Goal: Transaction & Acquisition: Purchase product/service

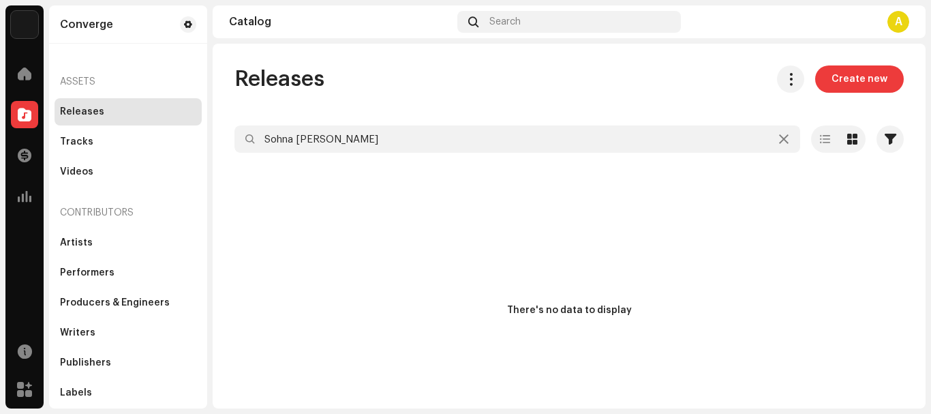
click at [12, 123] on div "Converge Home Catalog Transactions Analytics Resources Marketplace Converge Ass…" at bounding box center [465, 207] width 931 height 414
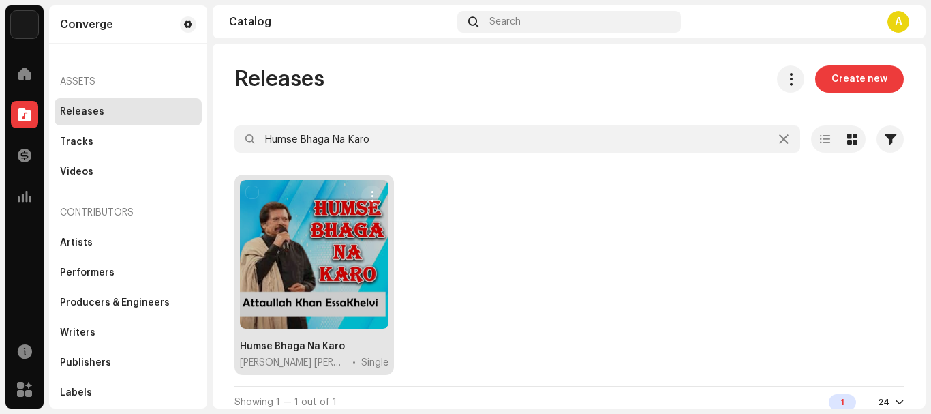
type input "Humse Bhaga Na Karo"
click at [308, 283] on div at bounding box center [314, 254] width 149 height 149
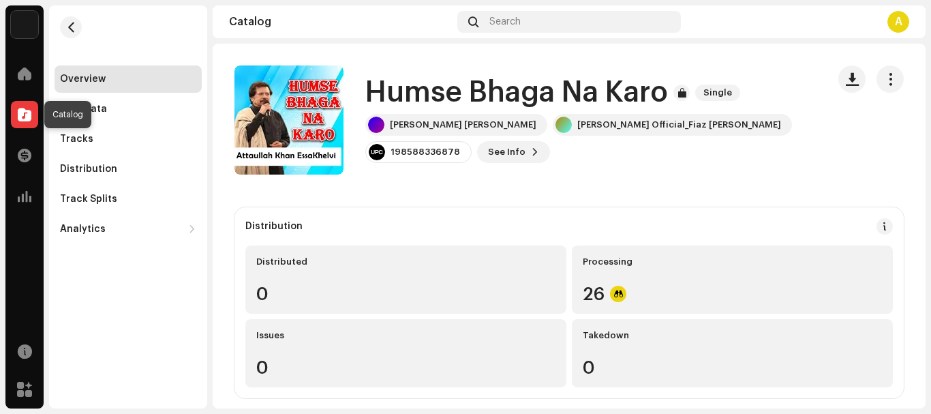
click at [25, 109] on span at bounding box center [25, 114] width 14 height 11
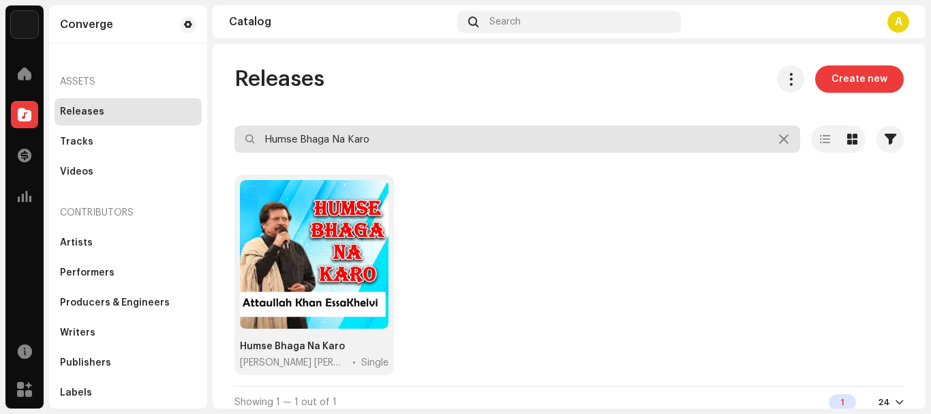
drag, startPoint x: 430, startPoint y: 145, endPoint x: 0, endPoint y: 133, distance: 429.7
click at [0, 134] on div "Converge Home Catalog Transactions Analytics Resources Marketplace Converge Ass…" at bounding box center [465, 207] width 931 height 414
paste input "n Te Sanwal Ajakol Mehfil"
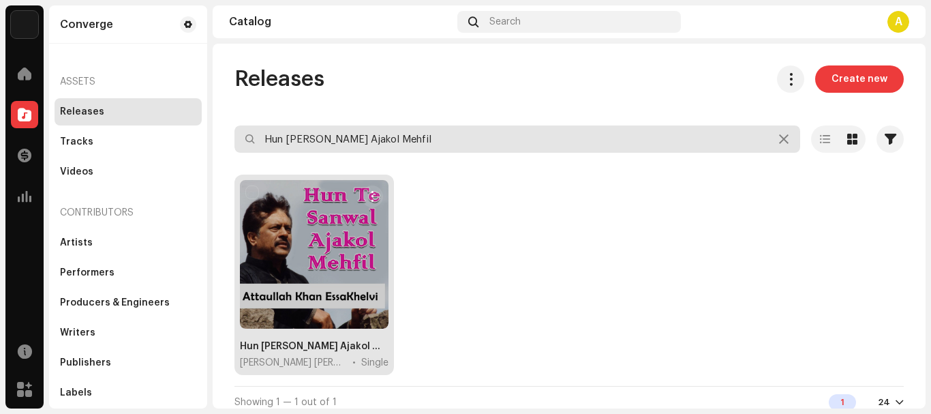
type input "Hun Te Sanwal Ajakol Mehfil"
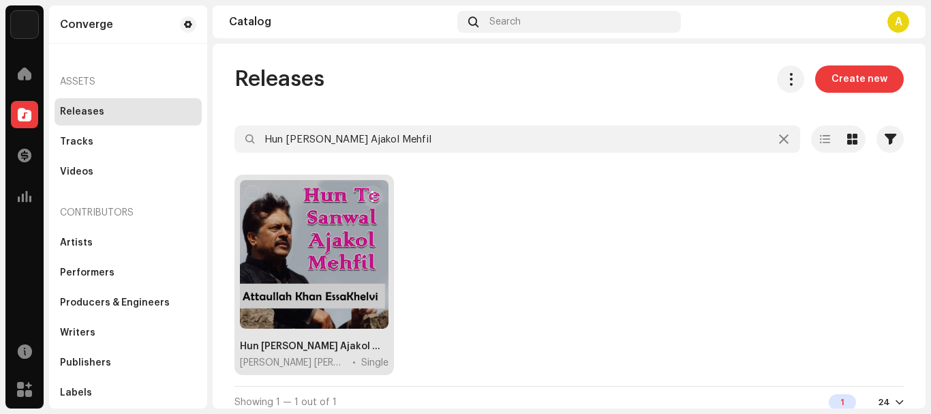
click at [287, 235] on div at bounding box center [314, 254] width 149 height 149
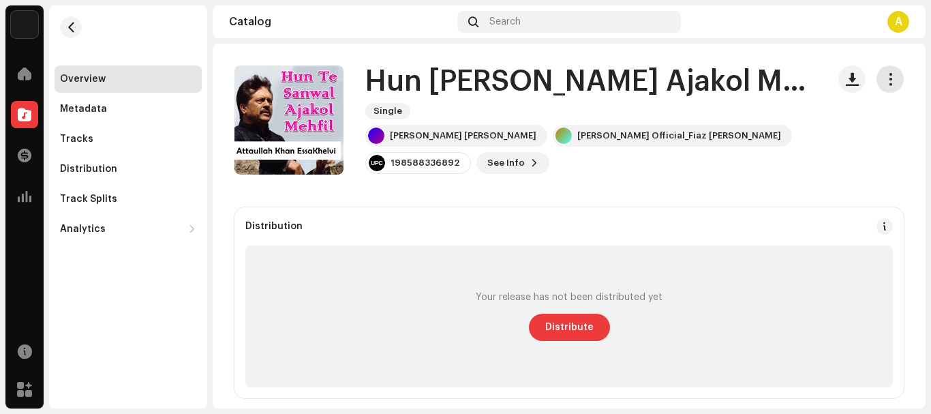
click at [884, 78] on span "button" at bounding box center [890, 79] width 13 height 11
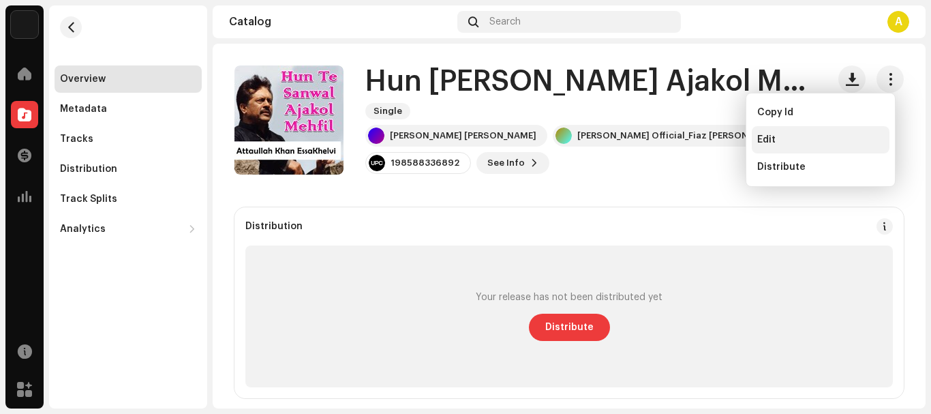
click at [789, 138] on div "Edit" at bounding box center [821, 139] width 127 height 11
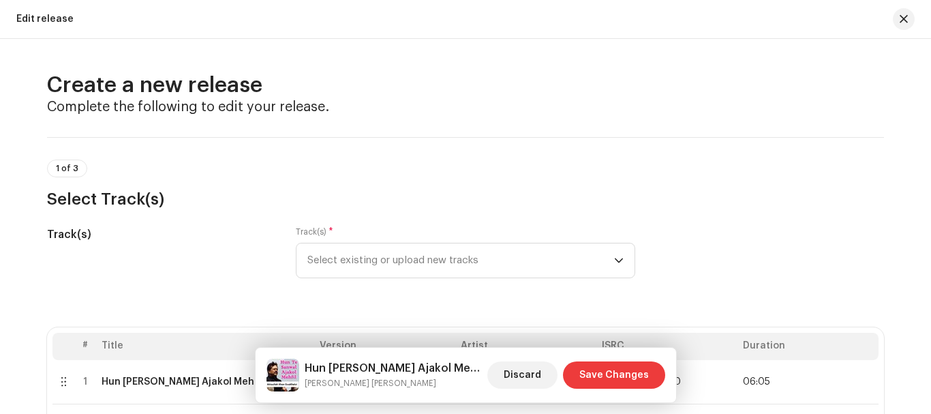
scroll to position [273, 0]
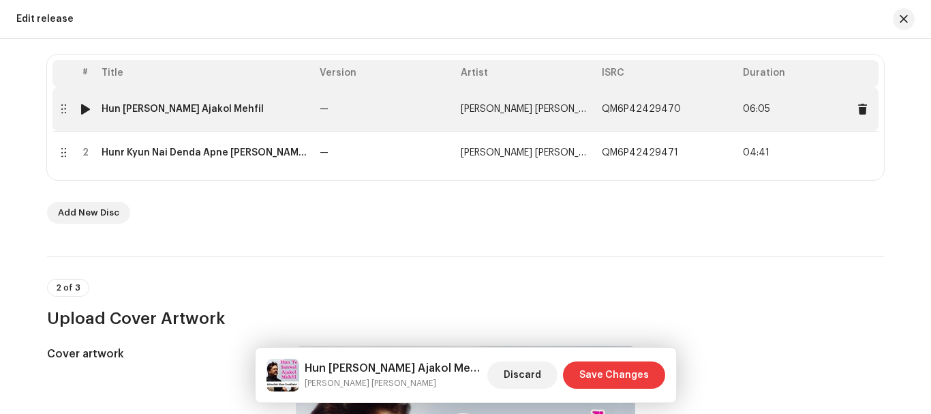
click at [194, 108] on div "Hun Te Sanwal Ajakol Mehfil" at bounding box center [183, 109] width 162 height 11
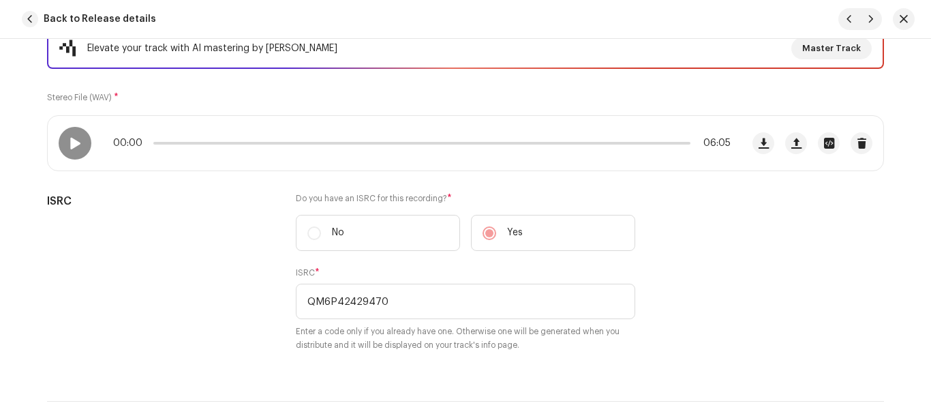
scroll to position [136, 0]
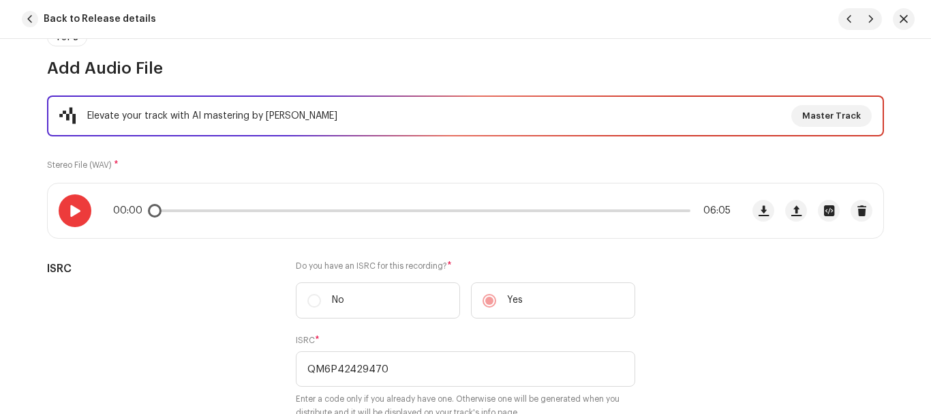
click at [75, 212] on span at bounding box center [75, 210] width 12 height 11
click at [56, 17] on span "Back to Release details" at bounding box center [100, 18] width 113 height 27
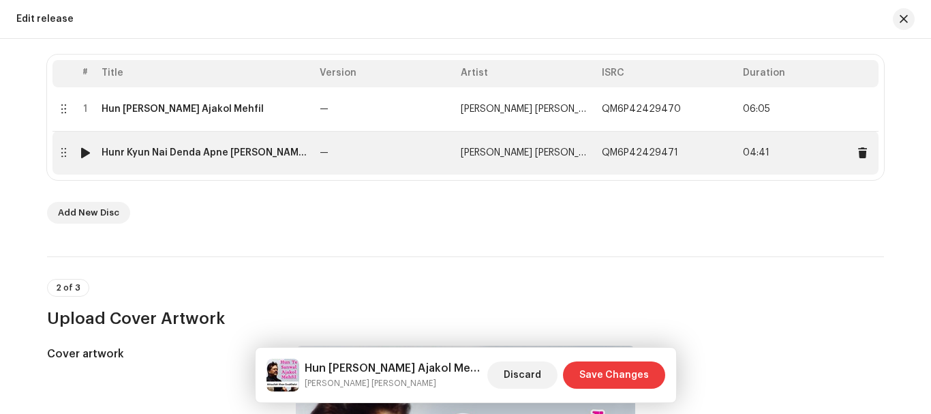
click at [215, 163] on td "Hunr Kyun Nai Denda Apne Romal Wai Wai" at bounding box center [205, 153] width 218 height 44
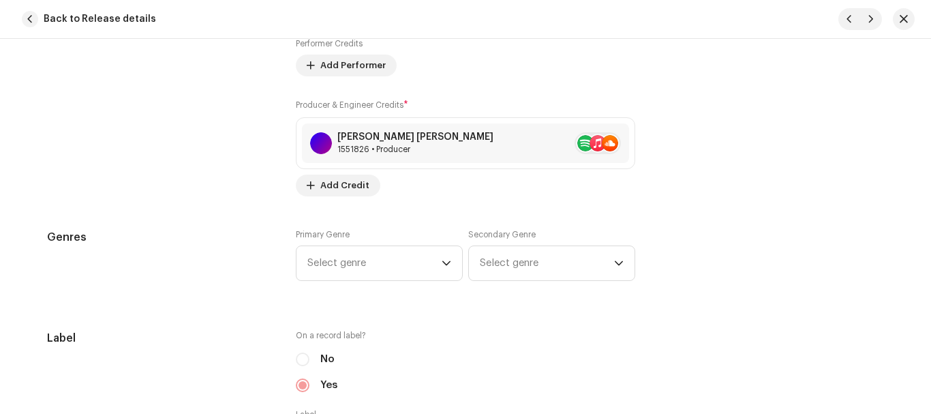
scroll to position [1091, 0]
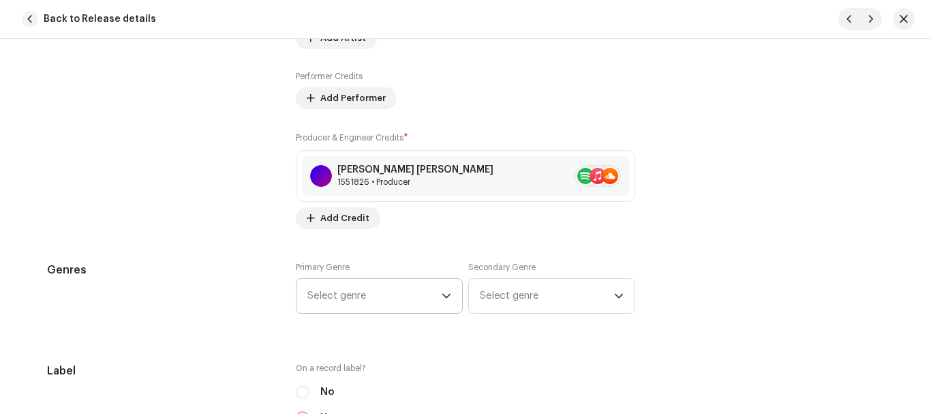
click at [335, 290] on span "Select genre" at bounding box center [375, 296] width 134 height 34
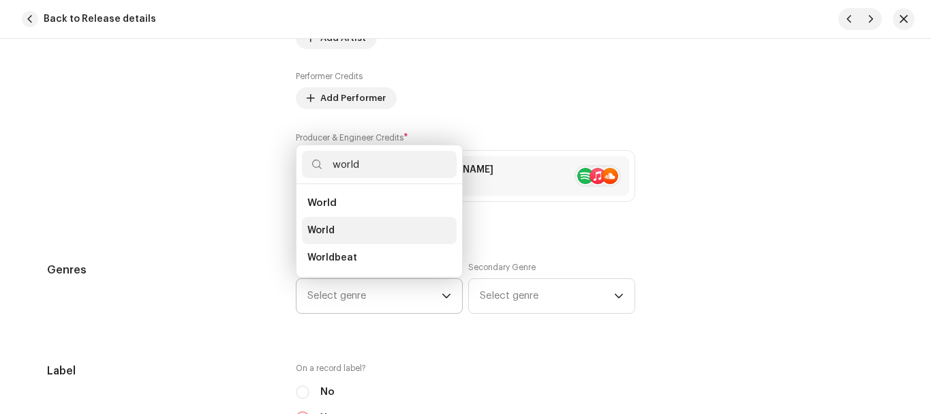
type input "world"
click at [331, 233] on span "World" at bounding box center [321, 231] width 27 height 14
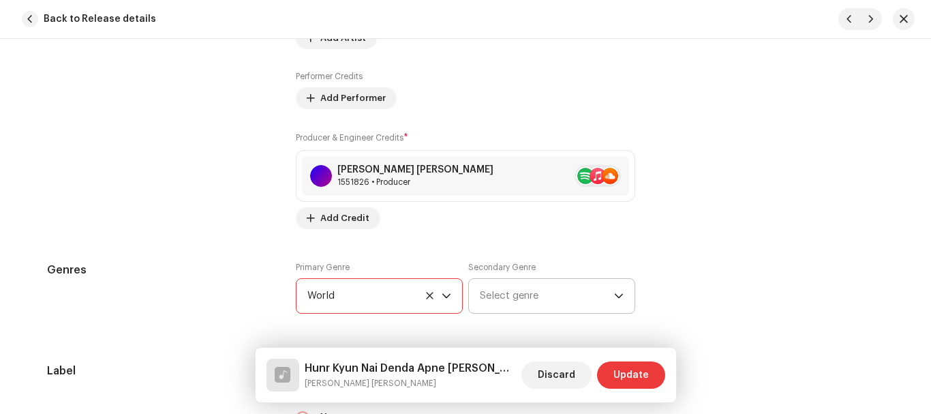
click at [481, 294] on span "Select genre" at bounding box center [547, 296] width 134 height 34
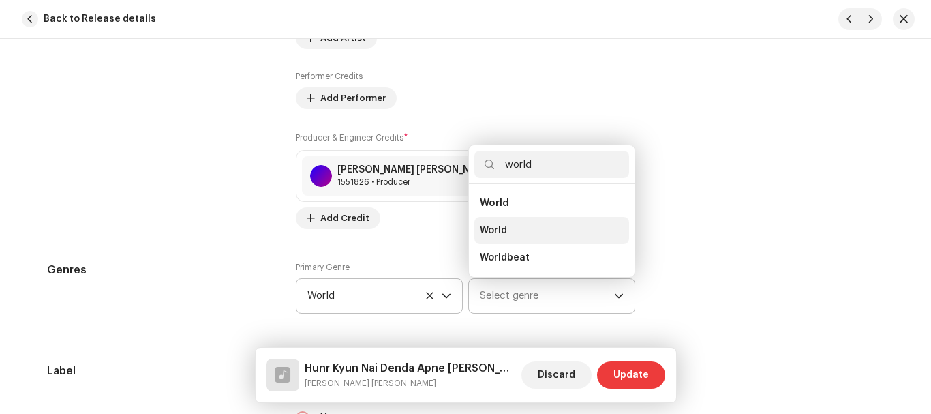
type input "world"
click at [487, 218] on li "World" at bounding box center [552, 230] width 155 height 27
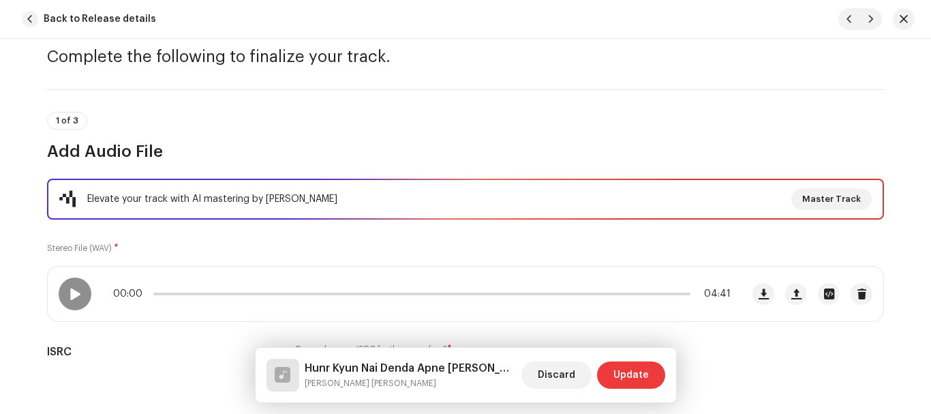
scroll to position [0, 0]
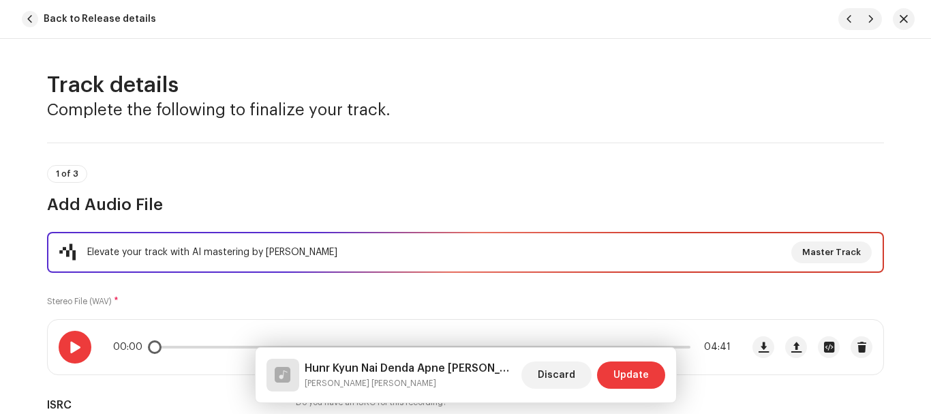
click at [61, 346] on div at bounding box center [75, 347] width 33 height 33
click at [648, 371] on span "Update" at bounding box center [631, 374] width 35 height 27
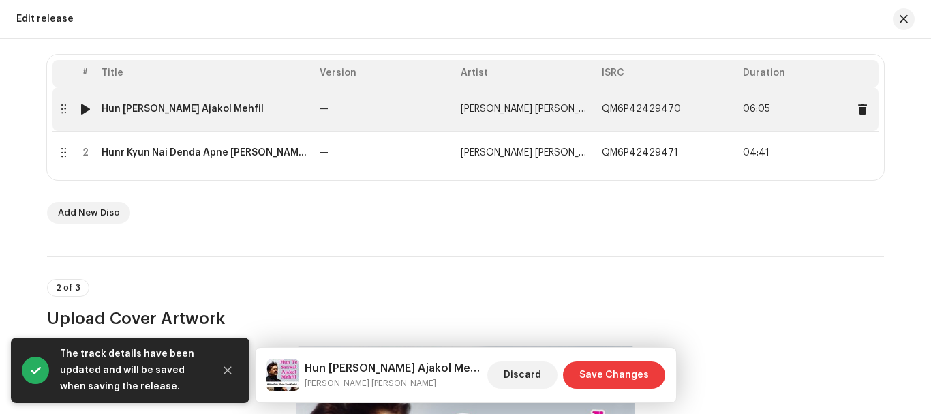
click at [229, 120] on td "Hun Te Sanwal Ajakol Mehfil" at bounding box center [205, 109] width 218 height 44
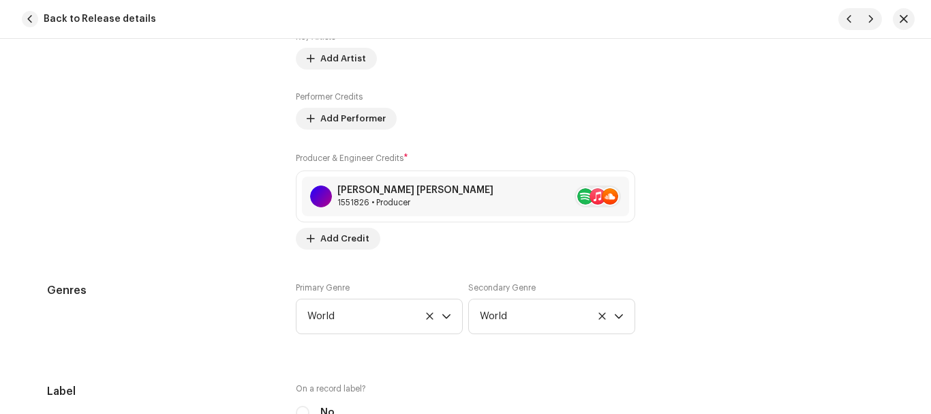
scroll to position [1159, 0]
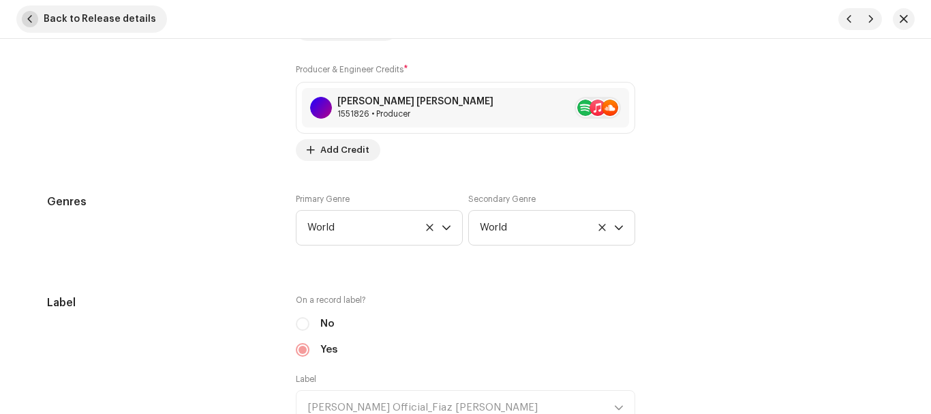
click at [78, 12] on span "Back to Release details" at bounding box center [100, 18] width 113 height 27
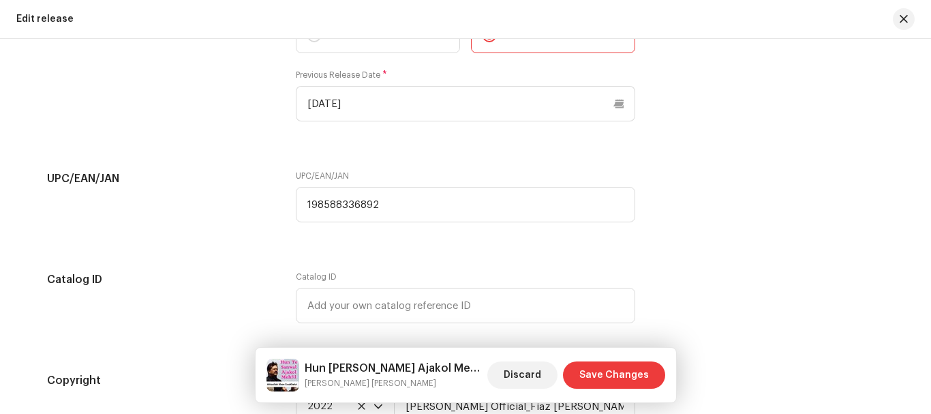
scroll to position [2476, 0]
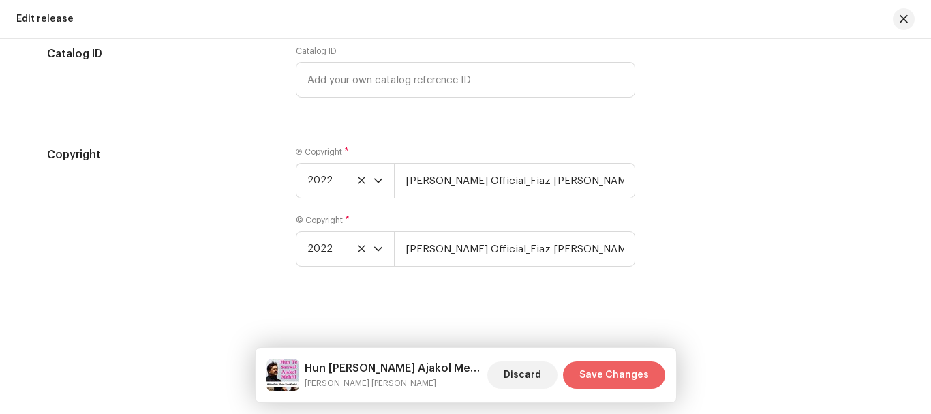
click at [604, 369] on span "Save Changes" at bounding box center [615, 374] width 70 height 27
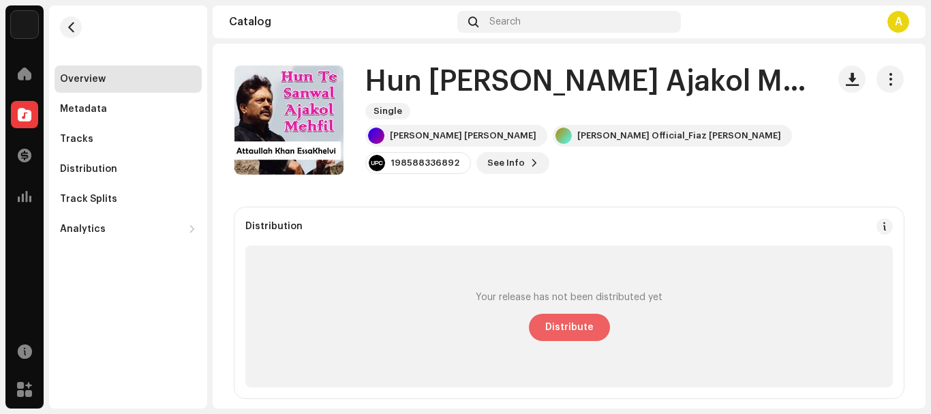
click at [546, 319] on span "Distribute" at bounding box center [569, 327] width 48 height 27
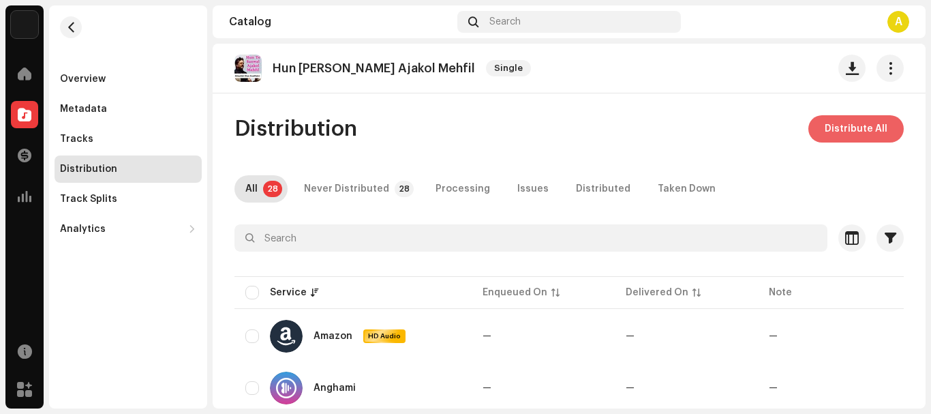
click at [851, 134] on span "Distribute All" at bounding box center [856, 128] width 63 height 27
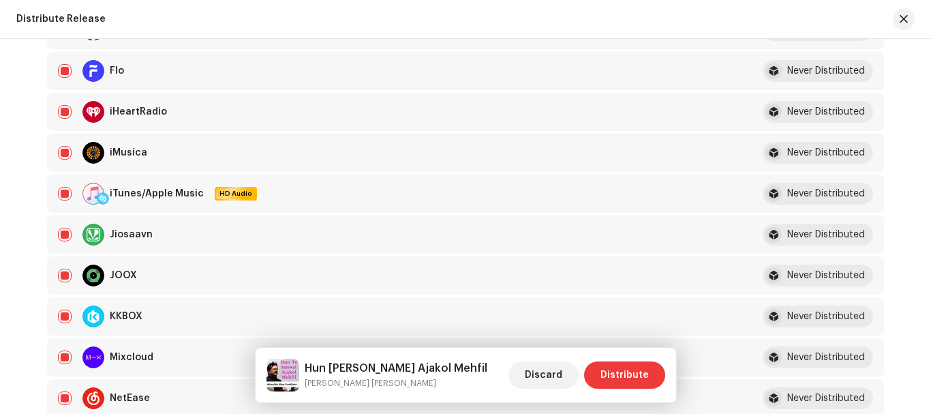
scroll to position [409, 0]
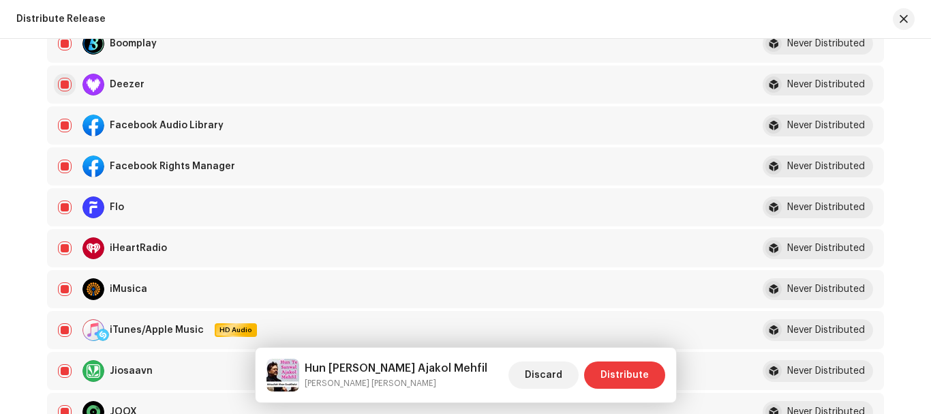
click at [59, 84] on input "checkbox" at bounding box center [65, 85] width 14 height 14
checkbox input "false"
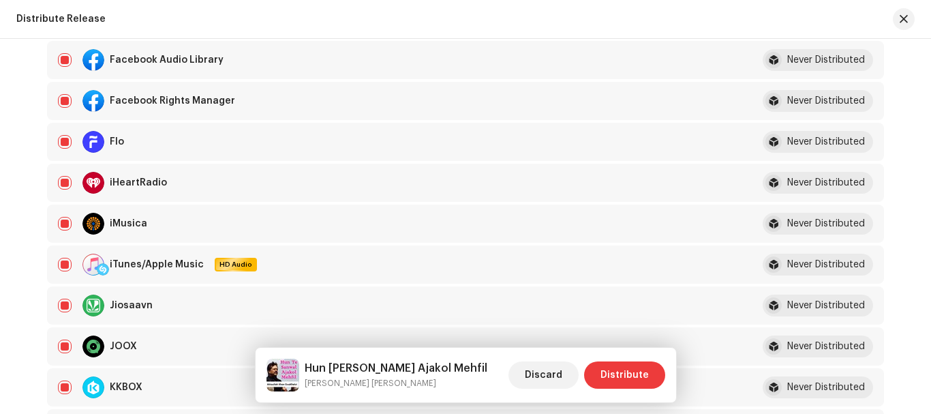
scroll to position [886, 0]
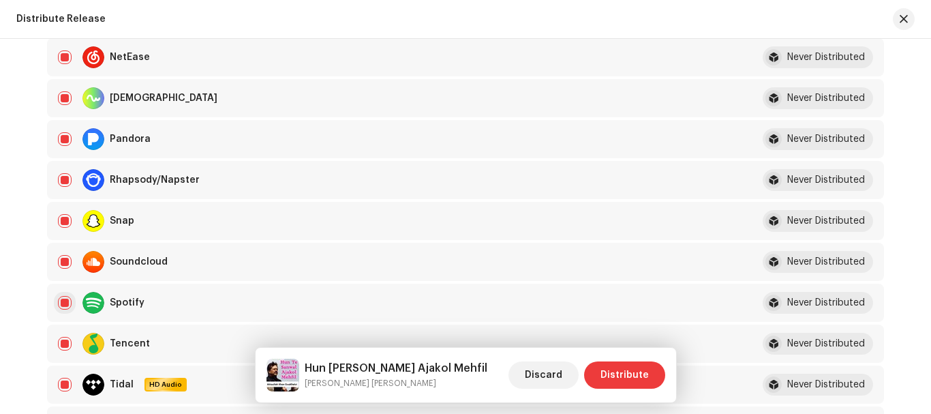
click at [60, 298] on input "Row Selected" at bounding box center [65, 303] width 14 height 14
checkbox input "false"
click at [629, 380] on span "Distribute" at bounding box center [625, 374] width 48 height 27
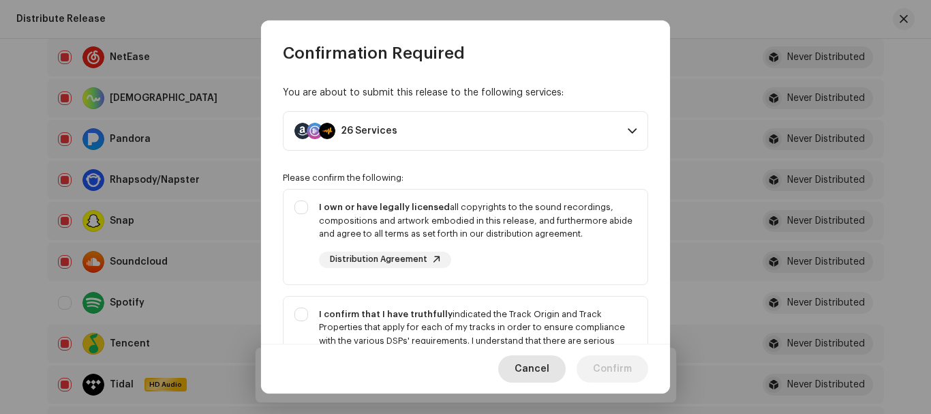
click at [541, 373] on span "Cancel" at bounding box center [532, 368] width 35 height 27
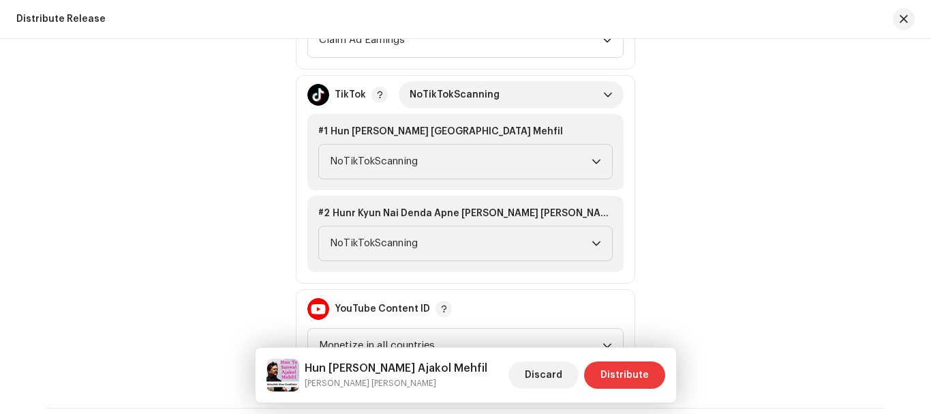
scroll to position [1568, 0]
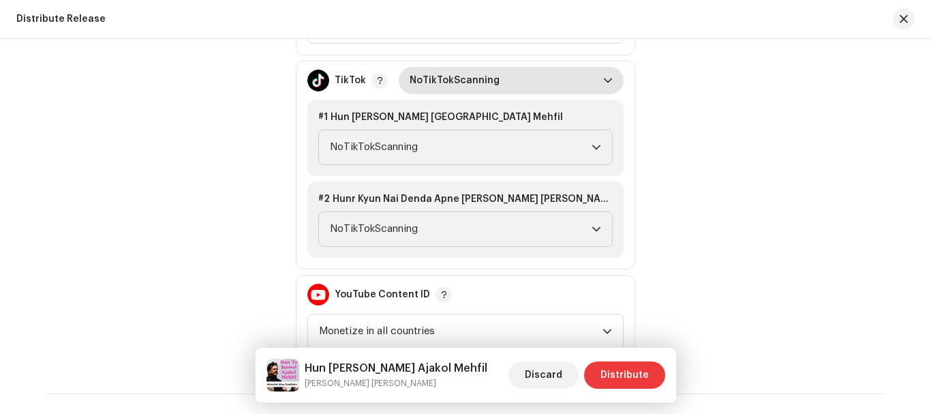
click at [503, 83] on span "NoTikTokScanning" at bounding box center [507, 80] width 194 height 27
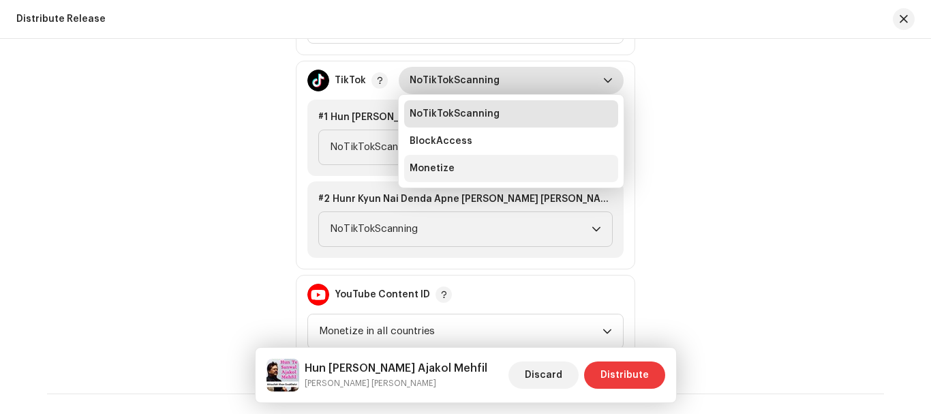
click at [469, 171] on li "Monetize" at bounding box center [511, 168] width 214 height 27
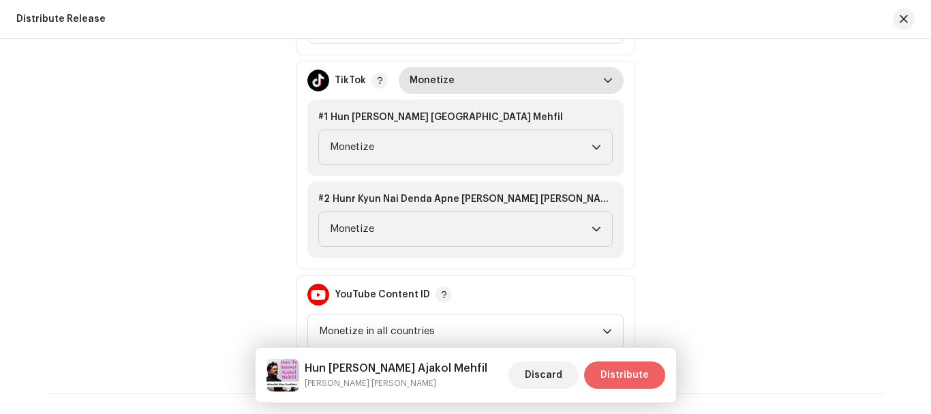
click at [620, 367] on span "Distribute" at bounding box center [625, 374] width 48 height 27
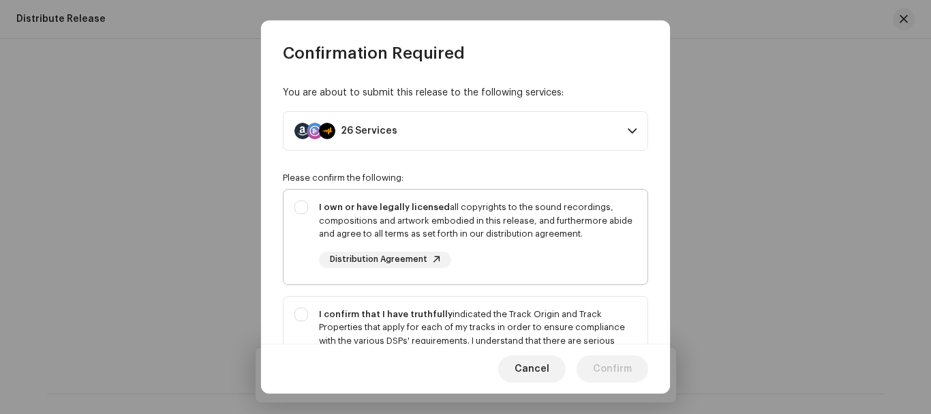
click at [306, 204] on div "I own or have legally licensed all copyrights to the sound recordings, composit…" at bounding box center [466, 234] width 364 height 89
checkbox input "true"
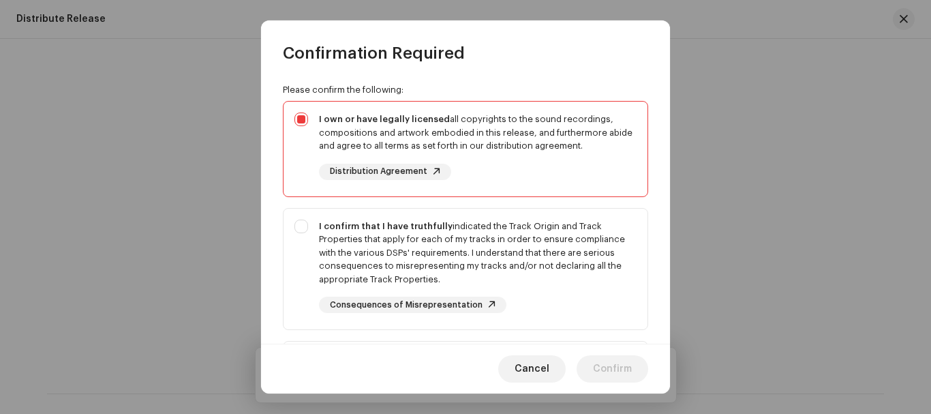
scroll to position [136, 0]
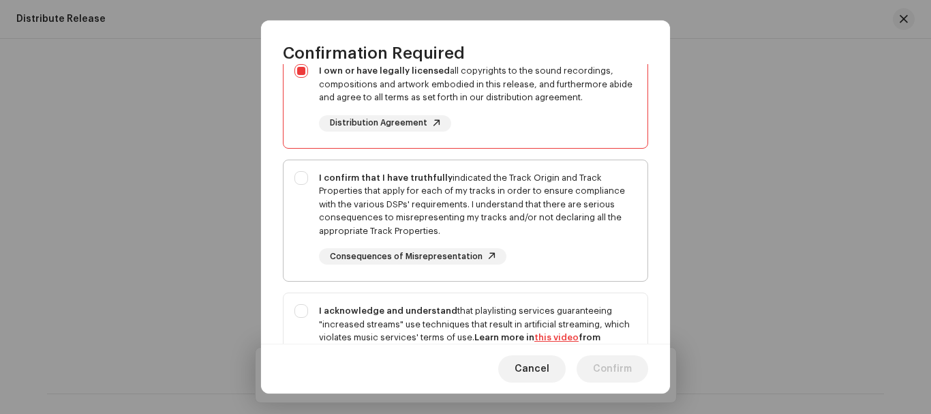
click at [297, 169] on div "I confirm that I have truthfully indicated the Track Origin and Track Propertie…" at bounding box center [466, 218] width 364 height 116
checkbox input "true"
click at [301, 319] on div "I acknowledge and understand that playlisting services guaranteeing "increased …" at bounding box center [466, 355] width 364 height 124
checkbox input "true"
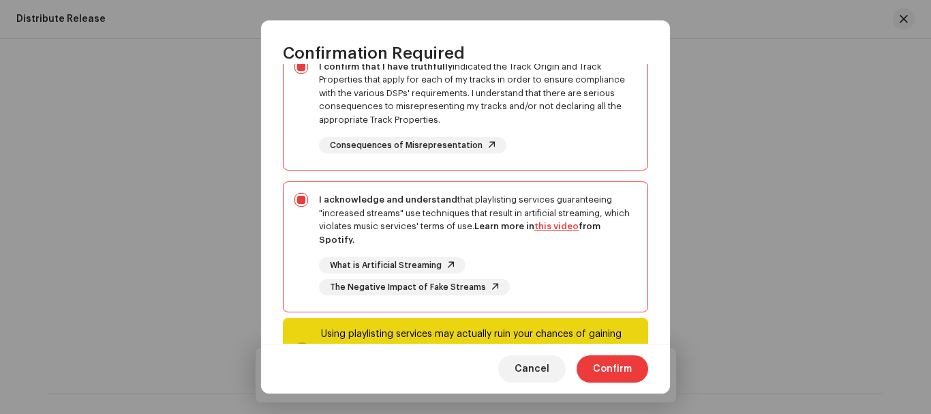
scroll to position [309, 0]
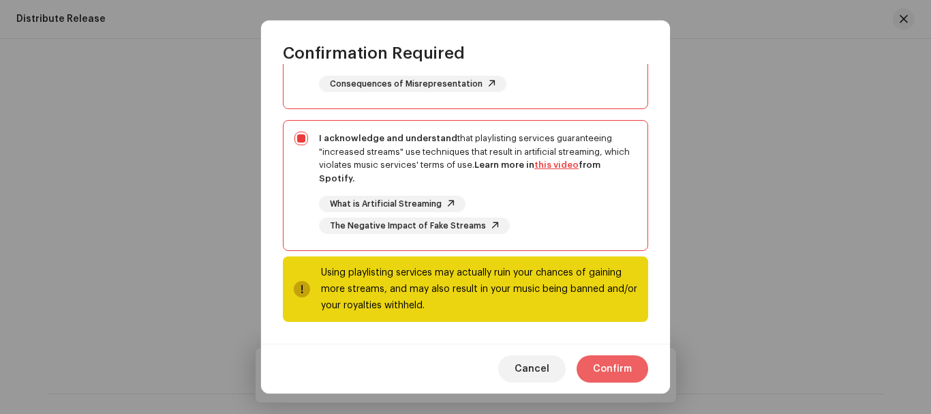
click at [609, 369] on span "Confirm" at bounding box center [612, 368] width 39 height 27
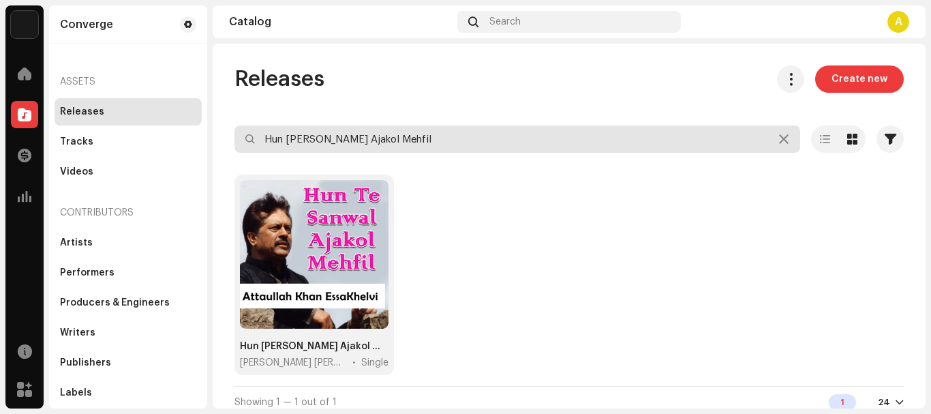
drag, startPoint x: 472, startPoint y: 134, endPoint x: 391, endPoint y: 138, distance: 80.6
click at [395, 138] on input "Hun Te Sanwal Ajakol Mehfil" at bounding box center [518, 138] width 566 height 27
click at [265, 125] on input "Hun Te Sanwal Ajakol Mehfil" at bounding box center [518, 138] width 566 height 27
click at [280, 136] on input "Hun Te Sanwal Ajakol Mehfil" at bounding box center [518, 138] width 566 height 27
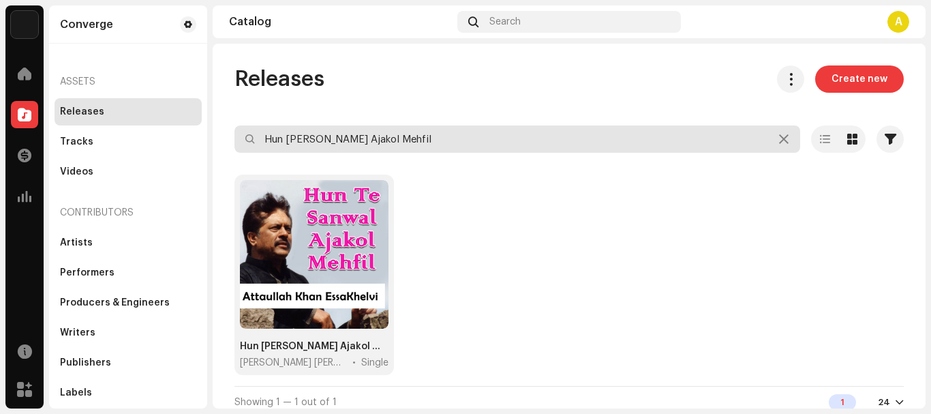
click at [280, 136] on input "Hun Te Sanwal Ajakol Mehfil" at bounding box center [518, 138] width 566 height 27
paste input "r Te Sanwal Aja Ko"
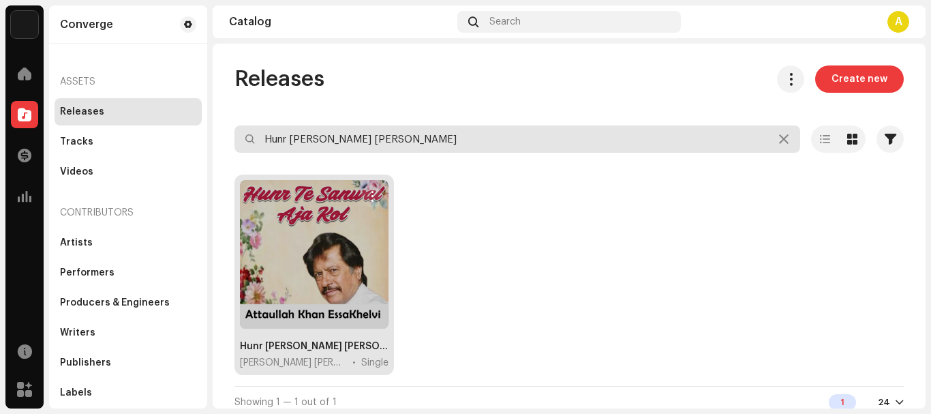
type input "Hunr [PERSON_NAME] [PERSON_NAME]"
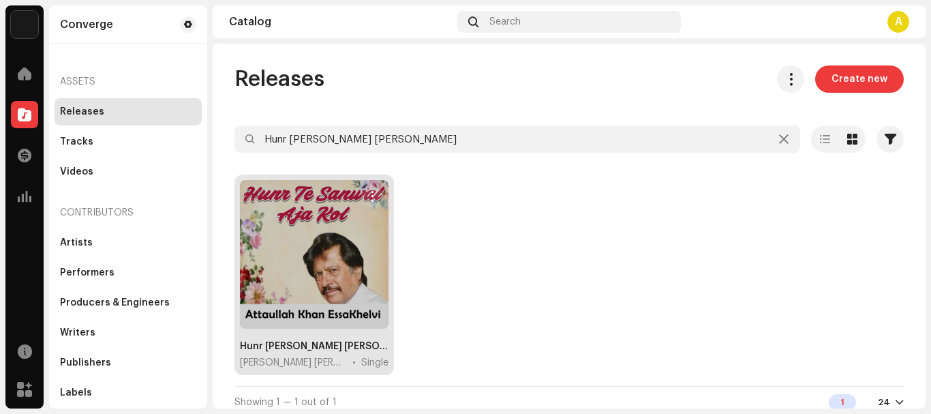
click at [334, 256] on div at bounding box center [314, 254] width 149 height 149
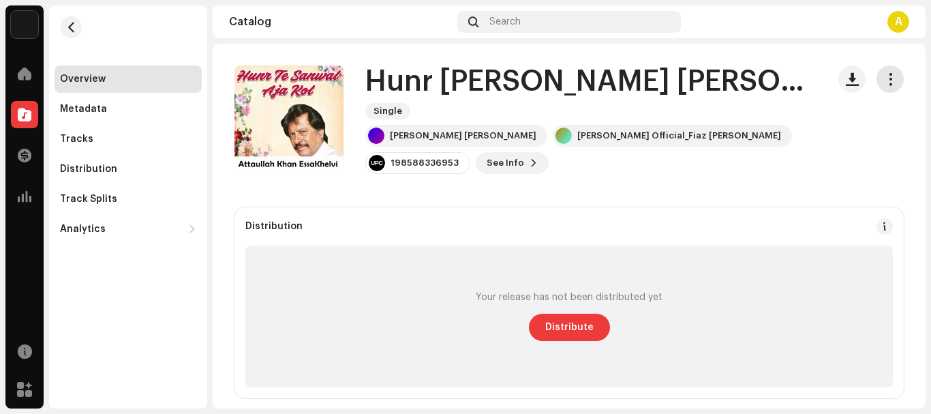
click at [880, 86] on button "button" at bounding box center [890, 78] width 27 height 27
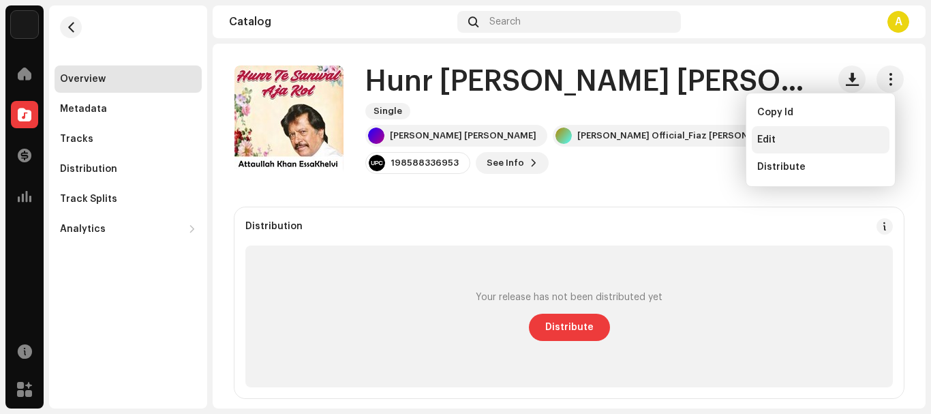
click at [807, 138] on div "Edit" at bounding box center [821, 139] width 127 height 11
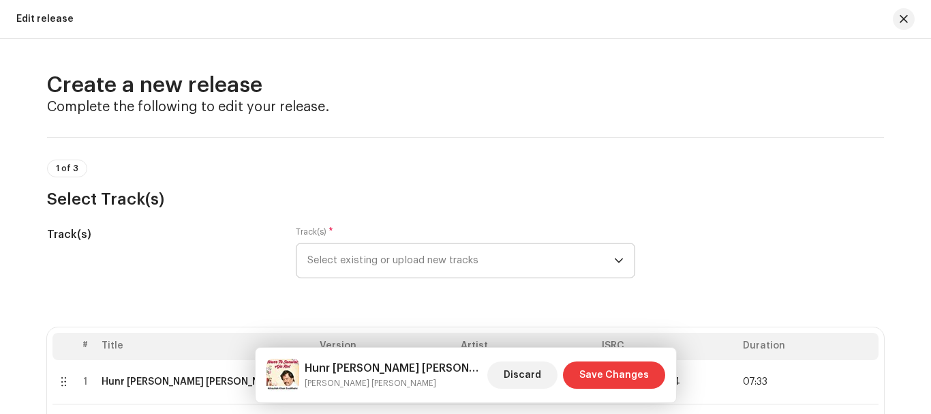
scroll to position [205, 0]
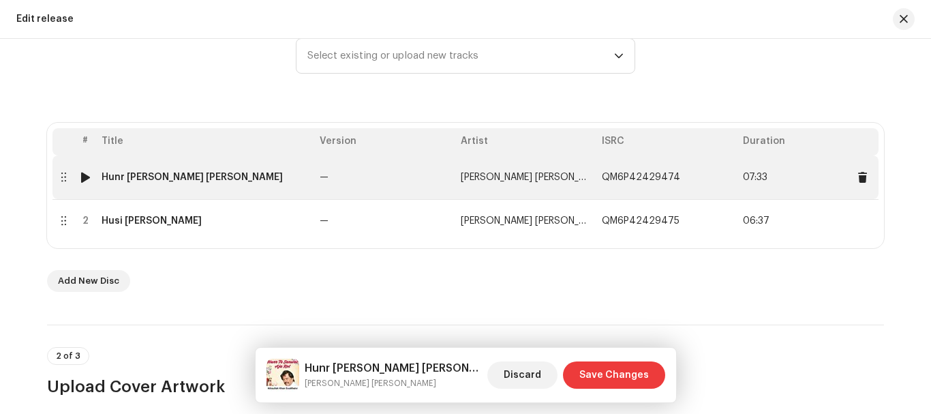
click at [152, 179] on div "Hunr [PERSON_NAME] [PERSON_NAME]" at bounding box center [192, 177] width 181 height 11
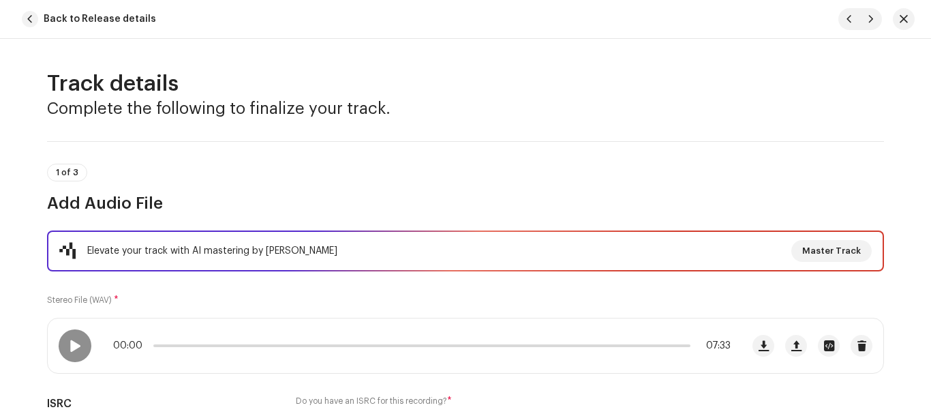
scroll to position [0, 0]
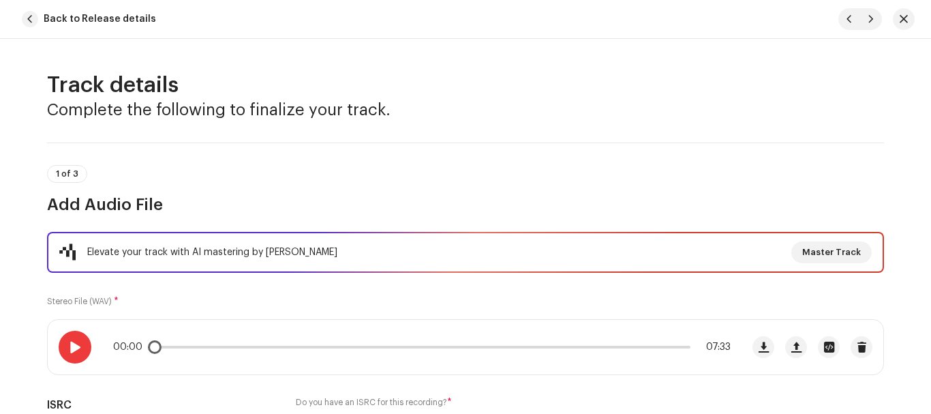
click at [78, 355] on div at bounding box center [75, 347] width 33 height 33
click at [55, 20] on span "Back to Release details" at bounding box center [100, 18] width 113 height 27
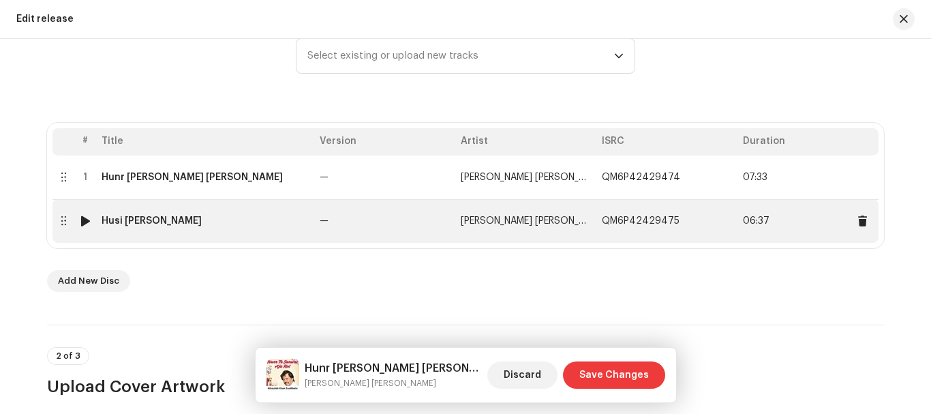
click at [197, 220] on div "Husi Rakh Wala Sawe Raoze Wala" at bounding box center [152, 220] width 100 height 11
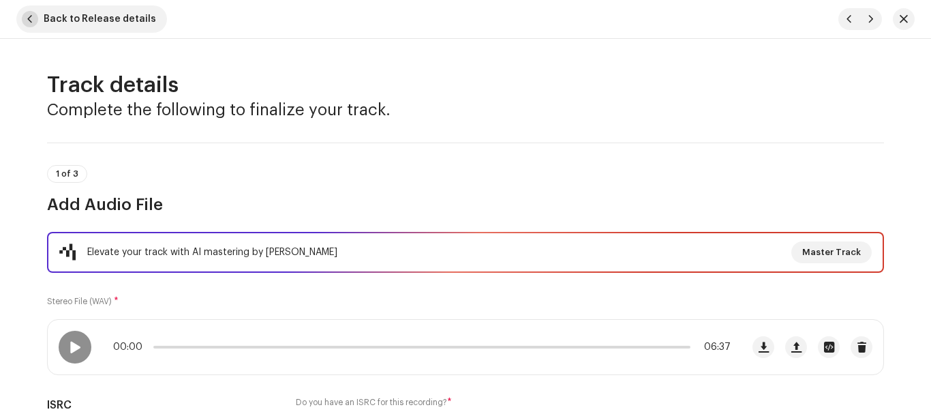
click at [102, 19] on span "Back to Release details" at bounding box center [100, 18] width 113 height 27
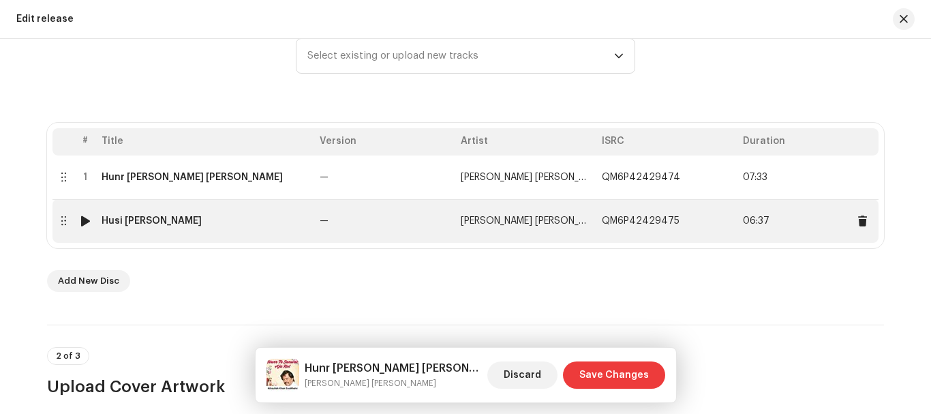
click at [173, 220] on div "Husi Rakh Wala Sawe Raoze Wala" at bounding box center [152, 220] width 100 height 11
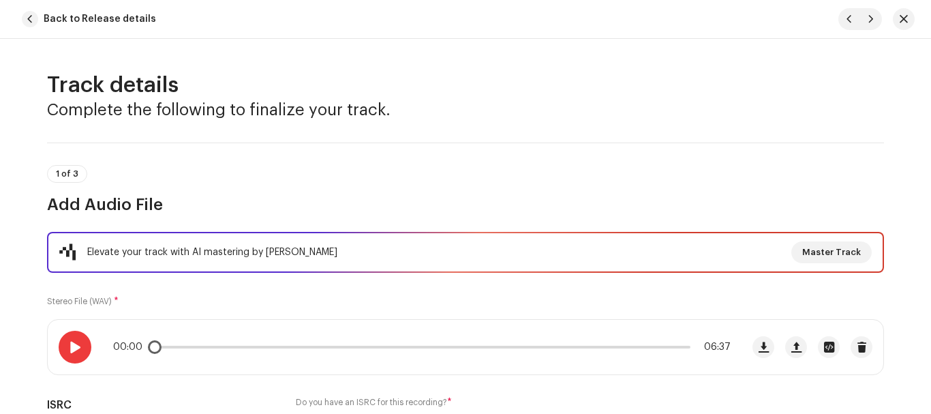
click at [72, 346] on span at bounding box center [75, 347] width 12 height 11
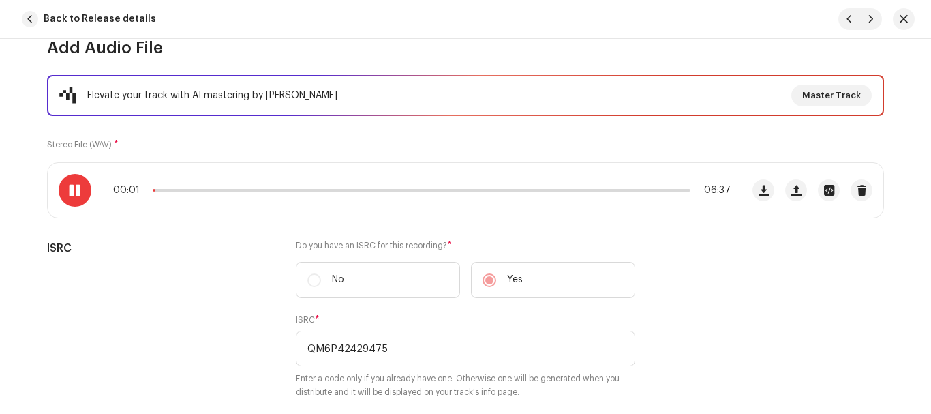
scroll to position [273, 0]
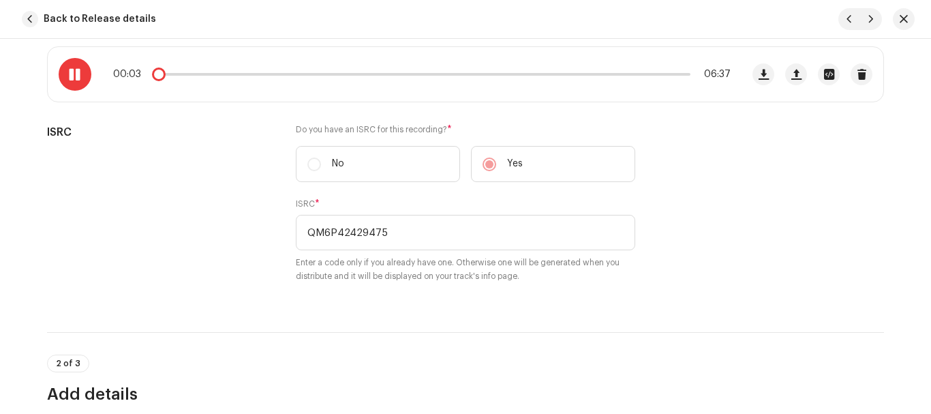
click at [72, 74] on span at bounding box center [75, 74] width 12 height 11
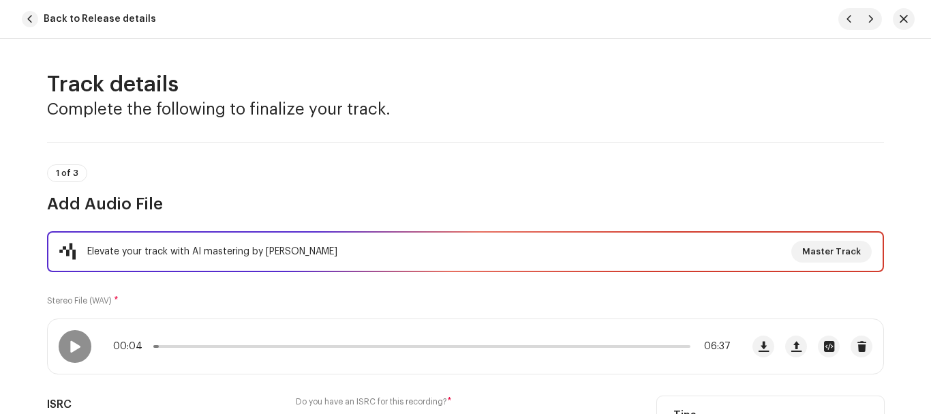
scroll to position [0, 0]
click at [92, 23] on span "Back to Release details" at bounding box center [100, 18] width 113 height 27
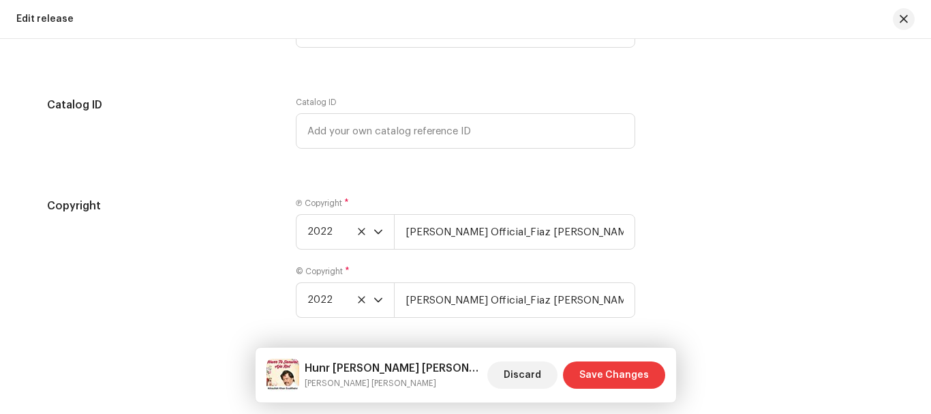
scroll to position [2476, 0]
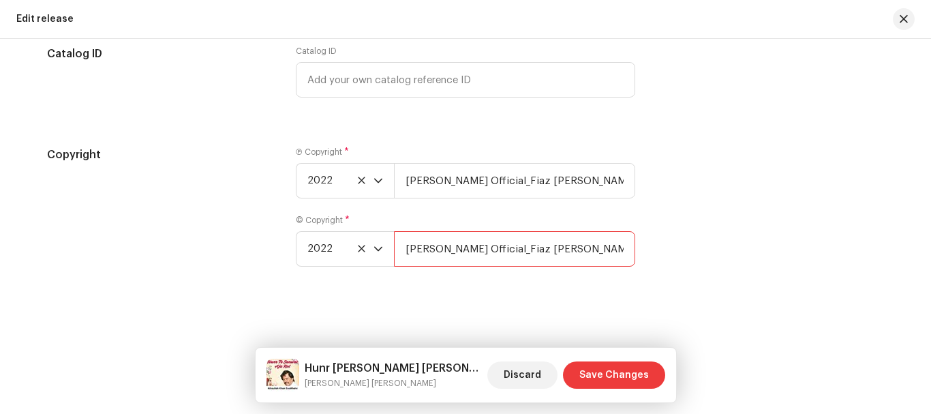
drag, startPoint x: 487, startPoint y: 247, endPoint x: 494, endPoint y: 259, distance: 14.4
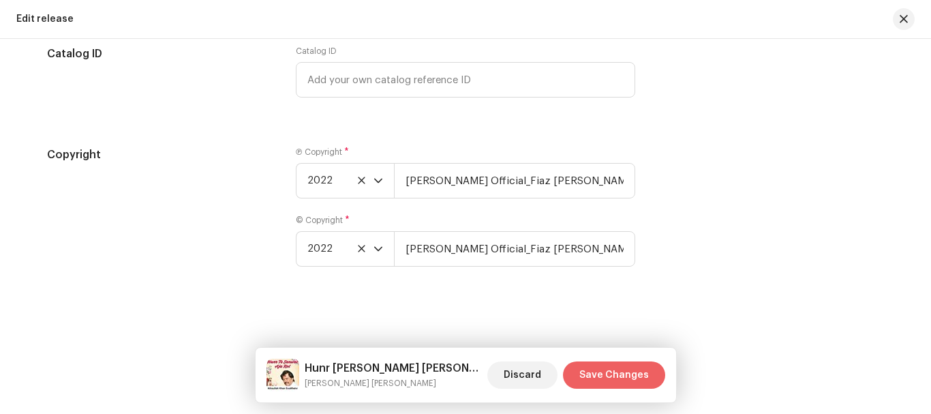
click at [606, 367] on span "Save Changes" at bounding box center [615, 374] width 70 height 27
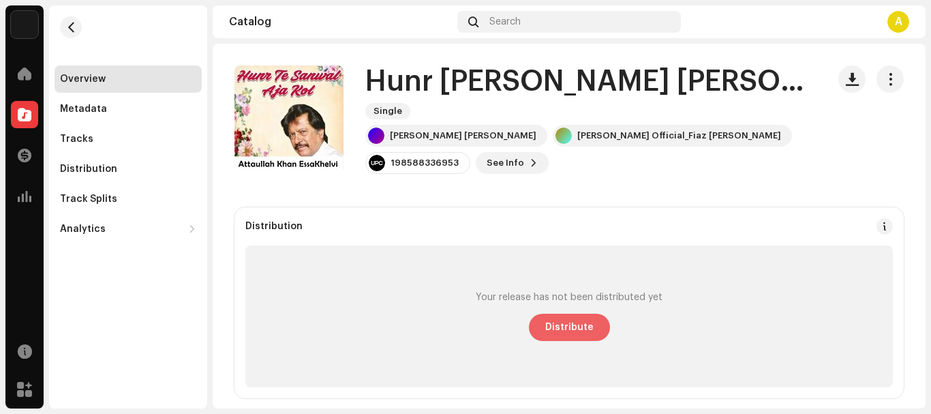
click at [562, 325] on span "Distribute" at bounding box center [569, 327] width 48 height 27
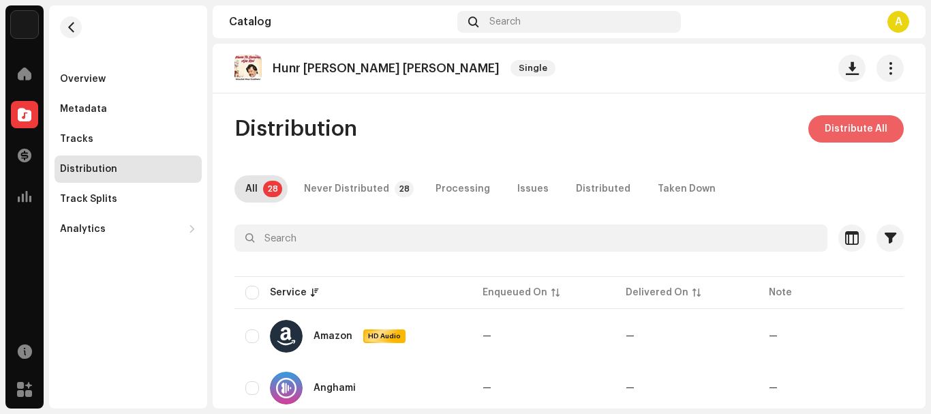
click at [865, 119] on span "Distribute All" at bounding box center [856, 128] width 63 height 27
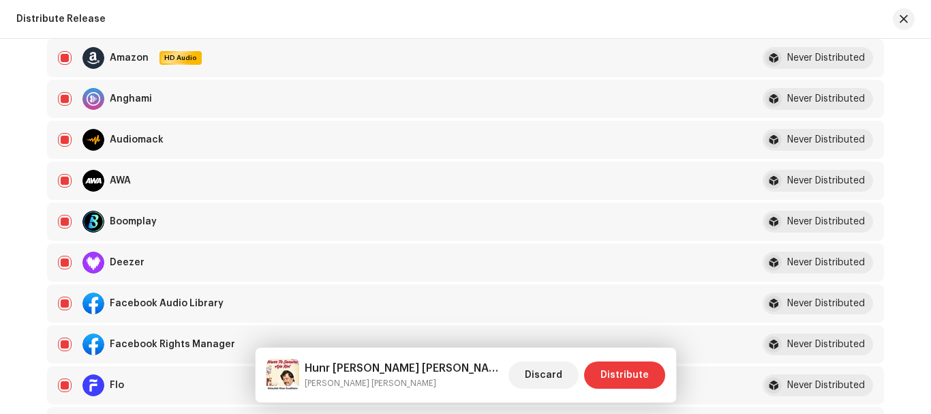
scroll to position [273, 0]
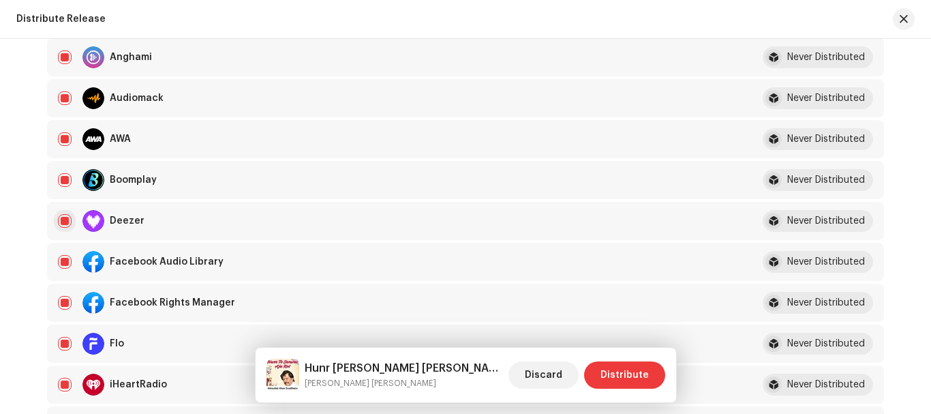
click at [65, 224] on input "checkbox" at bounding box center [65, 221] width 14 height 14
checkbox input "false"
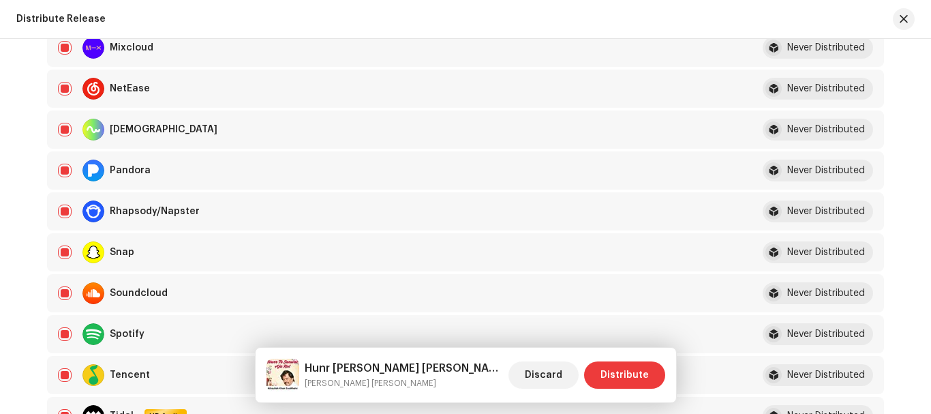
scroll to position [886, 0]
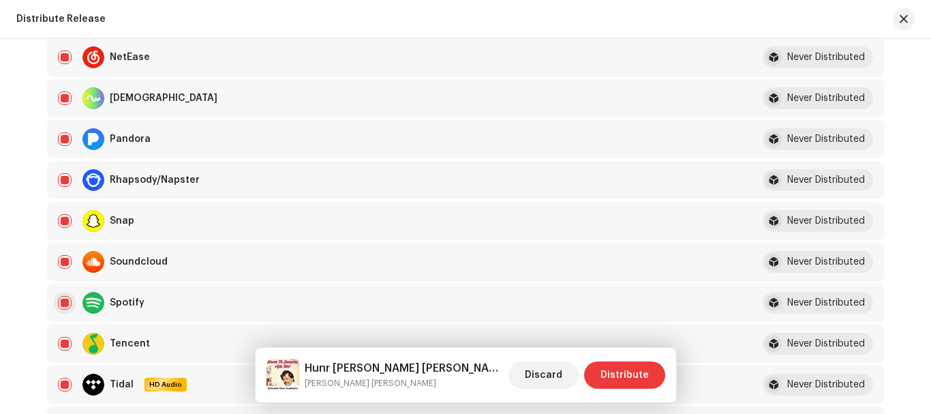
click at [61, 299] on input "Row Selected" at bounding box center [65, 303] width 14 height 14
checkbox input "false"
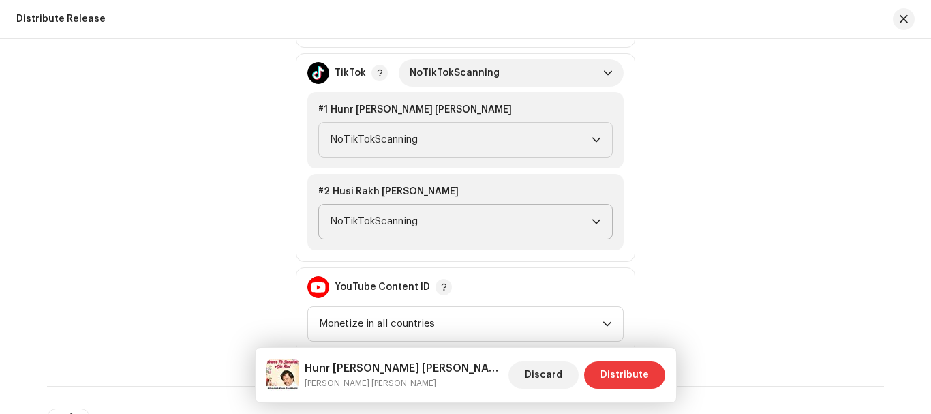
scroll to position [1500, 0]
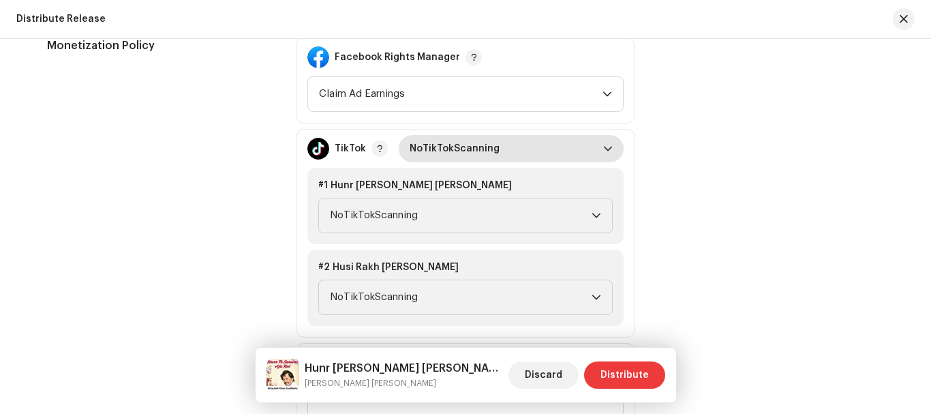
click at [508, 143] on span "NoTikTokScanning" at bounding box center [507, 148] width 194 height 27
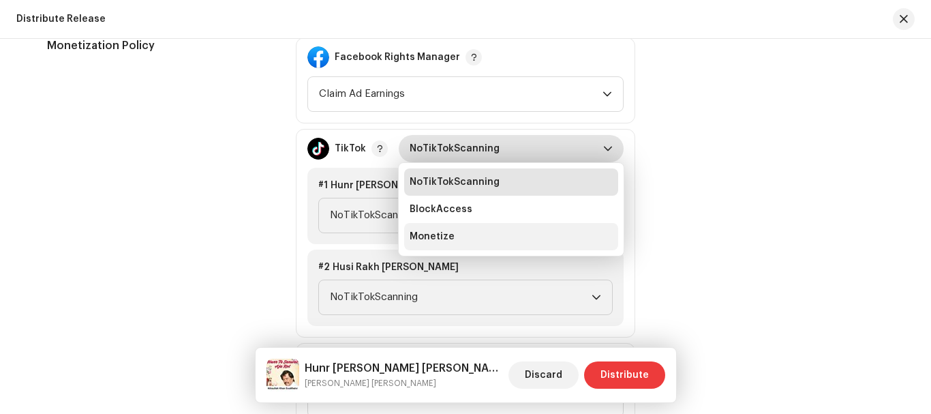
click at [433, 236] on span "Monetize" at bounding box center [432, 237] width 45 height 14
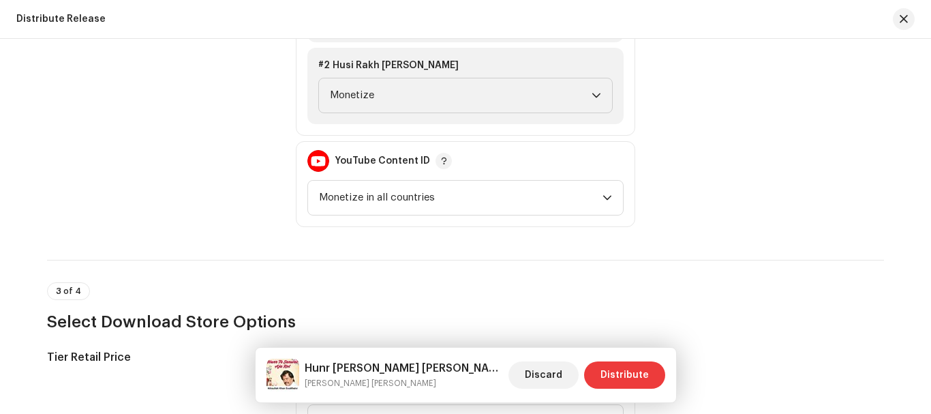
scroll to position [1773, 0]
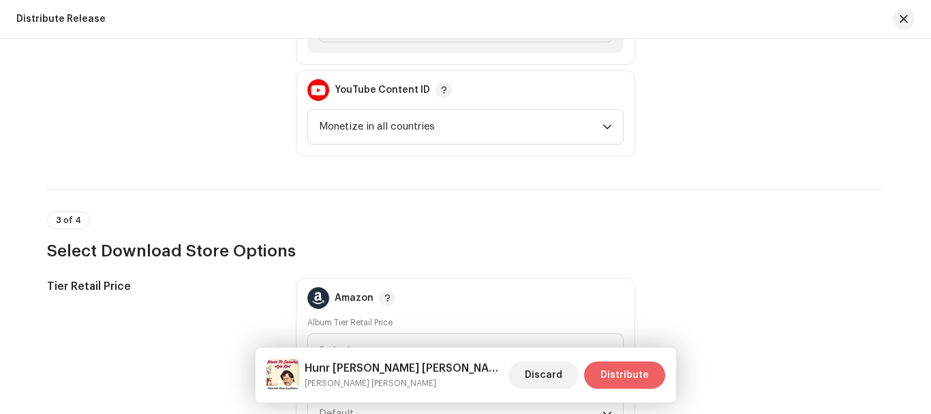
click at [630, 374] on span "Distribute" at bounding box center [625, 374] width 48 height 27
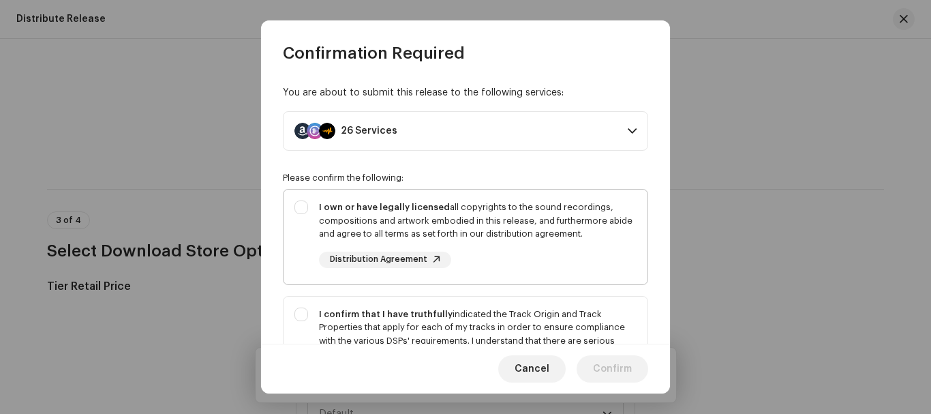
click at [294, 205] on div "I own or have legally licensed all copyrights to the sound recordings, composit…" at bounding box center [466, 234] width 364 height 89
checkbox input "true"
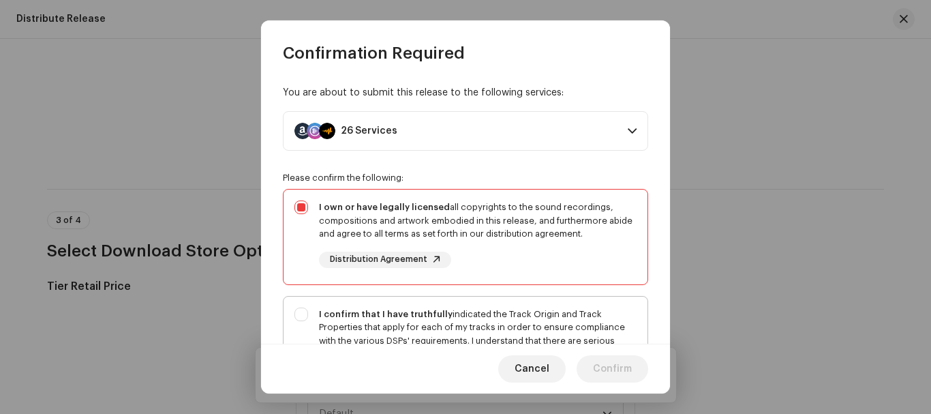
click at [300, 316] on div "I confirm that I have truthfully indicated the Track Origin and Track Propertie…" at bounding box center [466, 355] width 364 height 116
checkbox input "true"
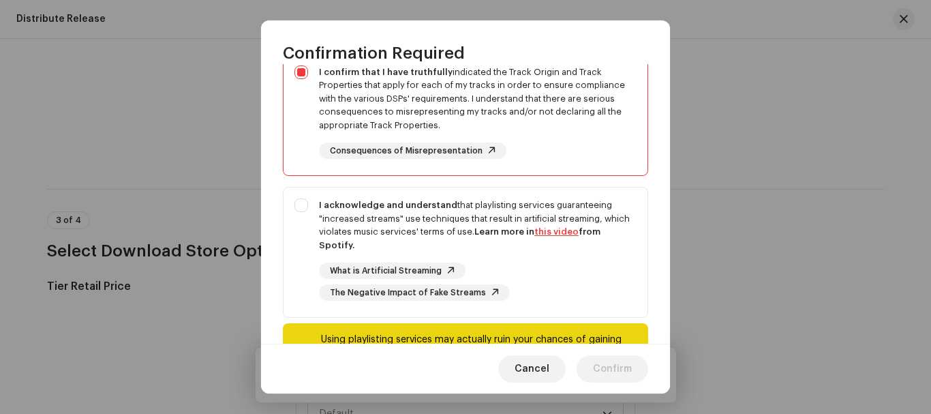
scroll to position [309, 0]
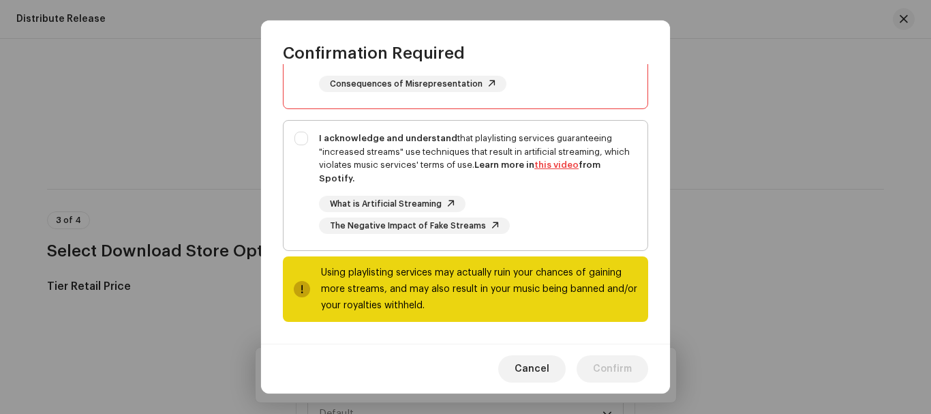
click at [299, 144] on div "I acknowledge and understand that playlisting services guaranteeing "increased …" at bounding box center [466, 183] width 364 height 124
checkbox input "true"
click at [607, 361] on span "Confirm" at bounding box center [612, 368] width 39 height 27
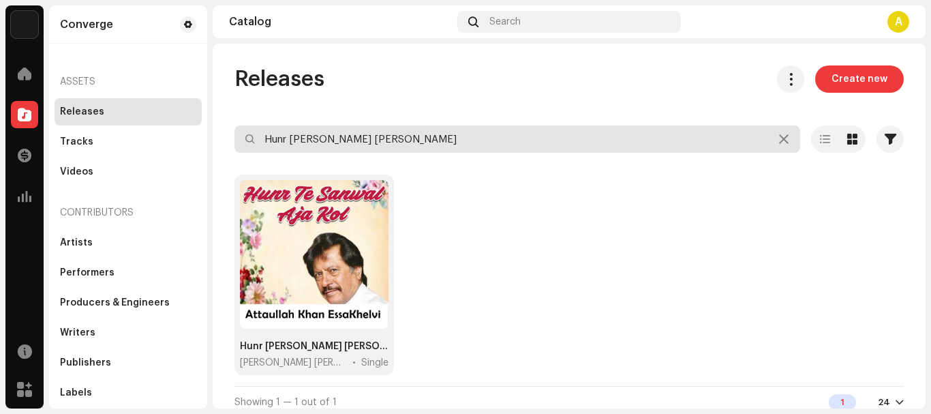
drag, startPoint x: 402, startPoint y: 134, endPoint x: 372, endPoint y: 134, distance: 30.7
click at [372, 134] on input "Hunr [PERSON_NAME] [PERSON_NAME]" at bounding box center [518, 138] width 566 height 27
click at [387, 136] on input "Hunr [PERSON_NAME] [PERSON_NAME]" at bounding box center [518, 138] width 566 height 27
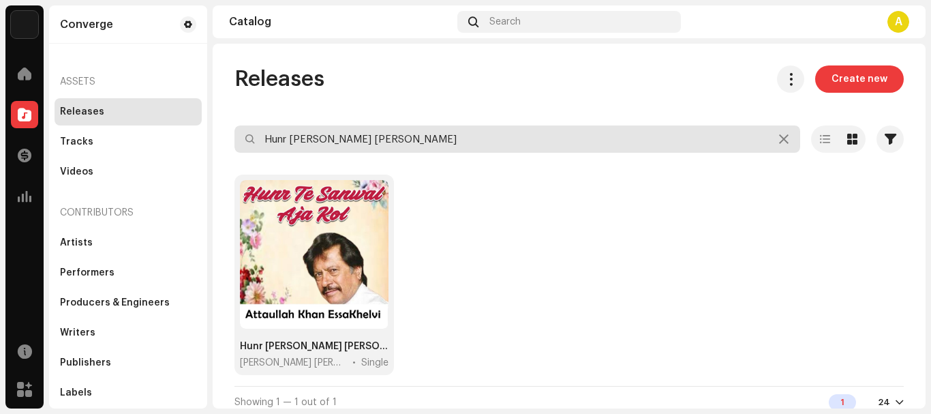
click at [387, 136] on input "Hunr [PERSON_NAME] [PERSON_NAME]" at bounding box center [518, 138] width 566 height 27
paste input "[PERSON_NAME] De Na"
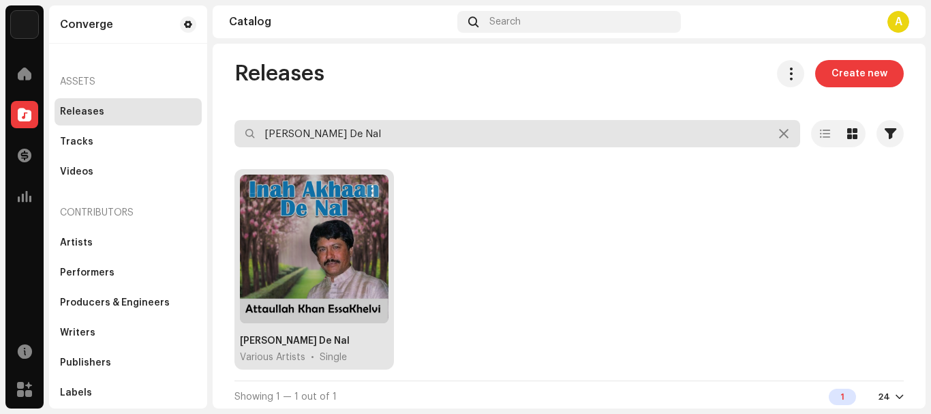
scroll to position [8, 0]
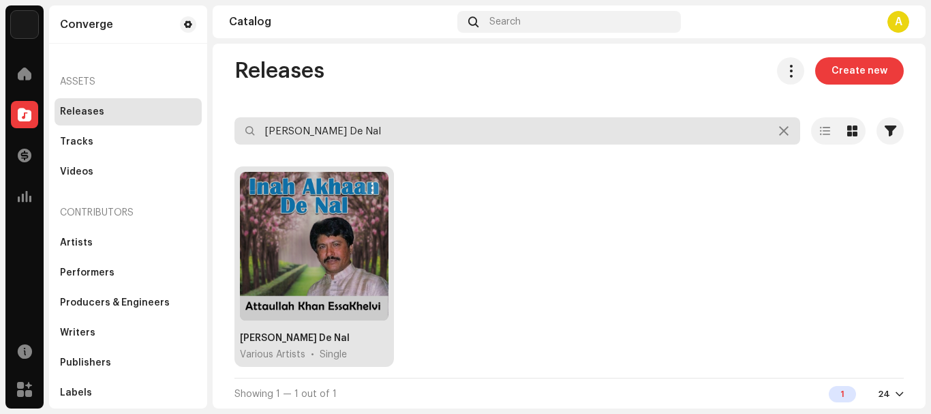
type input "[PERSON_NAME] De Nal"
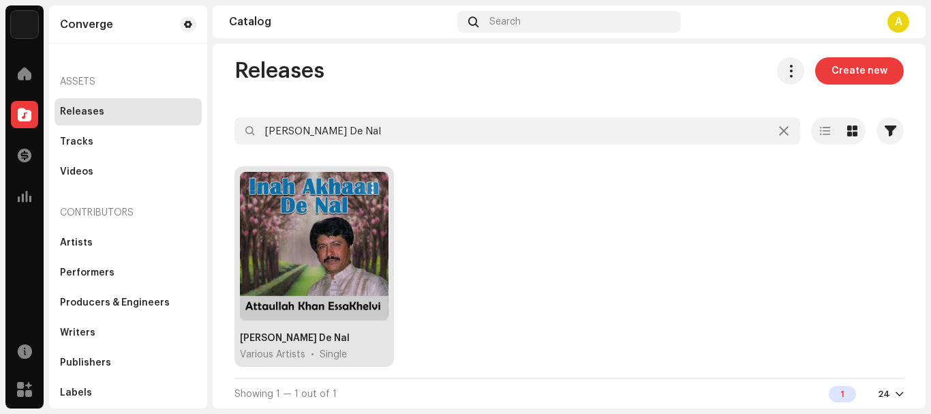
click at [302, 220] on div at bounding box center [314, 246] width 149 height 149
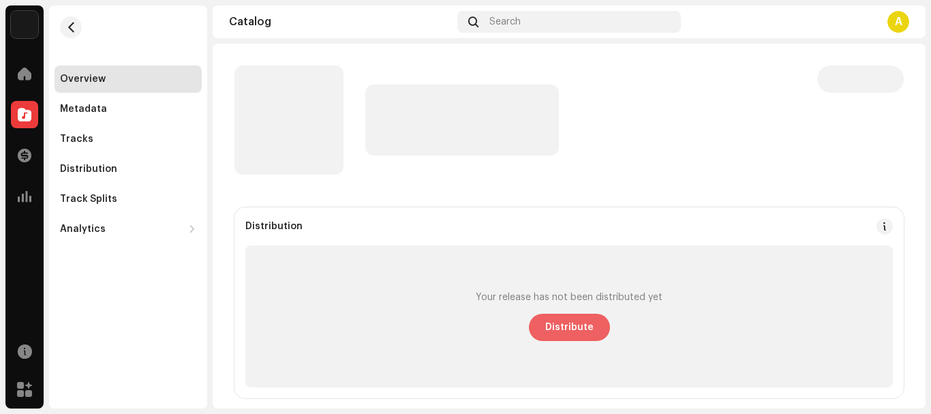
click at [577, 335] on span "Distribute" at bounding box center [569, 327] width 48 height 27
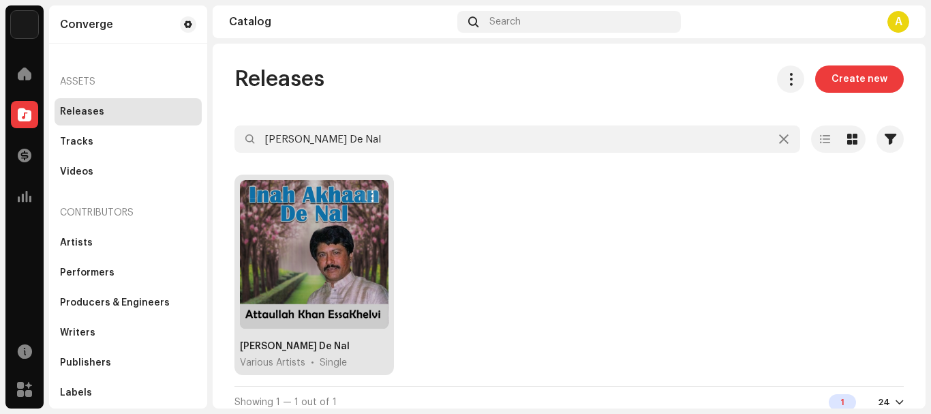
click at [332, 239] on div at bounding box center [314, 254] width 149 height 149
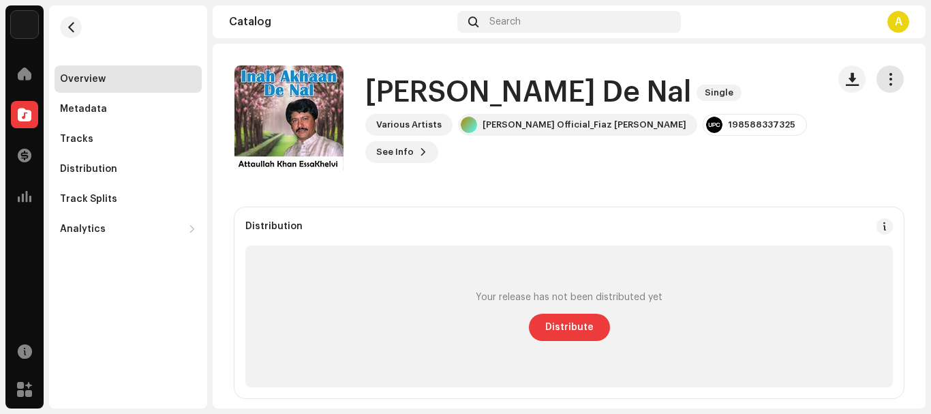
click at [884, 74] on span "button" at bounding box center [890, 79] width 13 height 11
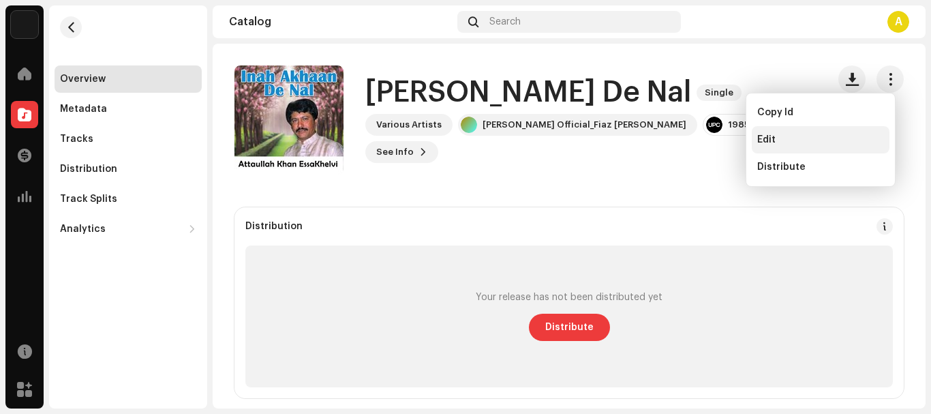
click at [785, 140] on div "Edit" at bounding box center [821, 139] width 127 height 11
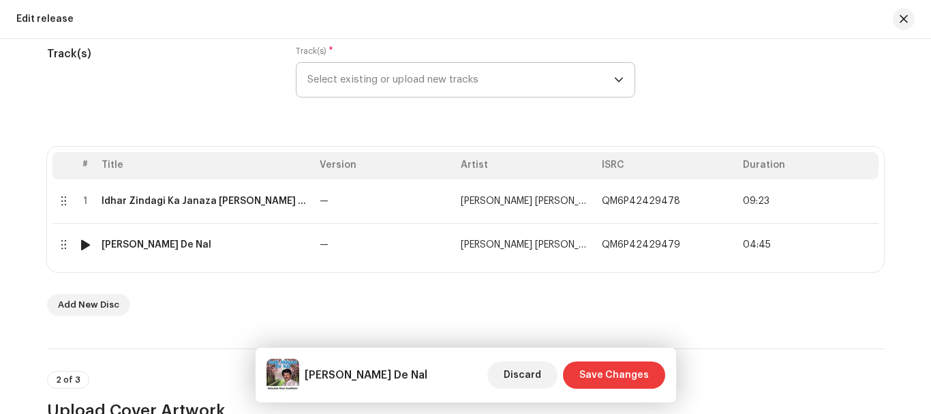
scroll to position [205, 0]
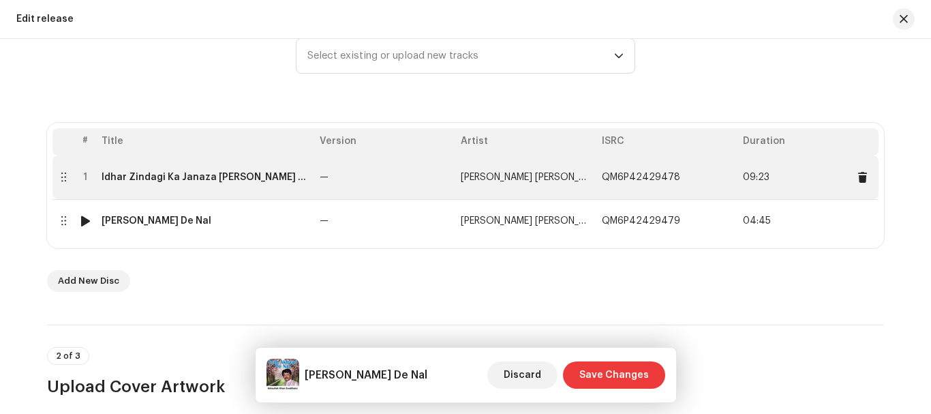
click at [185, 187] on td "Idhar Zindagi Ka Janaza [PERSON_NAME] Ga" at bounding box center [205, 177] width 218 height 44
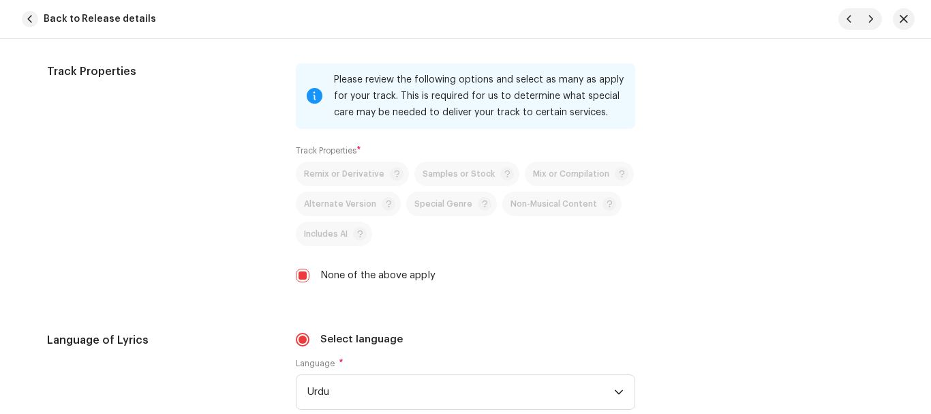
scroll to position [2022, 0]
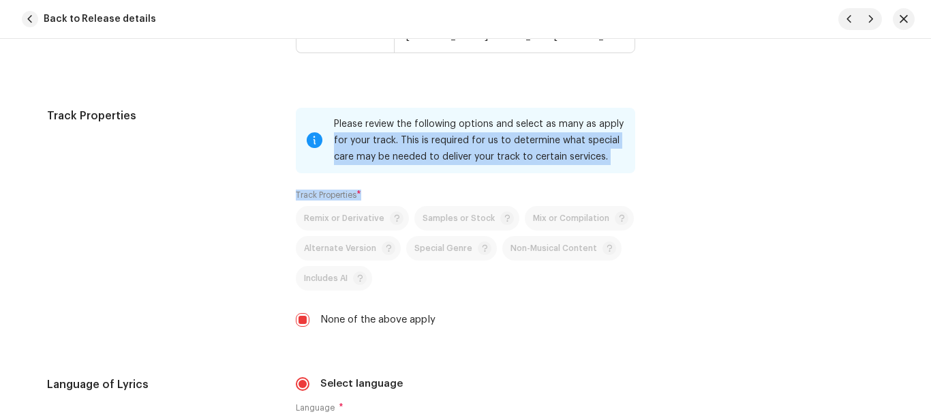
drag, startPoint x: 925, startPoint y: 293, endPoint x: 931, endPoint y: 113, distance: 180.8
click at [931, 113] on div "Track details Complete the following to finalize your track. 1 of 3 Add Audio F…" at bounding box center [465, 226] width 931 height 375
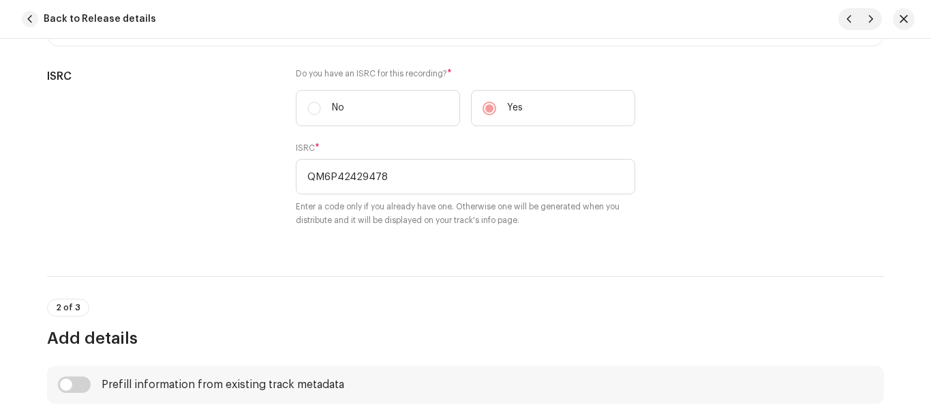
scroll to position [286, 0]
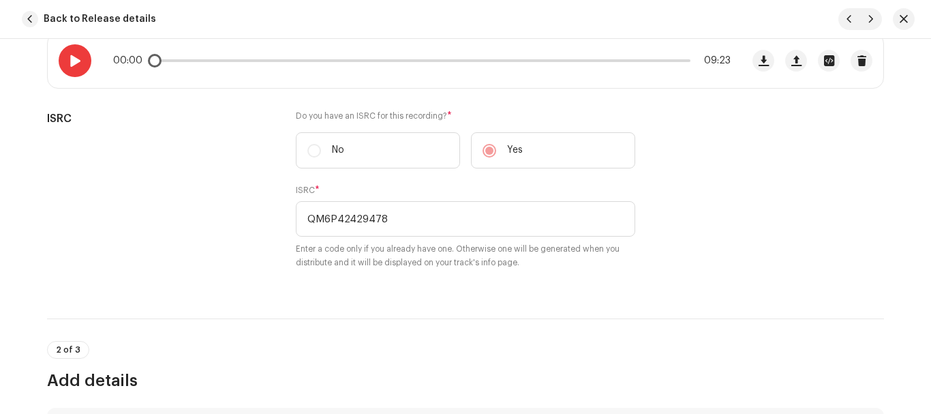
click at [68, 68] on div at bounding box center [75, 60] width 33 height 33
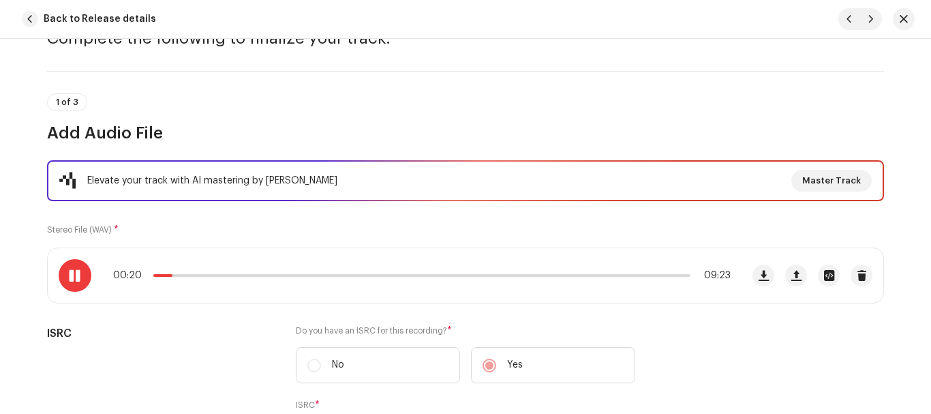
scroll to position [54, 0]
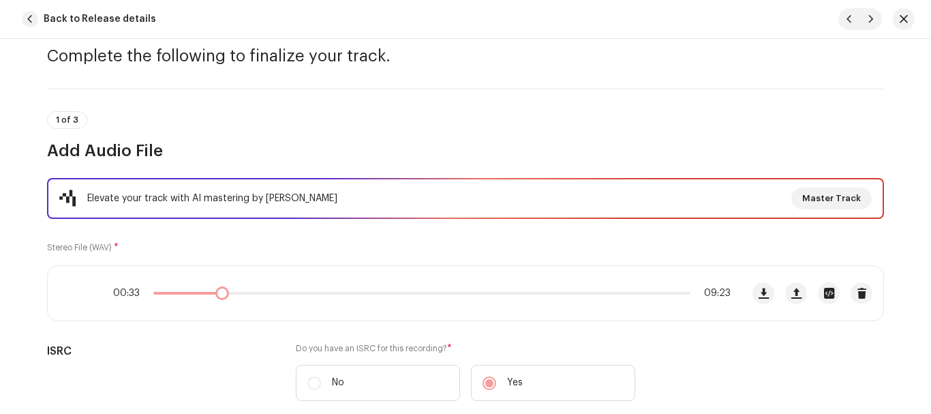
drag, startPoint x: 179, startPoint y: 291, endPoint x: 219, endPoint y: 290, distance: 39.6
click at [219, 290] on div "00:33 09:23" at bounding box center [422, 293] width 618 height 11
drag, startPoint x: 219, startPoint y: 293, endPoint x: 210, endPoint y: 294, distance: 8.9
click at [210, 294] on span at bounding box center [214, 293] width 14 height 14
click at [203, 294] on span at bounding box center [207, 293] width 14 height 14
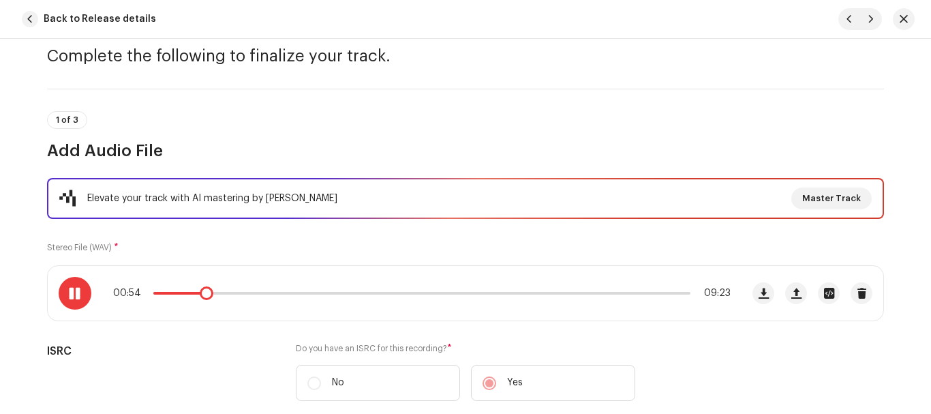
drag, startPoint x: 209, startPoint y: 298, endPoint x: 199, endPoint y: 298, distance: 9.5
click at [199, 298] on div "00:54 09:23" at bounding box center [422, 293] width 618 height 11
click at [194, 296] on div "00:47 09:23" at bounding box center [422, 293] width 618 height 11
drag, startPoint x: 194, startPoint y: 296, endPoint x: 186, endPoint y: 294, distance: 8.4
click at [186, 294] on span at bounding box center [191, 293] width 14 height 14
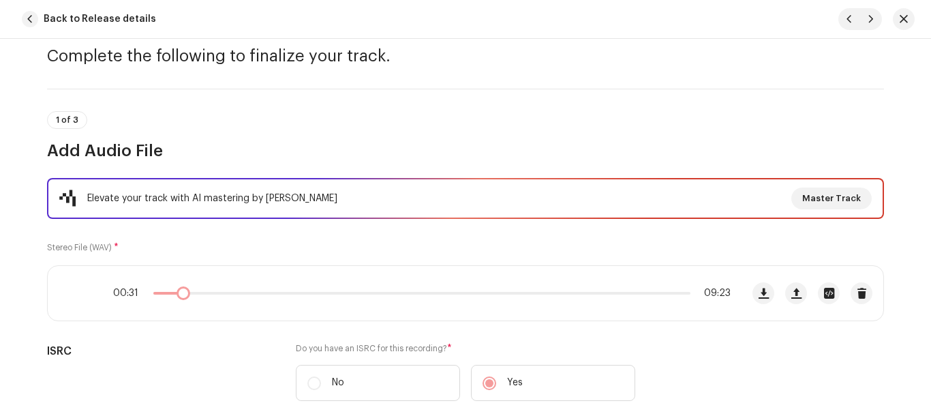
drag, startPoint x: 186, startPoint y: 294, endPoint x: 179, endPoint y: 291, distance: 7.3
click at [179, 291] on span at bounding box center [184, 293] width 14 height 14
drag, startPoint x: 179, startPoint y: 291, endPoint x: 160, endPoint y: 298, distance: 20.9
click at [160, 298] on span at bounding box center [165, 293] width 14 height 14
click at [77, 293] on span at bounding box center [75, 293] width 12 height 11
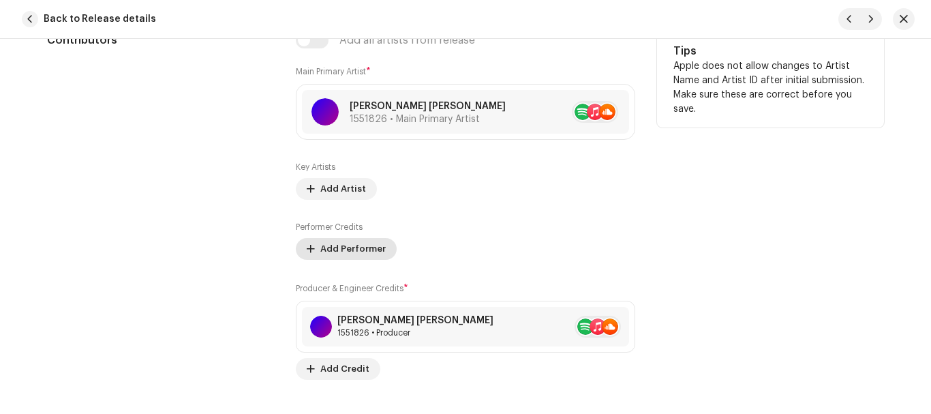
scroll to position [1281, 0]
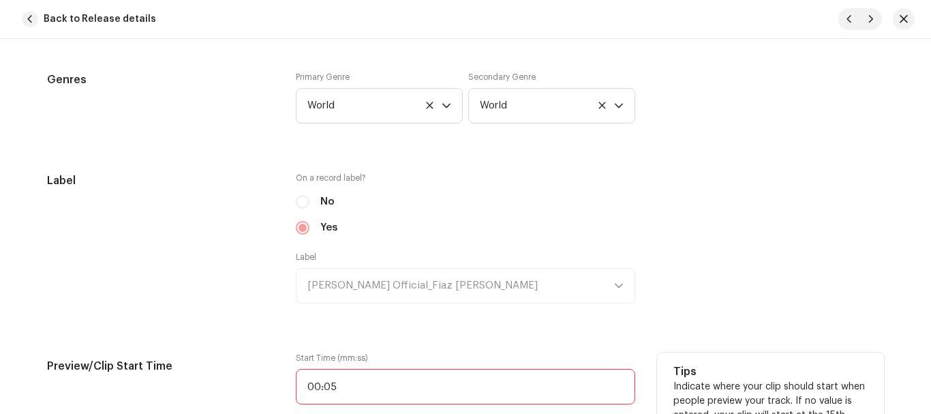
click at [362, 375] on input "00:05" at bounding box center [466, 386] width 340 height 35
type input "00:16"
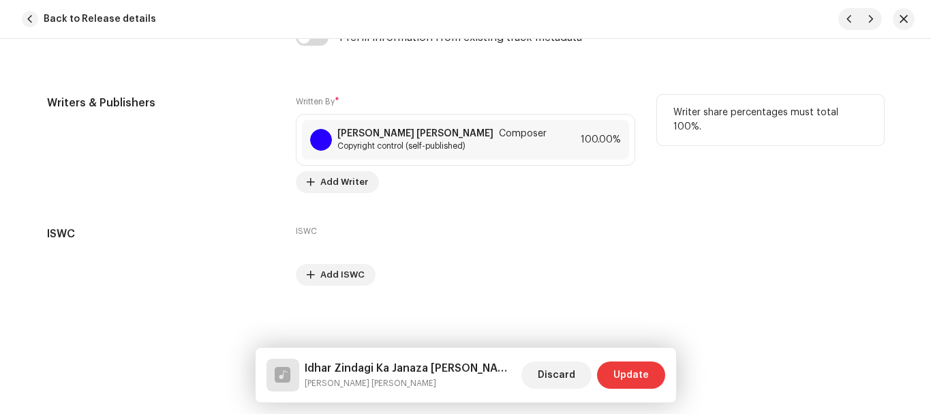
scroll to position [2909, 0]
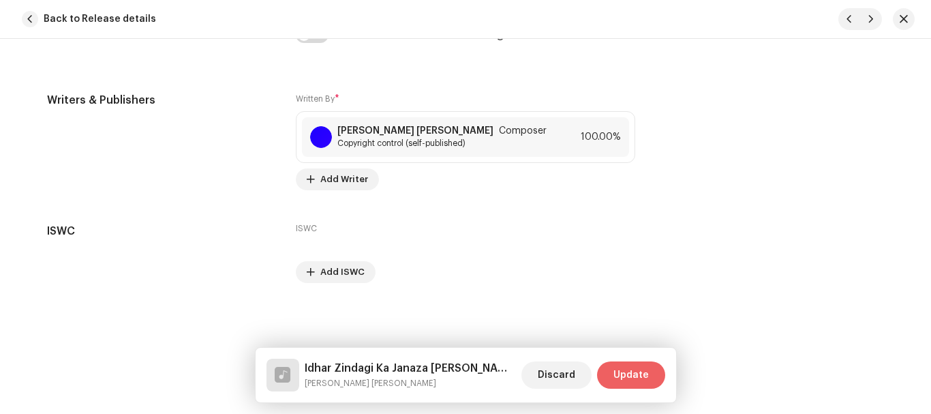
click at [632, 374] on span "Update" at bounding box center [631, 374] width 35 height 27
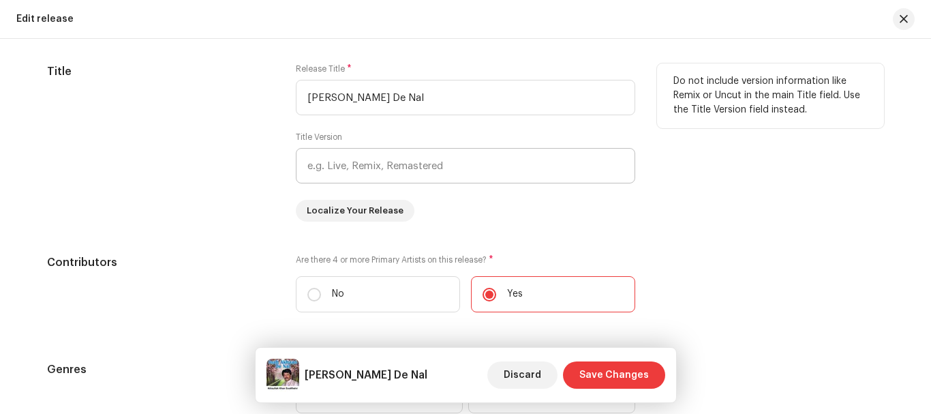
scroll to position [1364, 0]
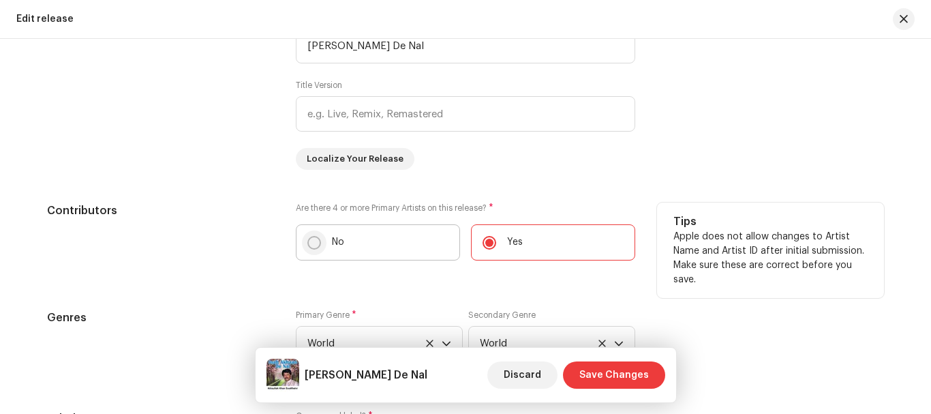
click at [314, 240] on input "No" at bounding box center [315, 243] width 14 height 14
radio input "true"
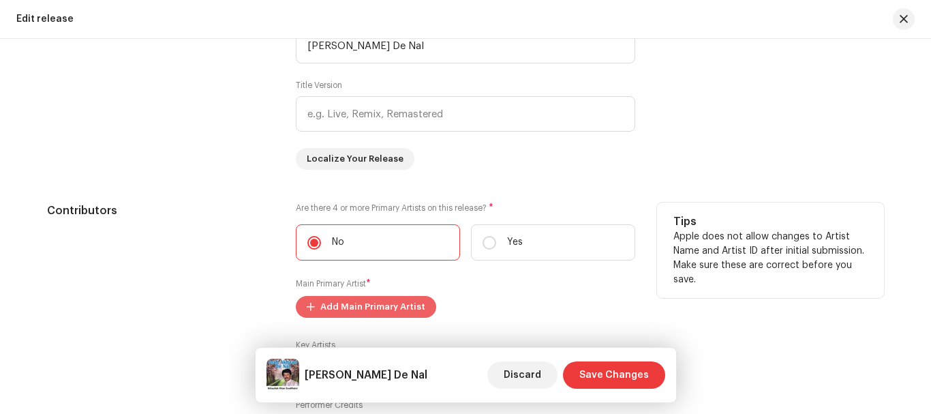
click at [406, 304] on span "Add Main Primary Artist" at bounding box center [372, 306] width 105 height 27
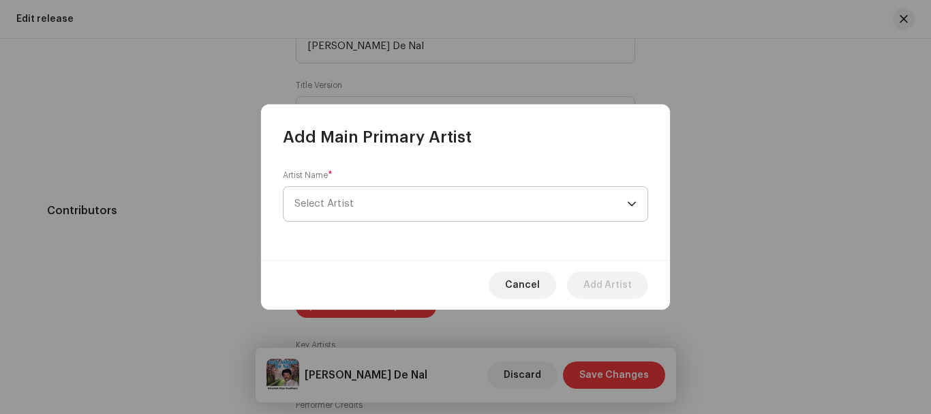
click at [389, 206] on span "Select Artist" at bounding box center [461, 204] width 333 height 34
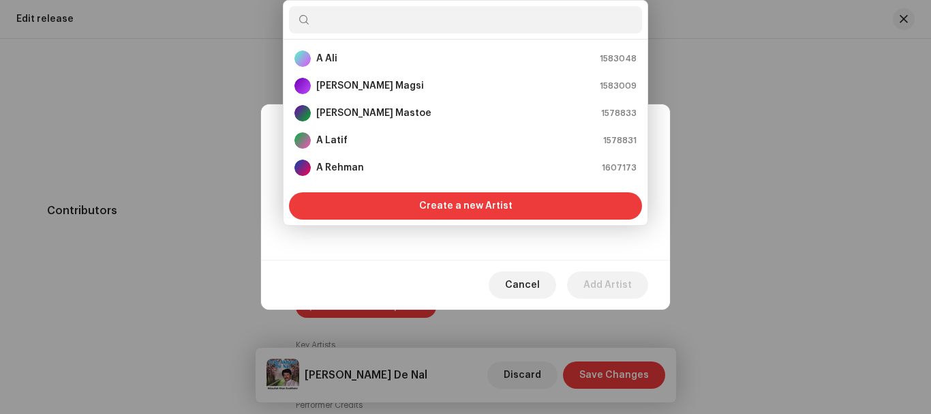
type input "[PERSON_NAME] [PERSON_NAME]"
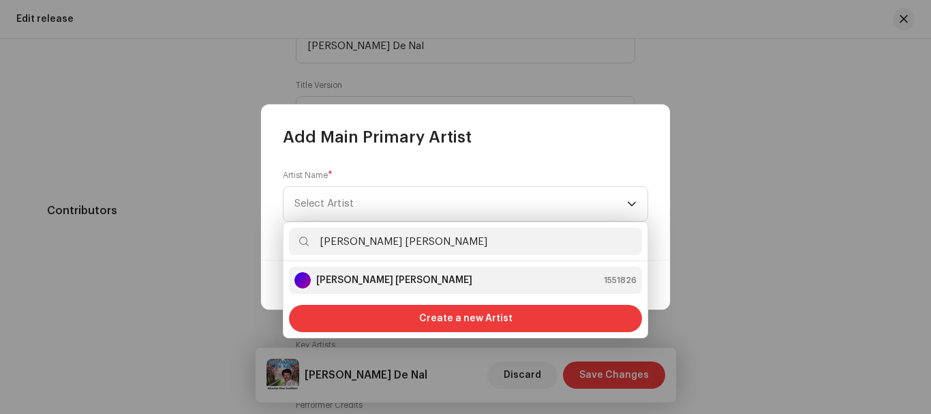
click at [374, 280] on strong "[PERSON_NAME] [PERSON_NAME]" at bounding box center [394, 280] width 156 height 14
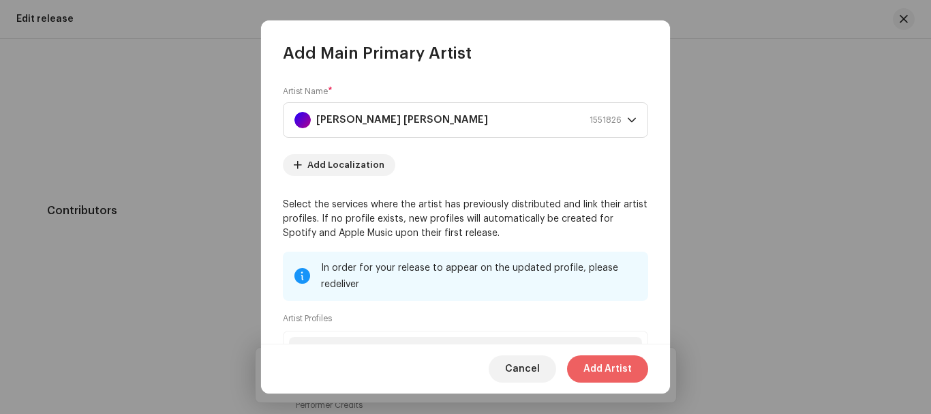
click at [592, 359] on span "Add Artist" at bounding box center [608, 368] width 48 height 27
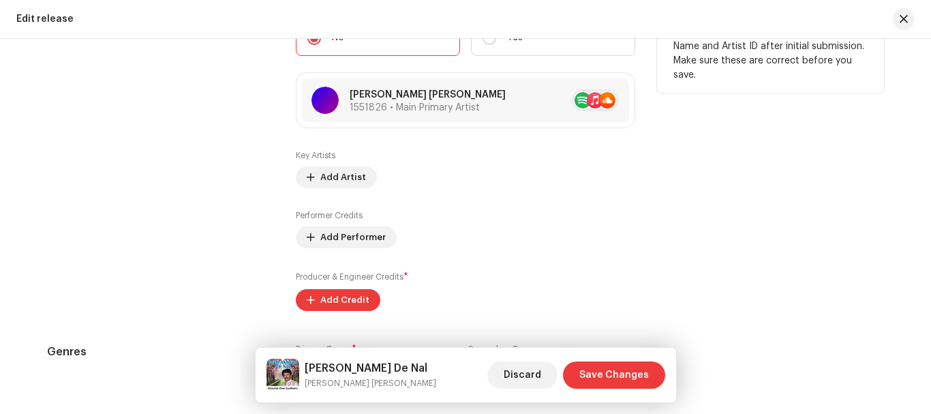
scroll to position [1705, 0]
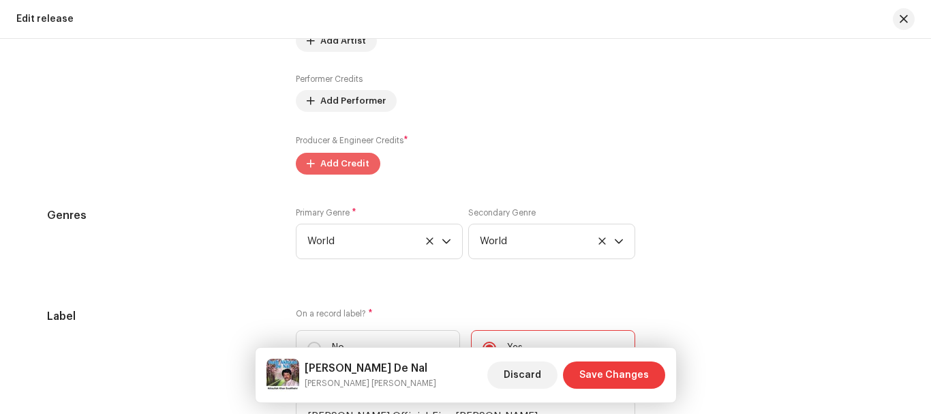
click at [352, 153] on span "Add Credit" at bounding box center [344, 163] width 49 height 27
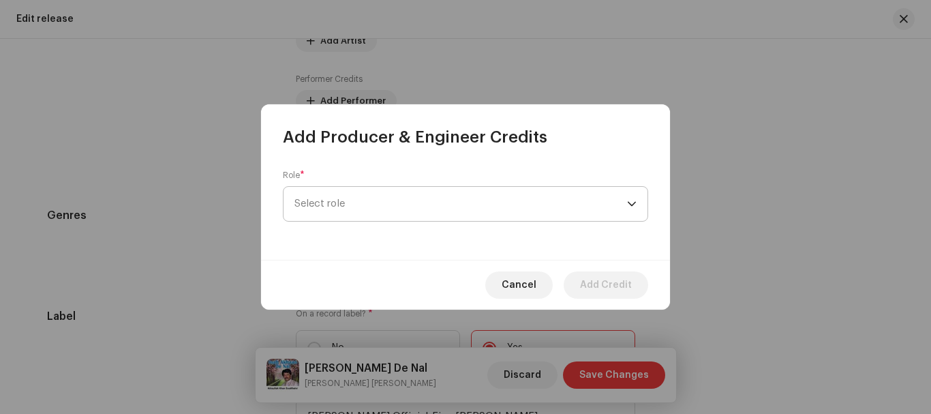
click at [341, 209] on span "Select role" at bounding box center [461, 204] width 333 height 34
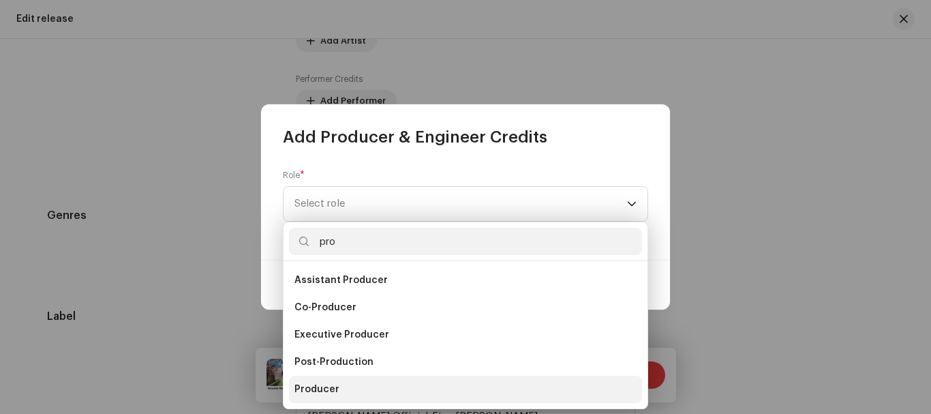
type input "pro"
click at [336, 391] on span "Producer" at bounding box center [317, 390] width 45 height 14
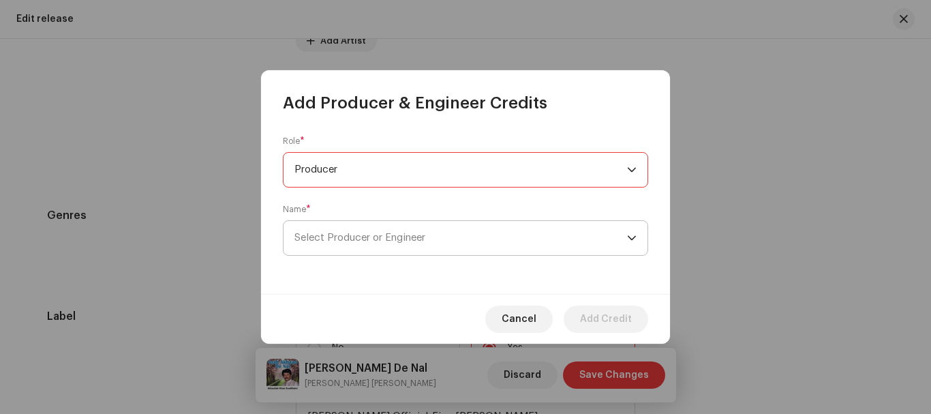
click at [356, 245] on span "Select Producer or Engineer" at bounding box center [461, 238] width 333 height 34
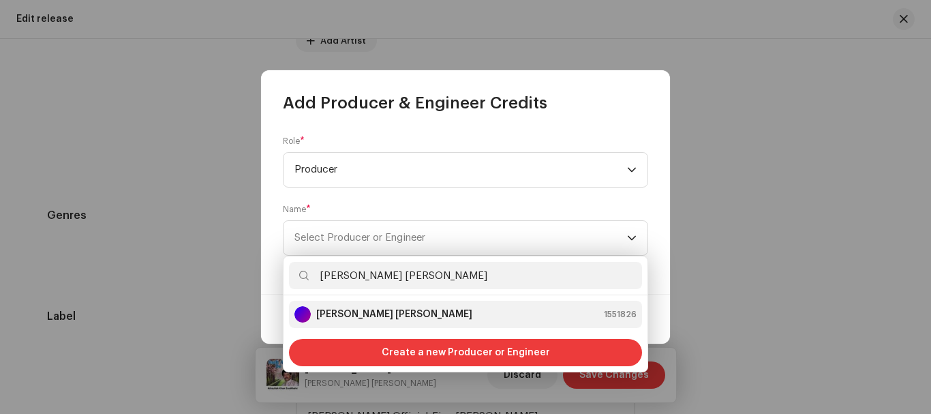
type input "[PERSON_NAME] [PERSON_NAME]"
click at [378, 319] on strong "[PERSON_NAME] [PERSON_NAME]" at bounding box center [394, 315] width 156 height 14
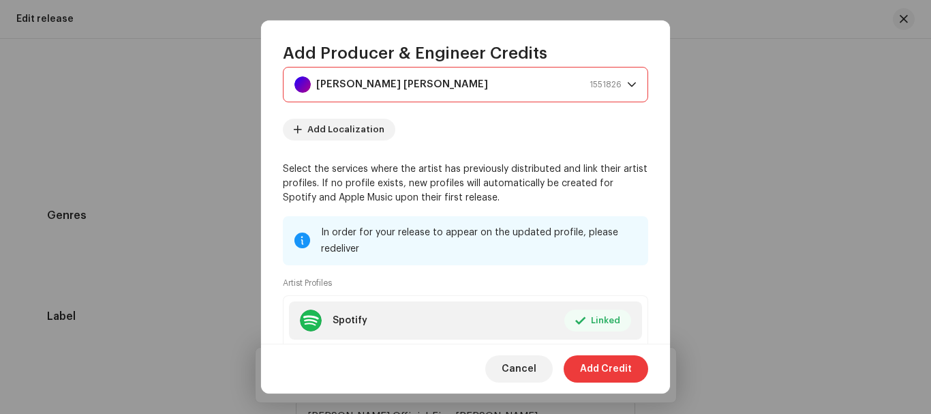
scroll to position [205, 0]
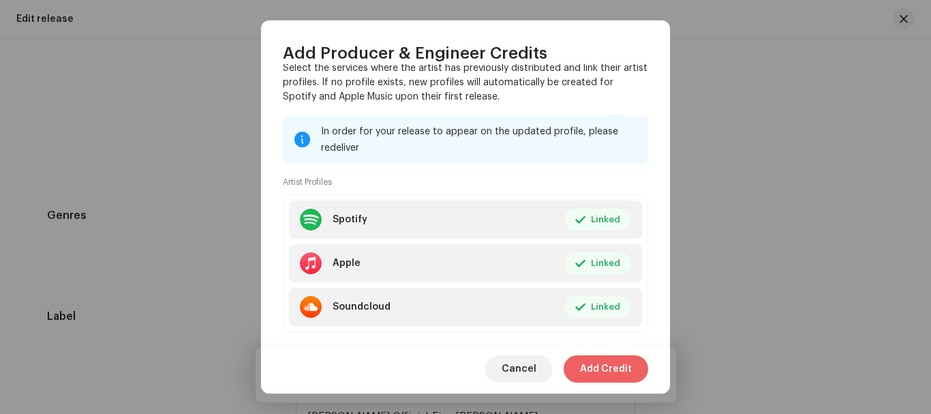
click at [599, 361] on span "Add Credit" at bounding box center [606, 368] width 52 height 27
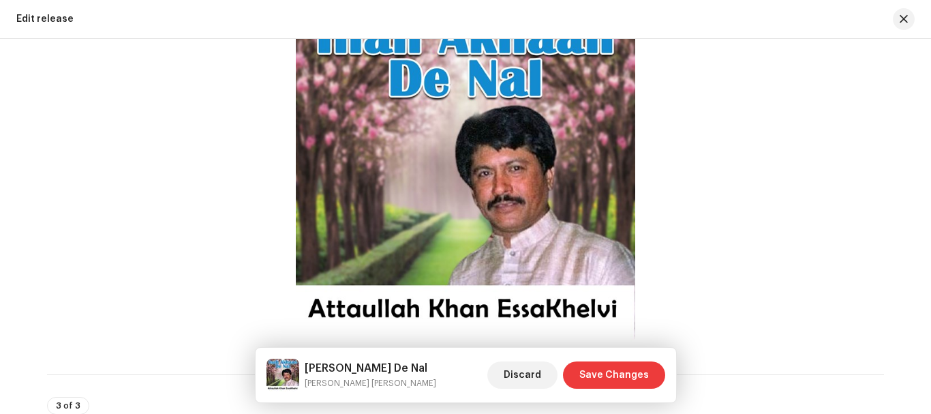
scroll to position [682, 0]
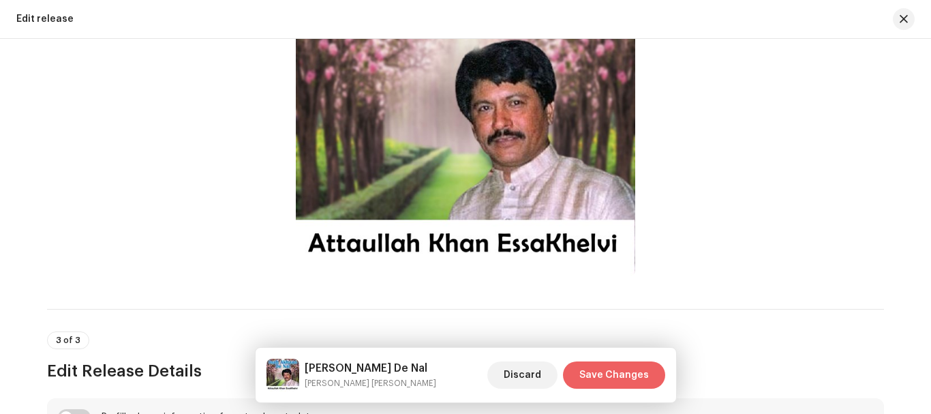
click at [644, 367] on span "Save Changes" at bounding box center [615, 374] width 70 height 27
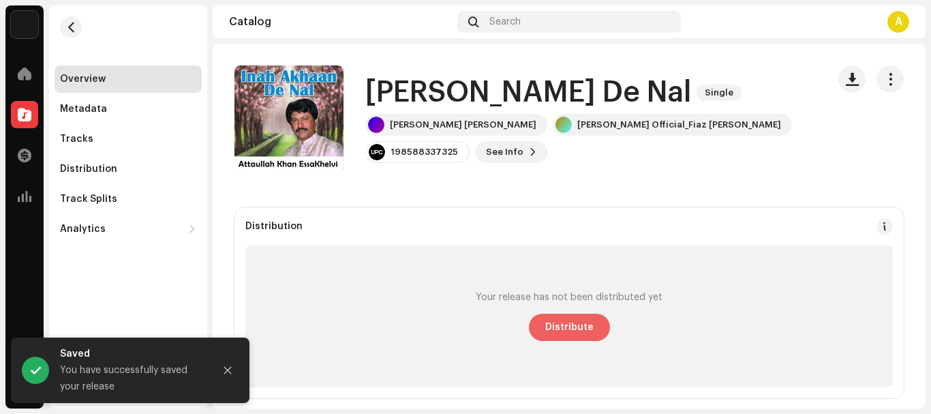
click at [582, 329] on span "Distribute" at bounding box center [569, 327] width 48 height 27
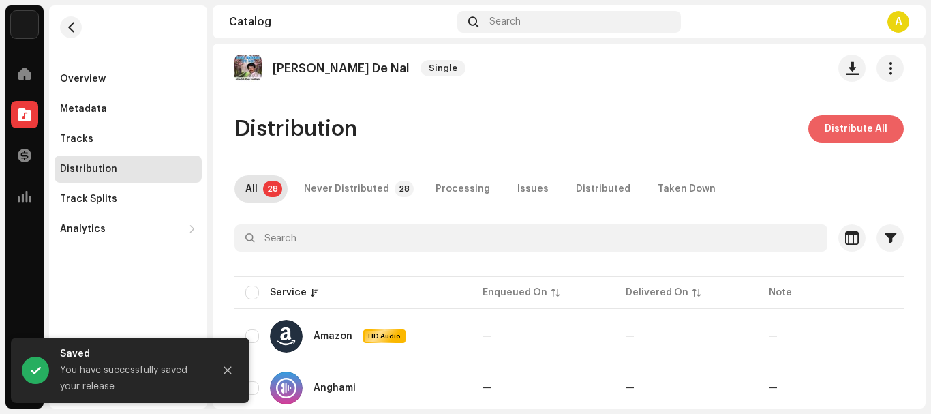
click at [845, 128] on span "Distribute All" at bounding box center [856, 128] width 63 height 27
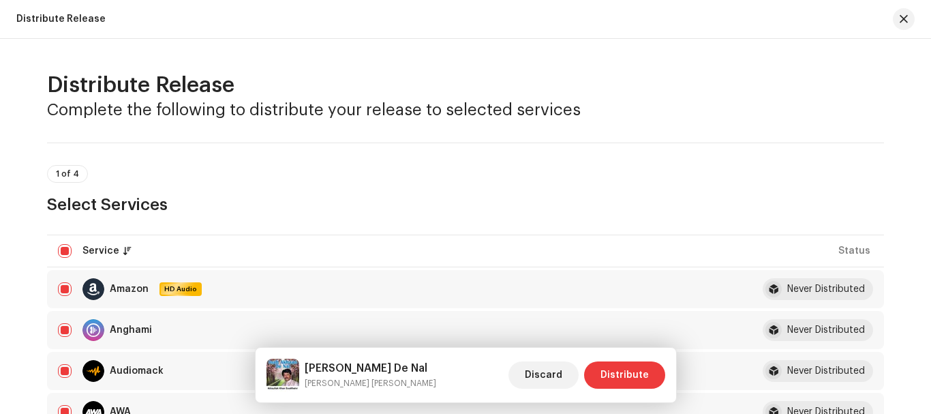
scroll to position [205, 0]
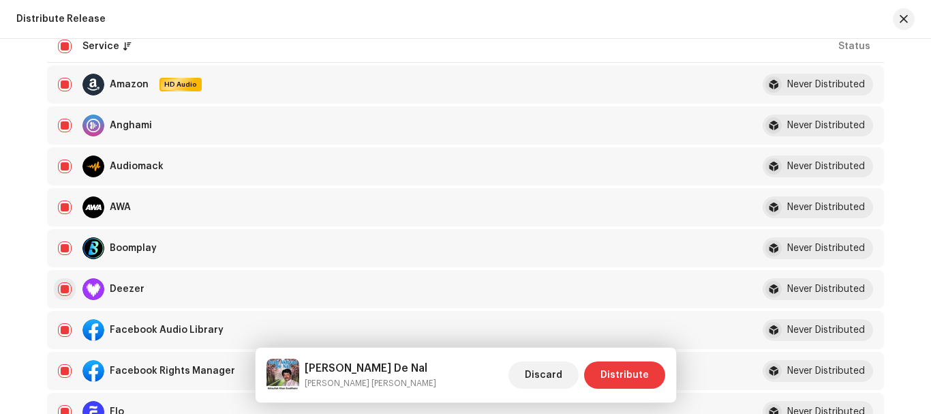
click at [59, 288] on input "checkbox" at bounding box center [65, 289] width 14 height 14
checkbox input "false"
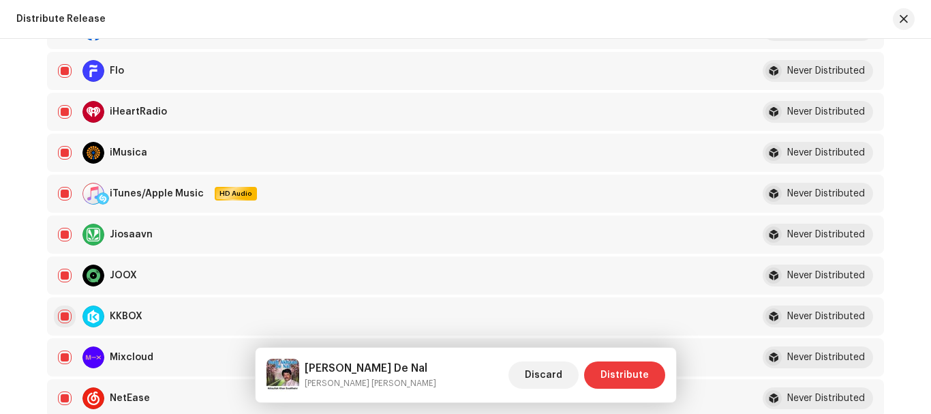
scroll to position [818, 0]
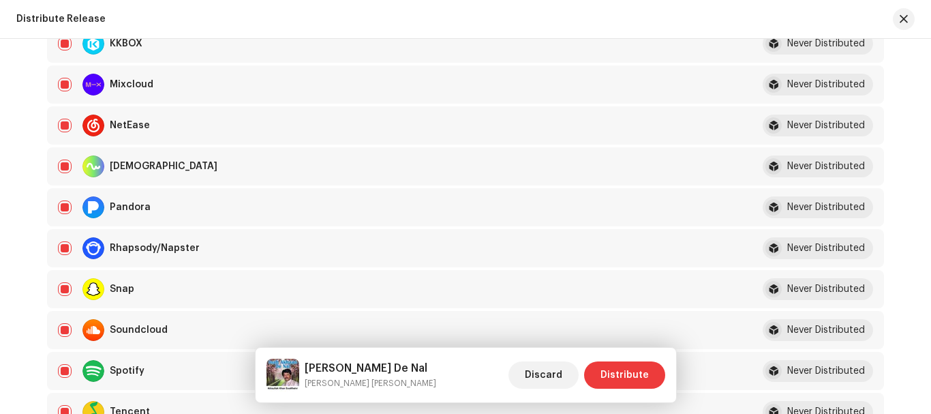
click at [65, 362] on div "Spotify" at bounding box center [394, 371] width 672 height 22
click at [65, 368] on input "Row Selected" at bounding box center [65, 371] width 14 height 14
checkbox input "false"
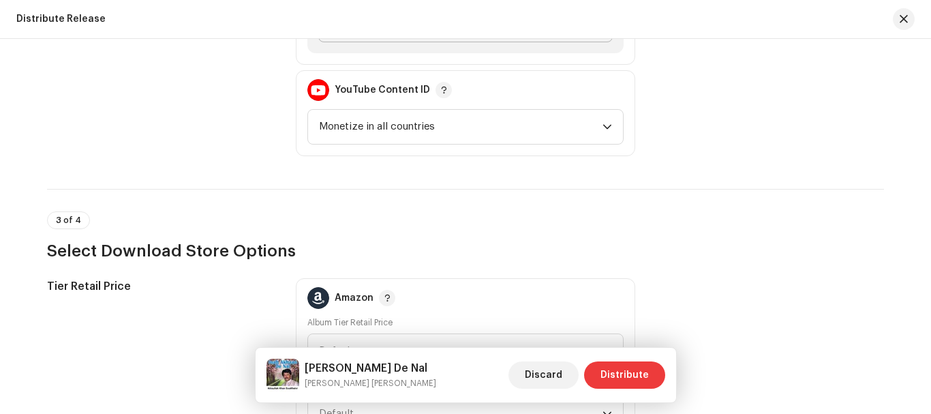
scroll to position [1500, 0]
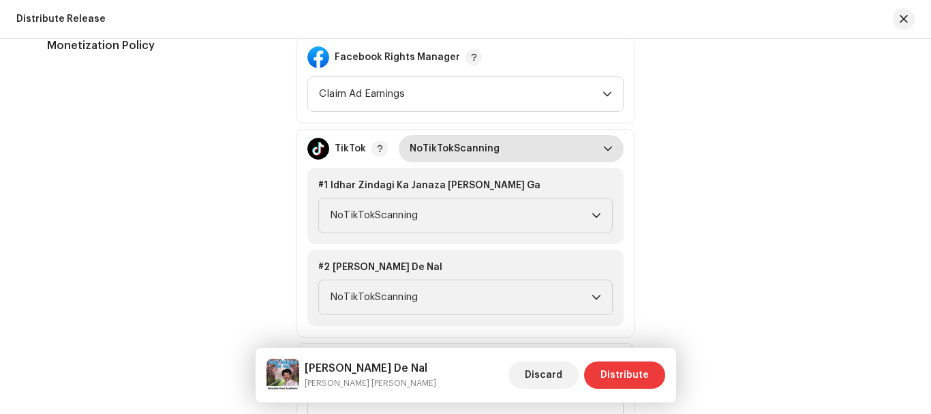
click at [503, 153] on span "NoTikTokScanning" at bounding box center [507, 148] width 194 height 27
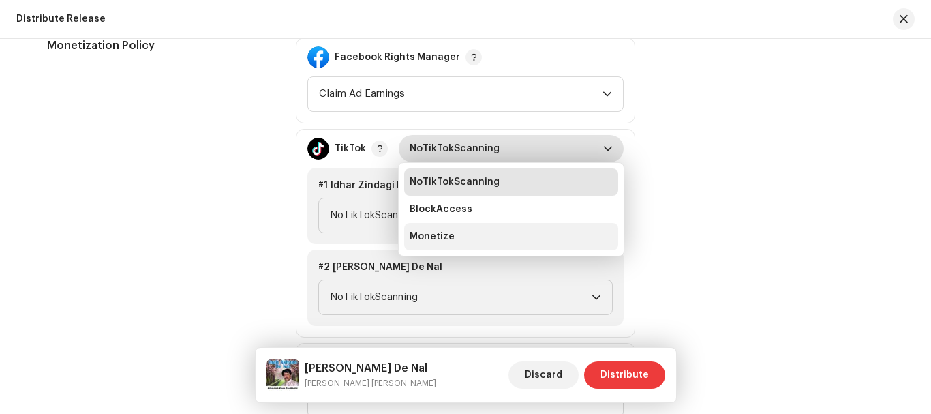
click at [435, 240] on span "Monetize" at bounding box center [432, 237] width 45 height 14
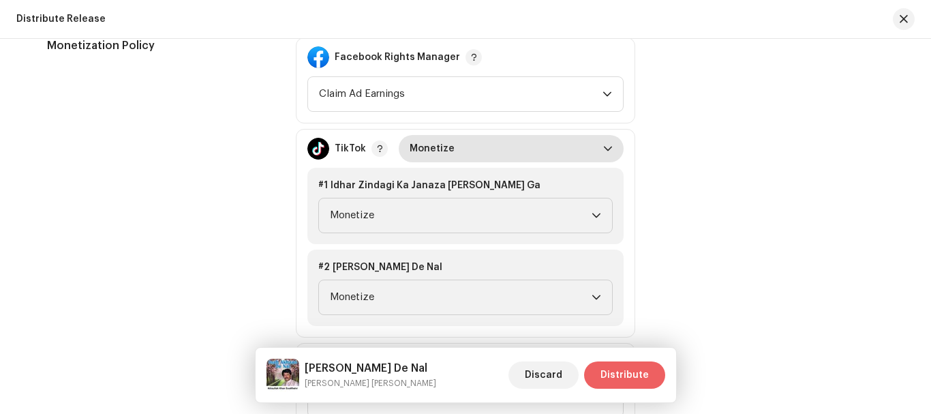
click at [635, 371] on span "Distribute" at bounding box center [625, 374] width 48 height 27
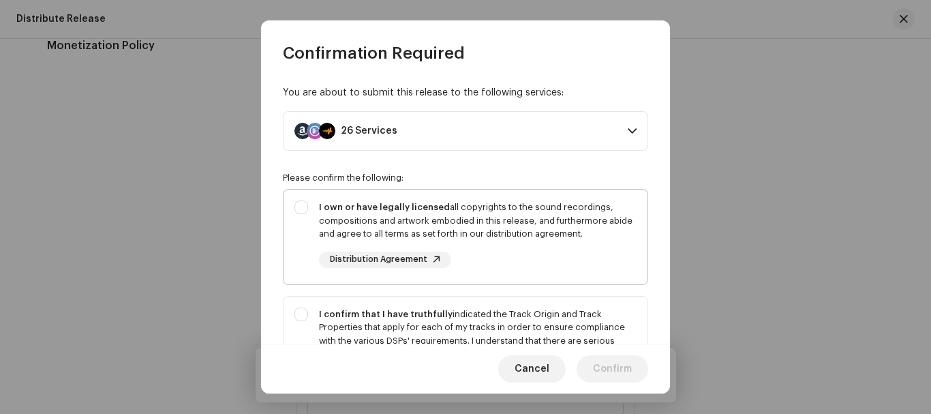
click at [297, 203] on div "I own or have legally licensed all copyrights to the sound recordings, composit…" at bounding box center [466, 234] width 364 height 89
checkbox input "true"
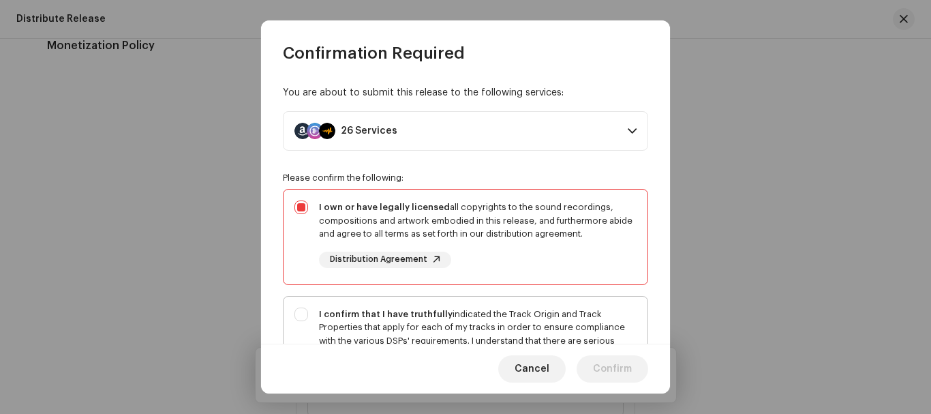
click at [303, 316] on div "I confirm that I have truthfully indicated the Track Origin and Track Propertie…" at bounding box center [466, 355] width 364 height 116
checkbox input "true"
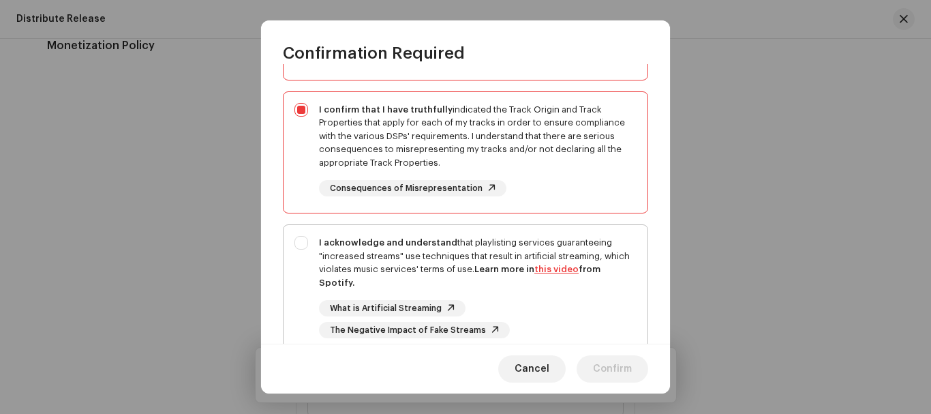
click at [299, 237] on div "I acknowledge and understand that playlisting services guaranteeing "increased …" at bounding box center [466, 287] width 364 height 124
checkbox input "true"
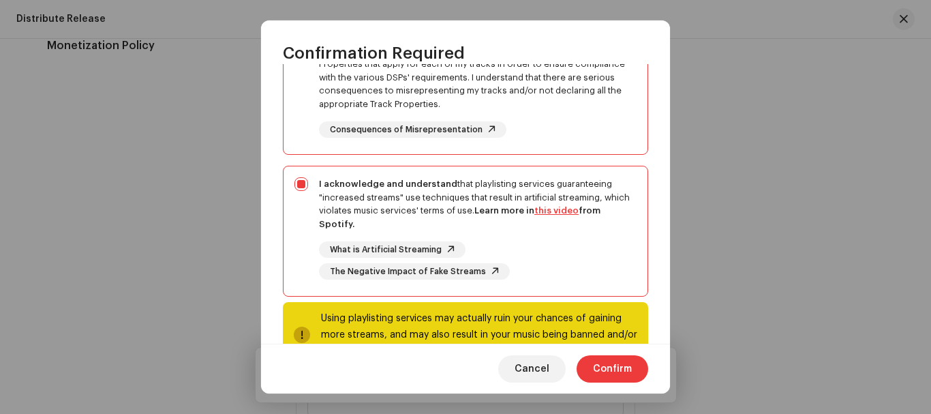
scroll to position [309, 0]
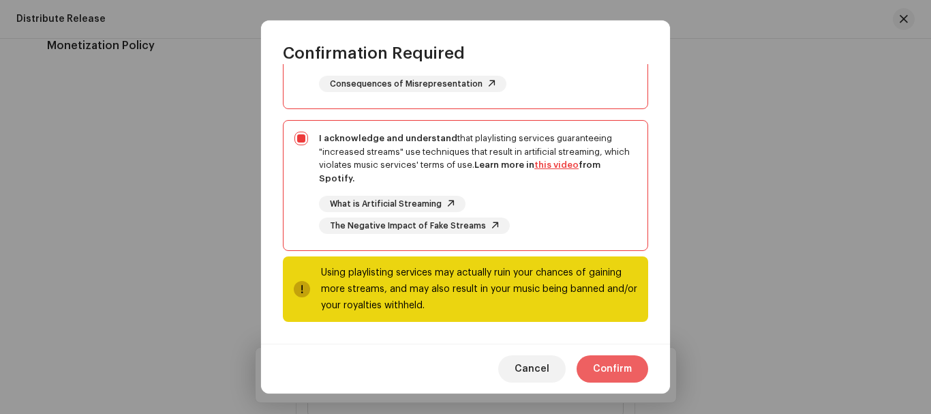
click at [620, 363] on span "Confirm" at bounding box center [612, 368] width 39 height 27
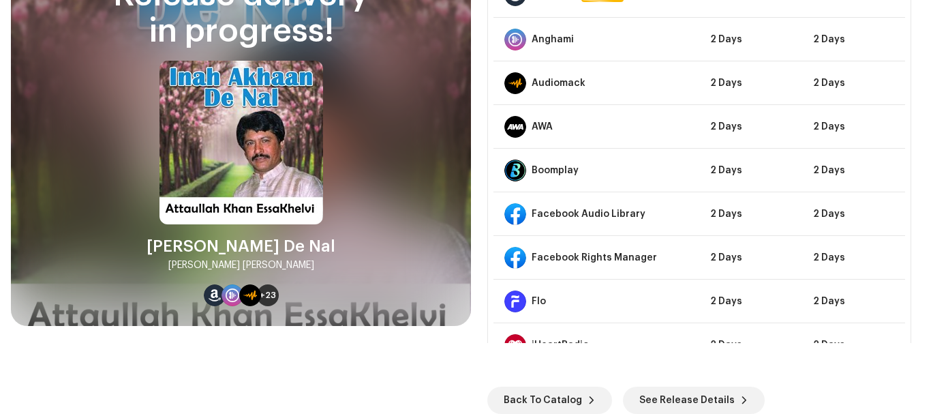
scroll to position [0, 0]
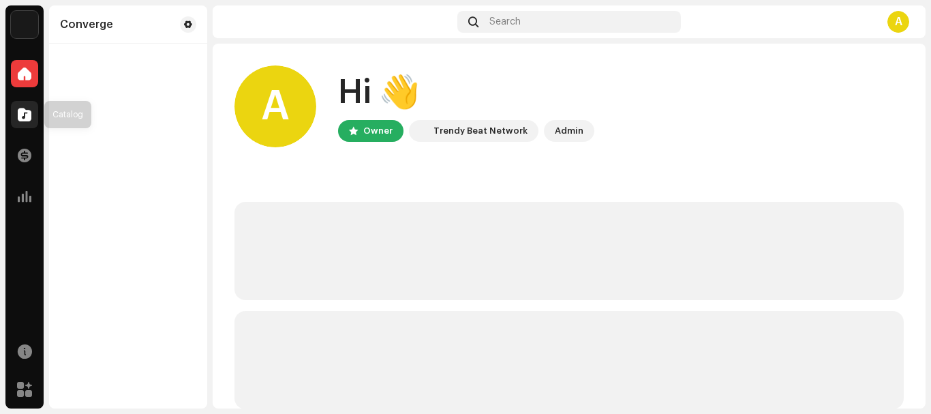
click at [32, 108] on div at bounding box center [24, 114] width 27 height 27
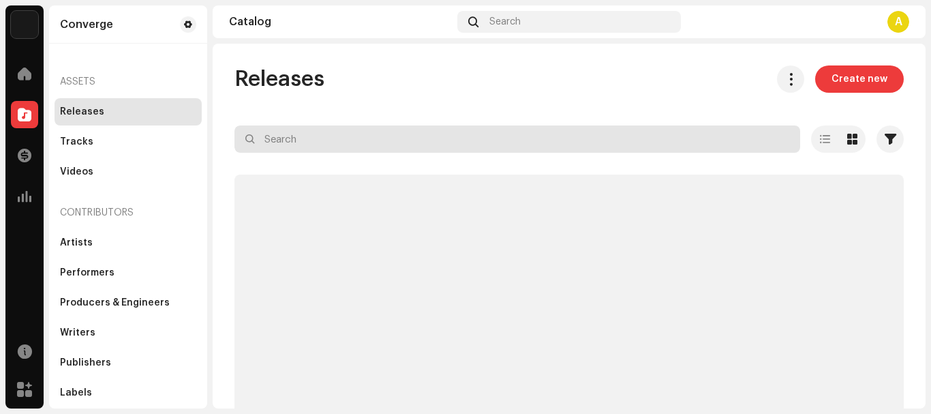
click at [312, 140] on input "text" at bounding box center [518, 138] width 566 height 27
paste input "Insha G Utho"
type input "Insha G Utho"
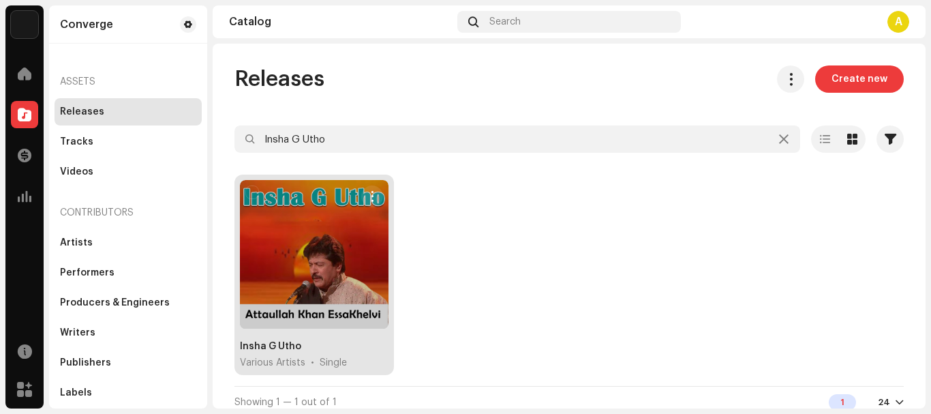
click at [289, 271] on div at bounding box center [314, 254] width 149 height 149
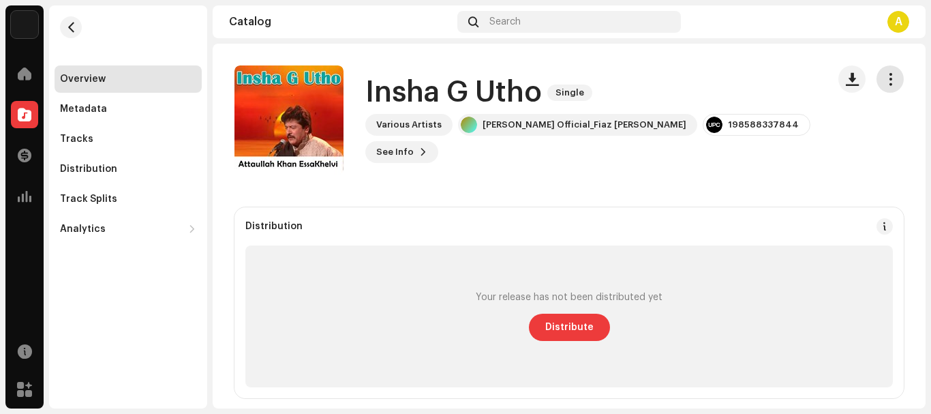
click at [884, 76] on span "button" at bounding box center [890, 79] width 13 height 11
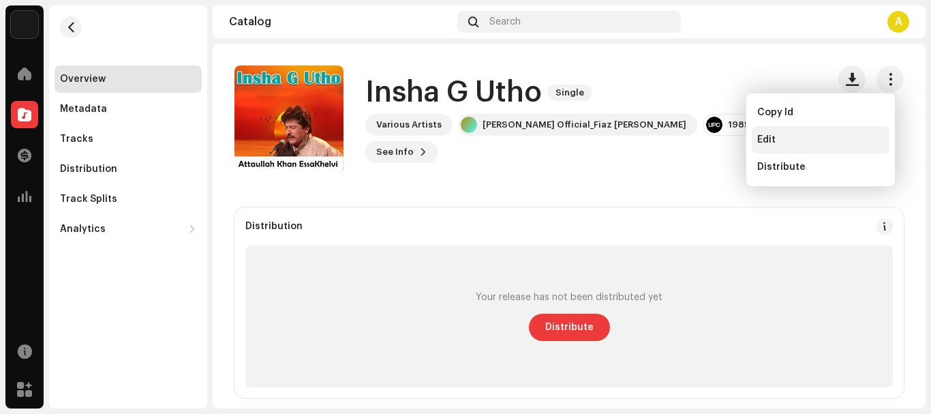
click at [776, 144] on div "Edit" at bounding box center [821, 139] width 127 height 11
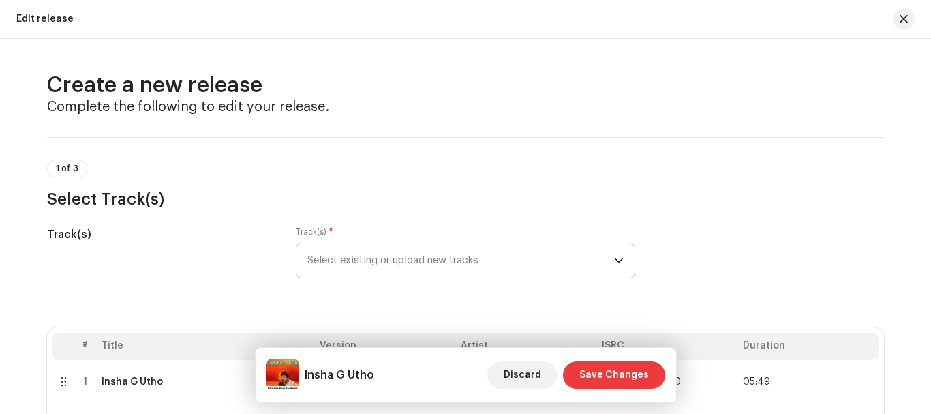
scroll to position [136, 0]
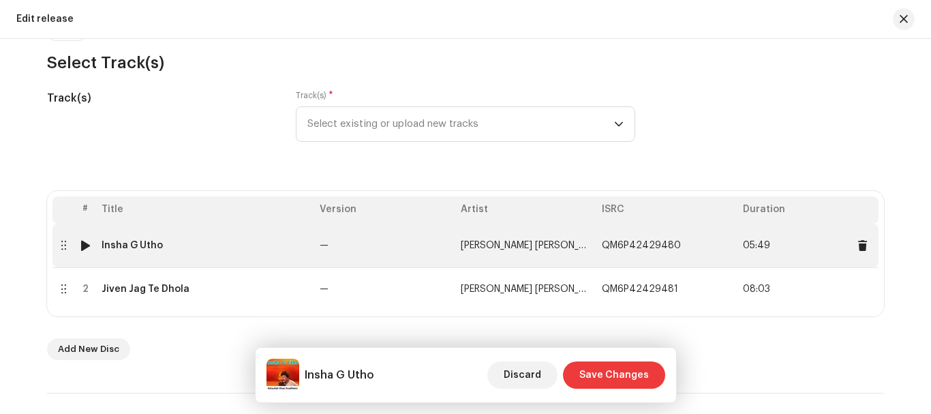
click at [128, 240] on div "Insha G Utho" at bounding box center [132, 245] width 61 height 11
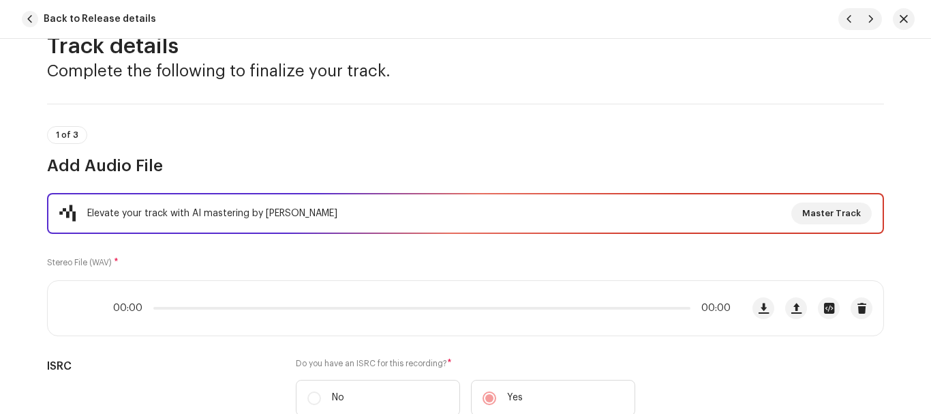
scroll to position [68, 0]
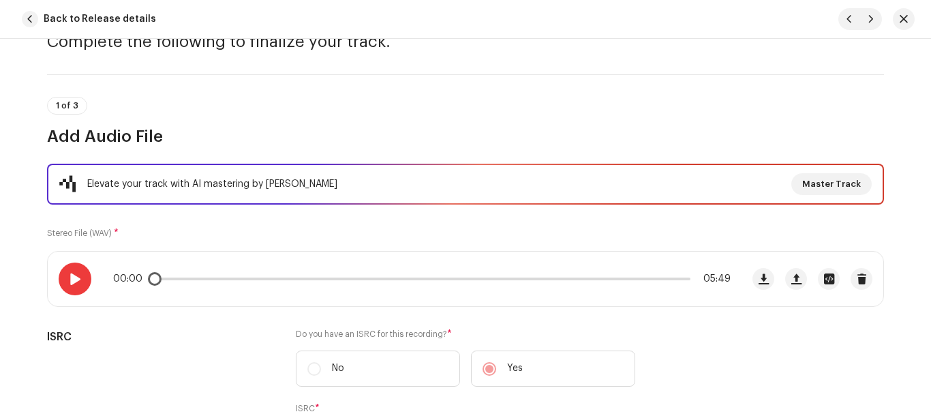
click at [68, 270] on div at bounding box center [75, 279] width 33 height 33
click at [69, 278] on span at bounding box center [75, 278] width 12 height 11
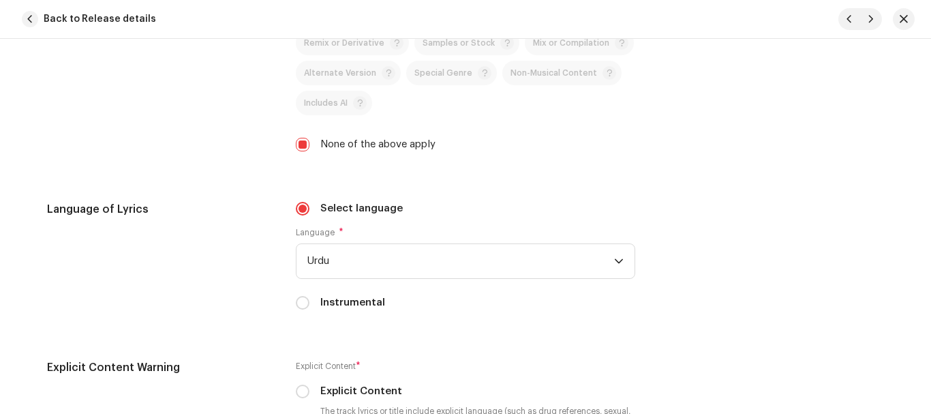
scroll to position [2162, 0]
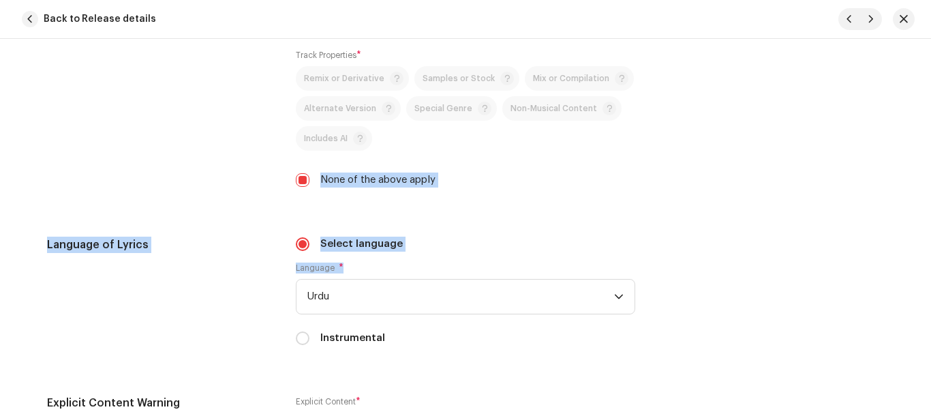
drag, startPoint x: 925, startPoint y: 293, endPoint x: 931, endPoint y: 96, distance: 196.4
click at [931, 97] on div "Track details Complete the following to finalize your track. 1 of 3 Add Audio F…" at bounding box center [465, 226] width 931 height 375
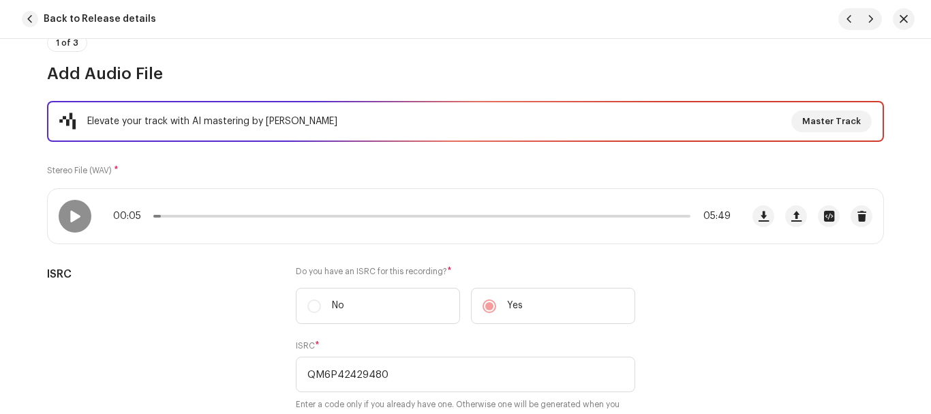
scroll to position [0, 0]
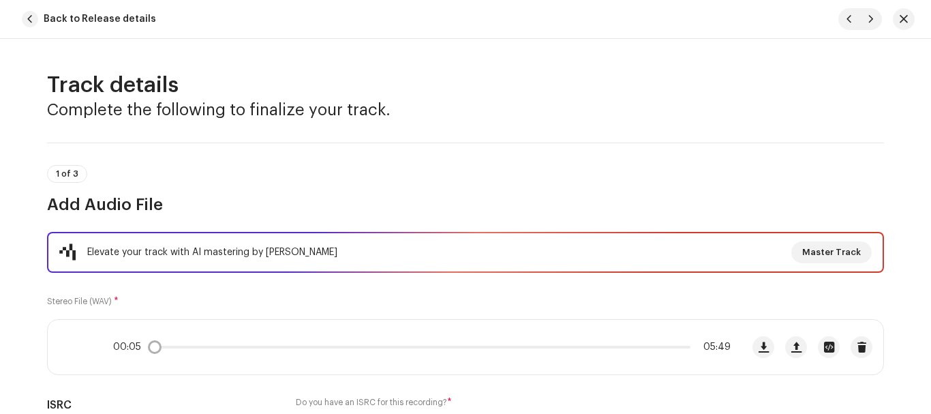
drag, startPoint x: 154, startPoint y: 346, endPoint x: 119, endPoint y: 344, distance: 35.5
click at [121, 344] on div "00:05 05:49" at bounding box center [422, 347] width 618 height 11
click at [69, 347] on span at bounding box center [75, 347] width 12 height 11
click at [92, 20] on span "Back to Release details" at bounding box center [100, 18] width 113 height 27
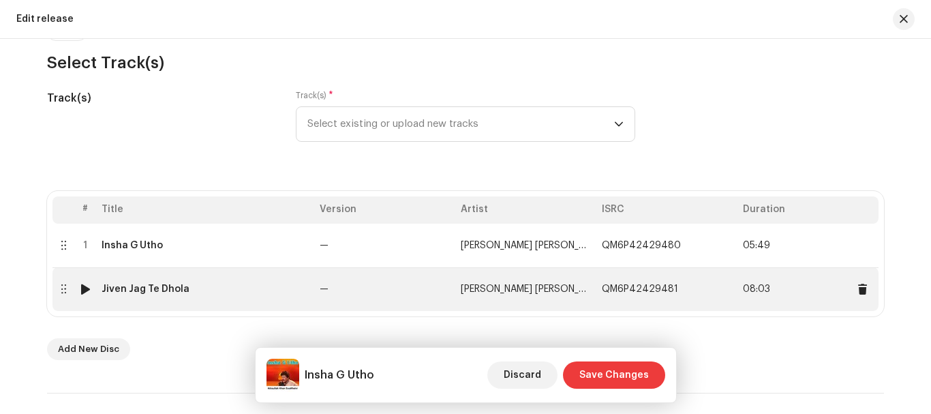
click at [123, 286] on div "Jiven Jag Te Dhola" at bounding box center [146, 289] width 88 height 11
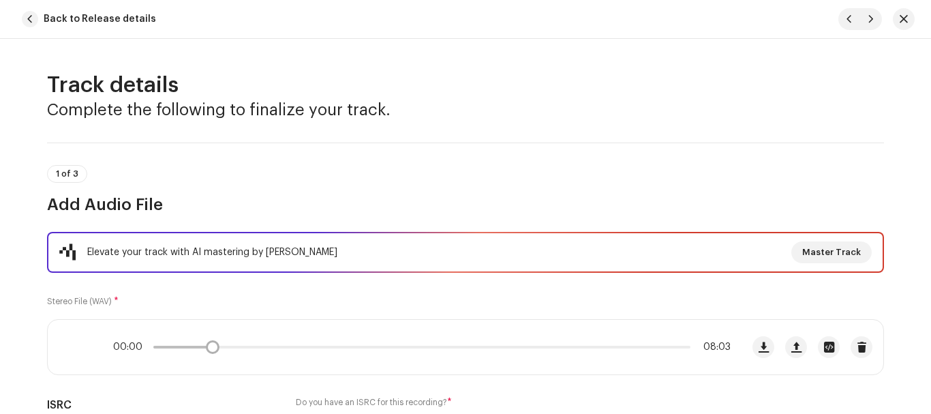
drag, startPoint x: 145, startPoint y: 349, endPoint x: 209, endPoint y: 348, distance: 64.1
click at [209, 348] on div "00:00 08:03" at bounding box center [422, 347] width 618 height 11
drag, startPoint x: 209, startPoint y: 348, endPoint x: 233, endPoint y: 348, distance: 23.2
click at [233, 348] on div "00:00 08:03" at bounding box center [422, 347] width 618 height 11
click at [76, 346] on span at bounding box center [75, 347] width 12 height 11
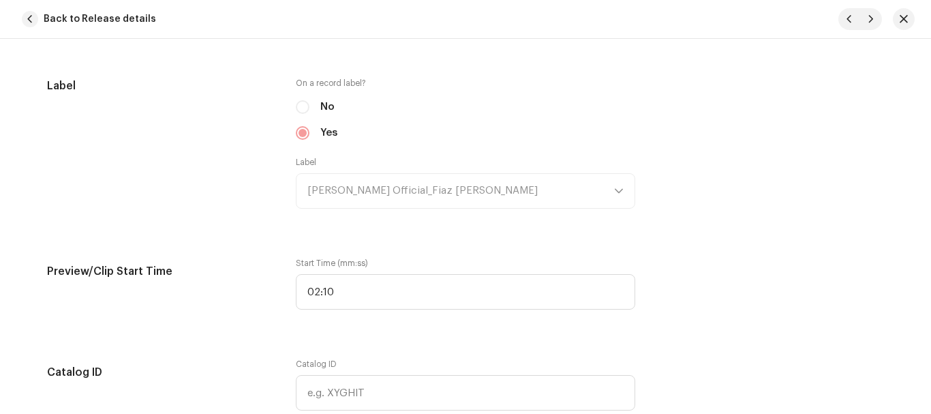
scroll to position [1272, 0]
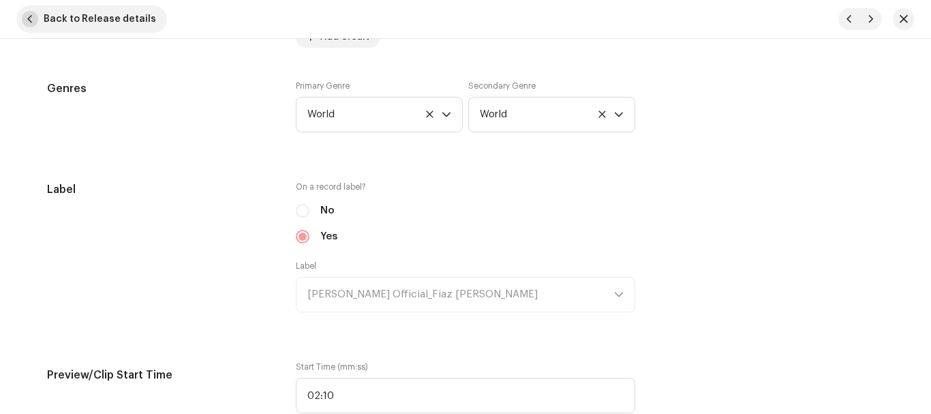
click at [127, 16] on span "Back to Release details" at bounding box center [100, 18] width 113 height 27
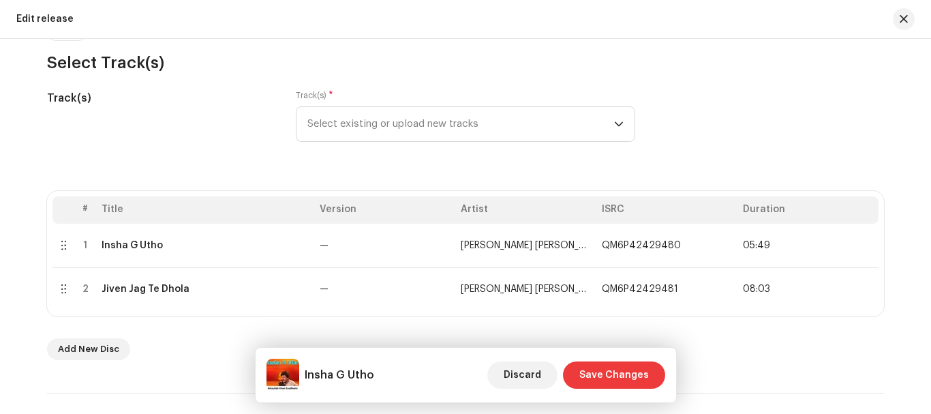
scroll to position [477, 0]
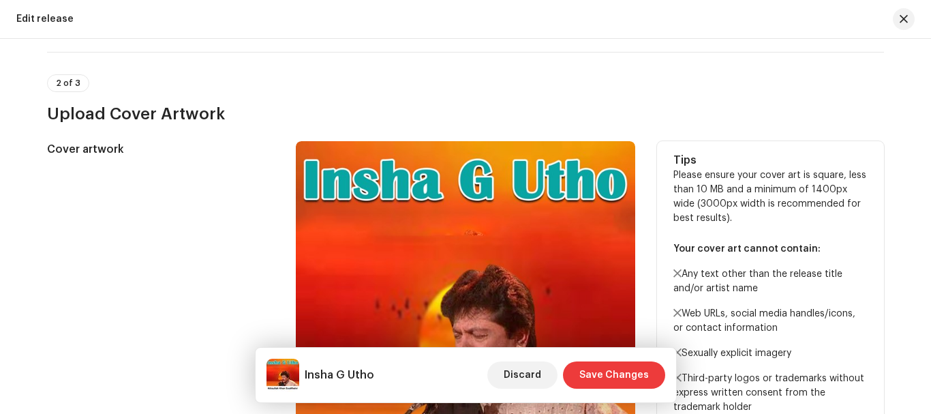
click at [100, 205] on div "Cover artwork" at bounding box center [160, 311] width 227 height 340
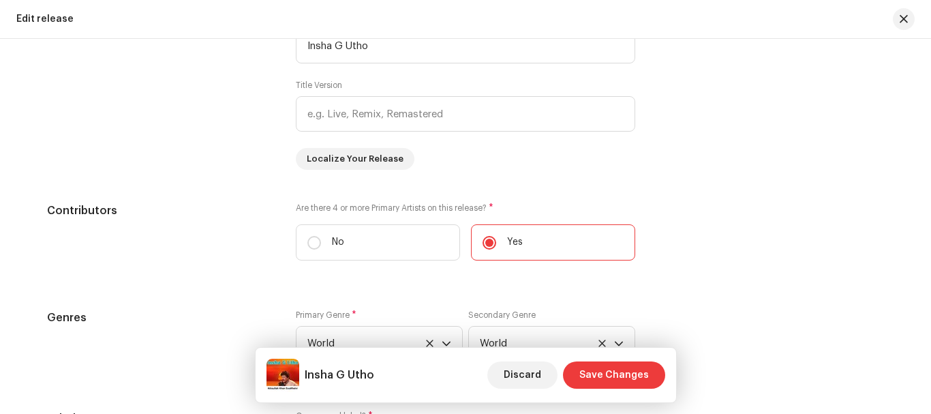
scroll to position [1500, 0]
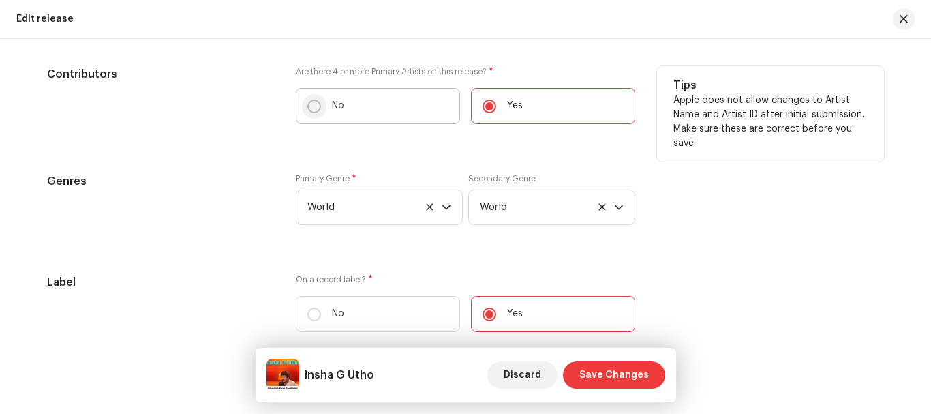
click at [316, 107] on input "No" at bounding box center [315, 107] width 14 height 14
radio input "true"
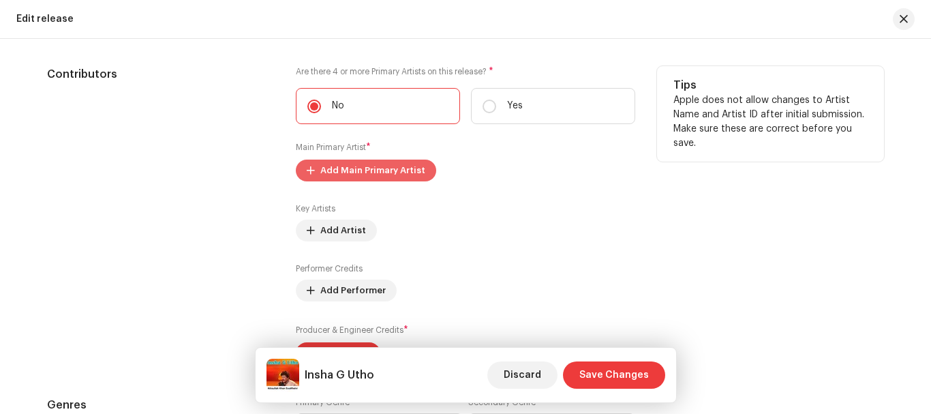
click at [346, 176] on span "Add Main Primary Artist" at bounding box center [372, 170] width 105 height 27
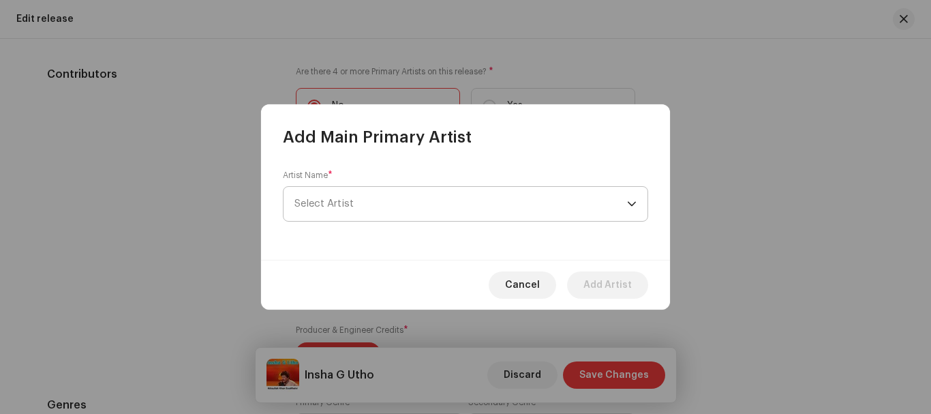
click at [350, 196] on span "Select Artist" at bounding box center [461, 204] width 333 height 34
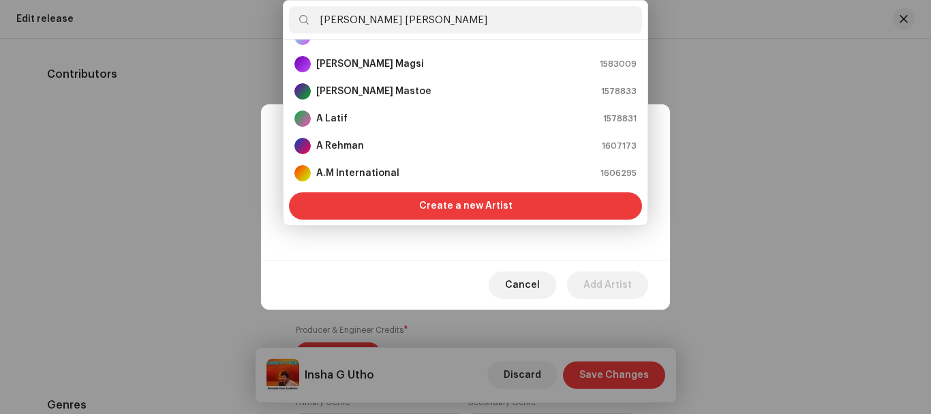
scroll to position [0, 0]
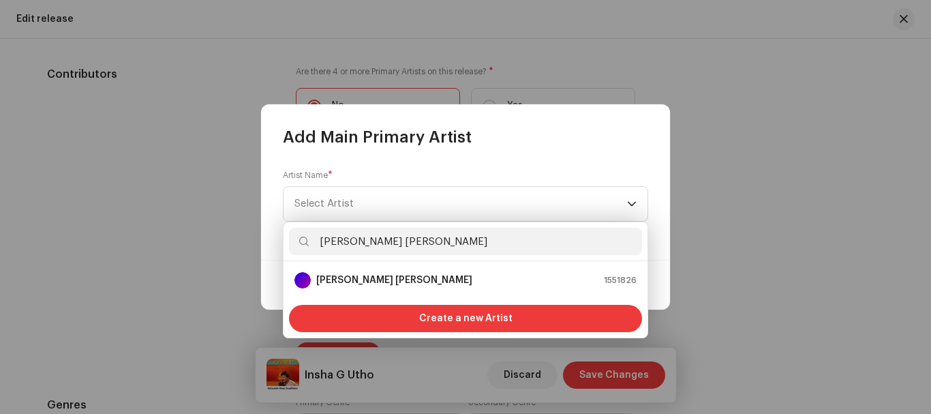
type input "[PERSON_NAME] [PERSON_NAME]"
click at [360, 283] on strong "[PERSON_NAME] [PERSON_NAME]" at bounding box center [394, 280] width 156 height 14
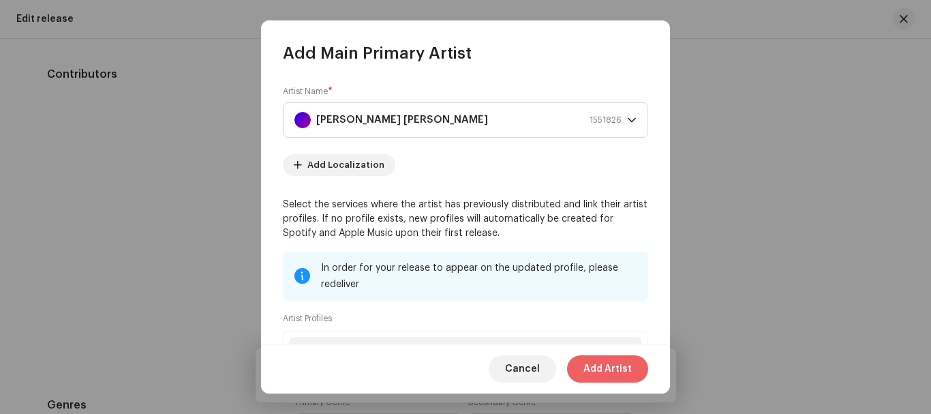
click at [603, 367] on span "Add Artist" at bounding box center [608, 368] width 48 height 27
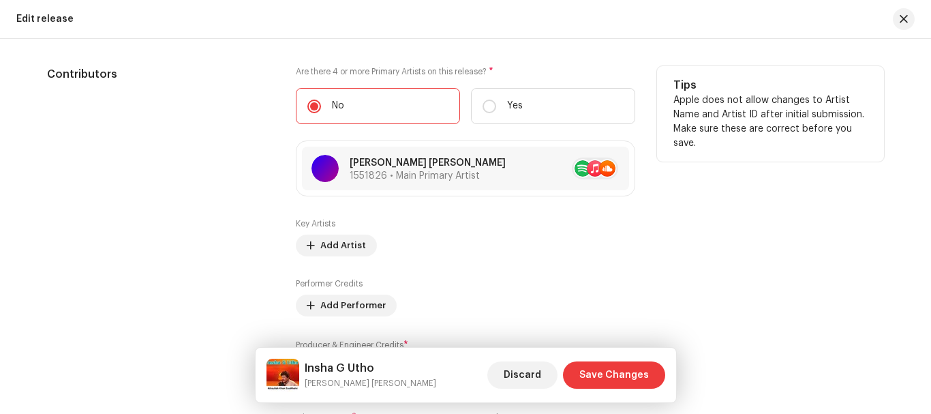
scroll to position [1568, 0]
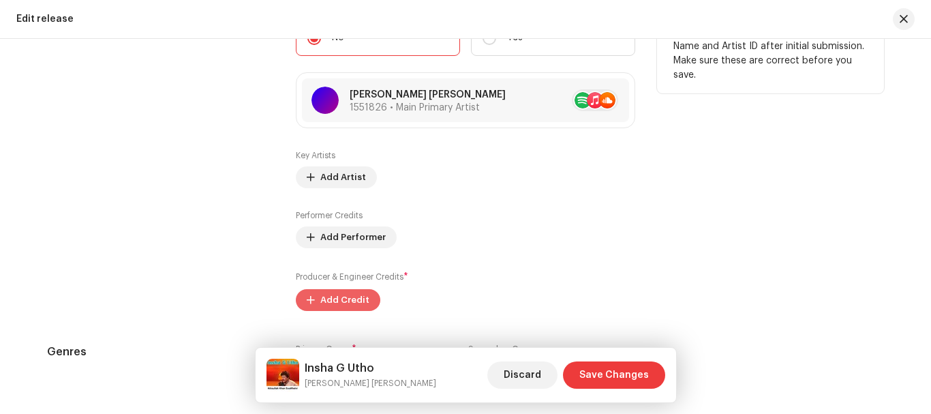
click at [327, 294] on span "Add Credit" at bounding box center [344, 299] width 49 height 27
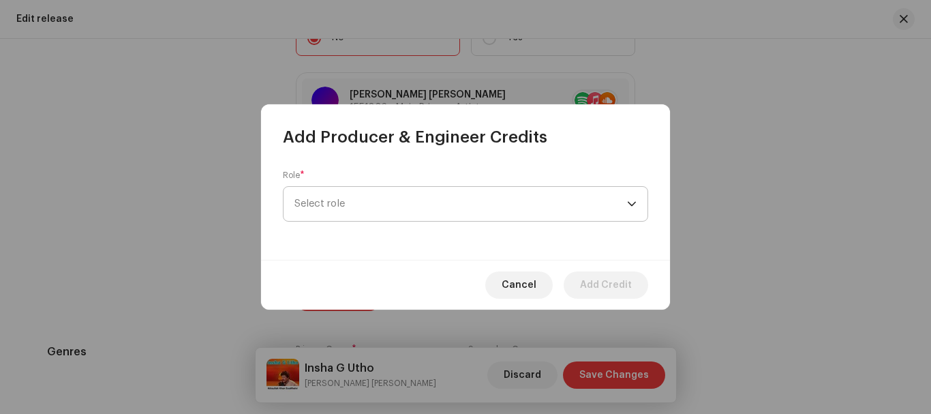
click at [354, 213] on span "Select role" at bounding box center [461, 204] width 333 height 34
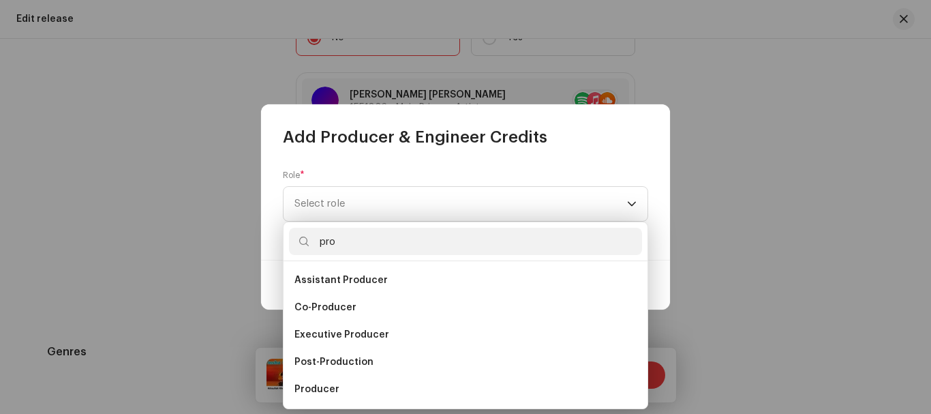
scroll to position [22, 0]
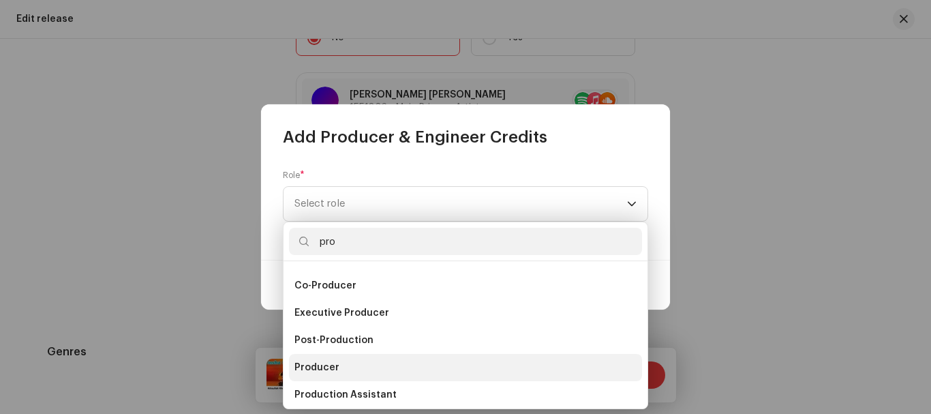
type input "pro"
click at [321, 367] on span "Producer" at bounding box center [317, 368] width 45 height 14
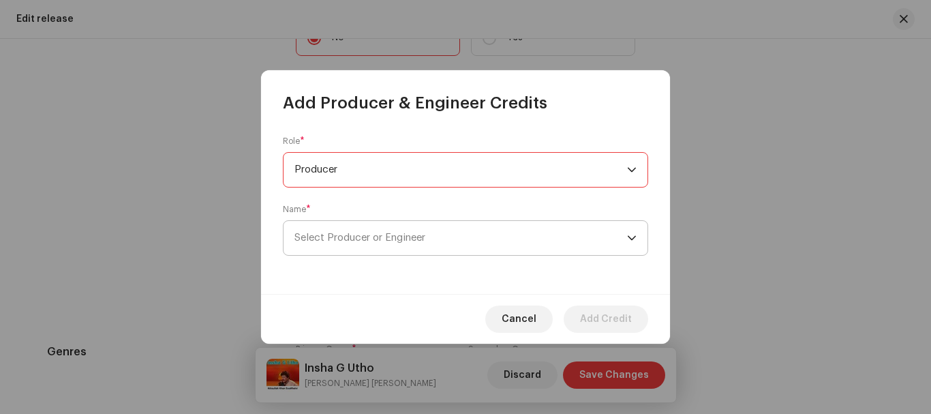
click at [342, 230] on span "Select Producer or Engineer" at bounding box center [461, 238] width 333 height 34
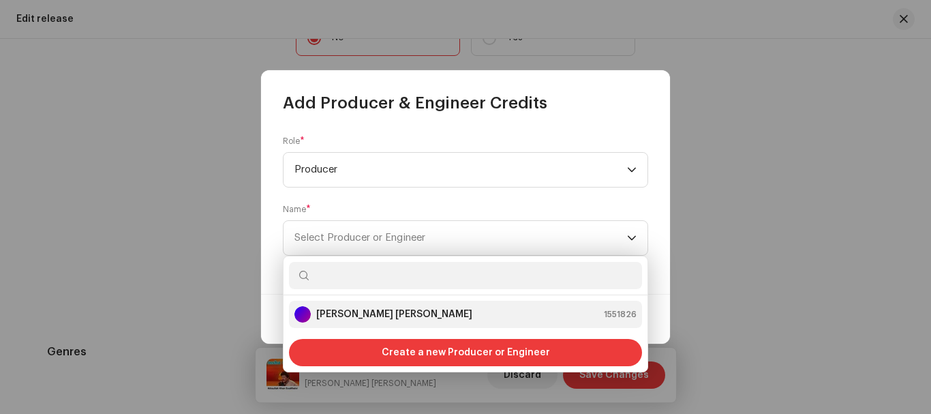
click at [350, 310] on strong "[PERSON_NAME] [PERSON_NAME]" at bounding box center [394, 315] width 156 height 14
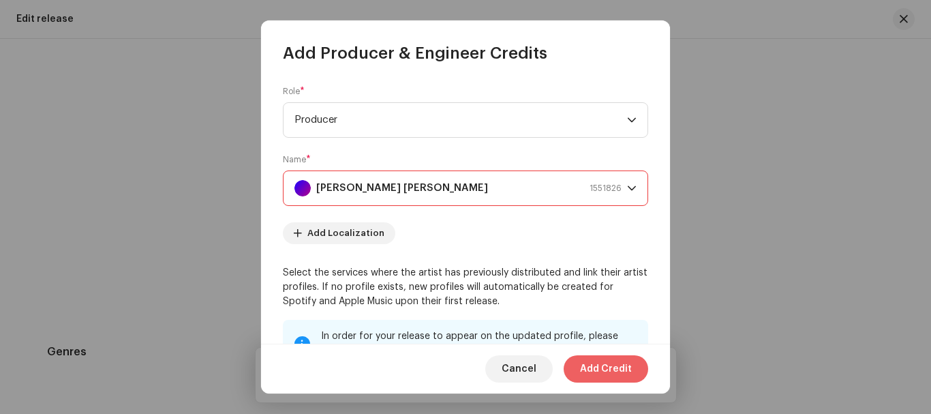
click at [588, 374] on span "Add Credit" at bounding box center [606, 368] width 52 height 27
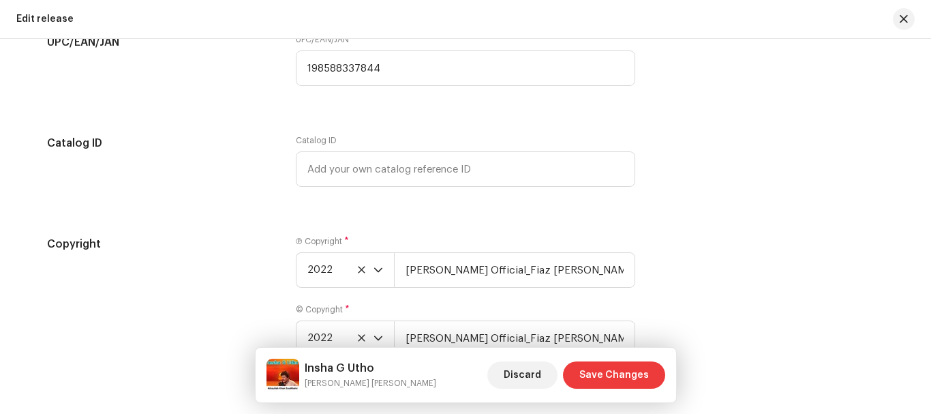
scroll to position [2476, 0]
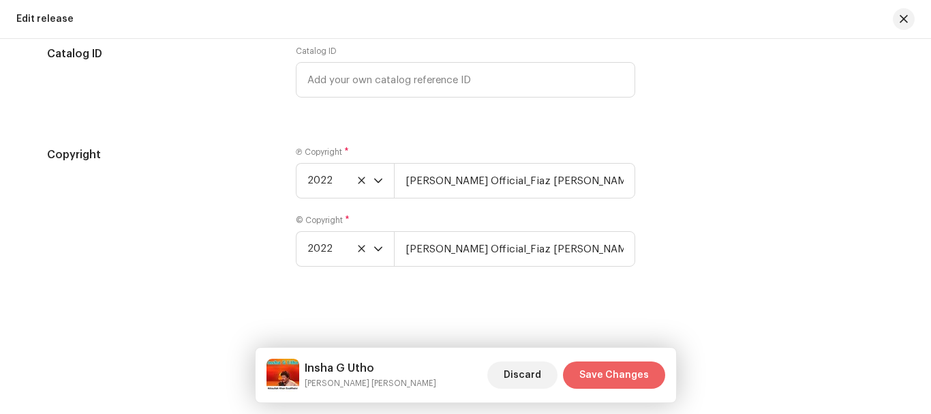
click at [600, 380] on span "Save Changes" at bounding box center [615, 374] width 70 height 27
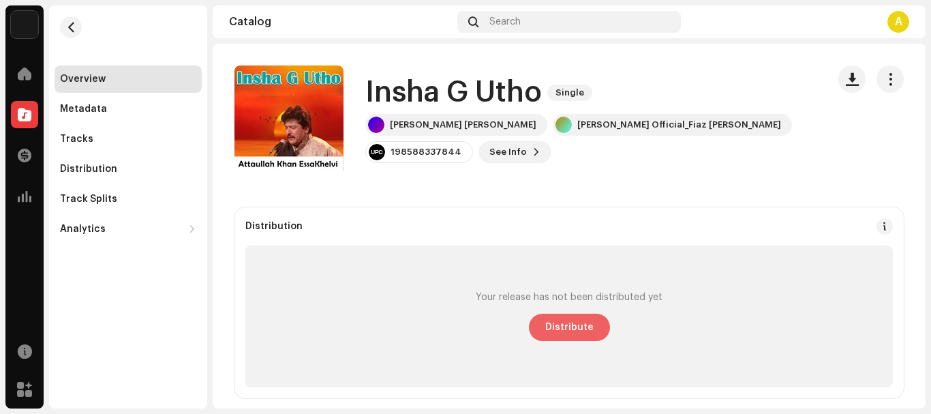
click at [566, 316] on span "Distribute" at bounding box center [569, 327] width 48 height 27
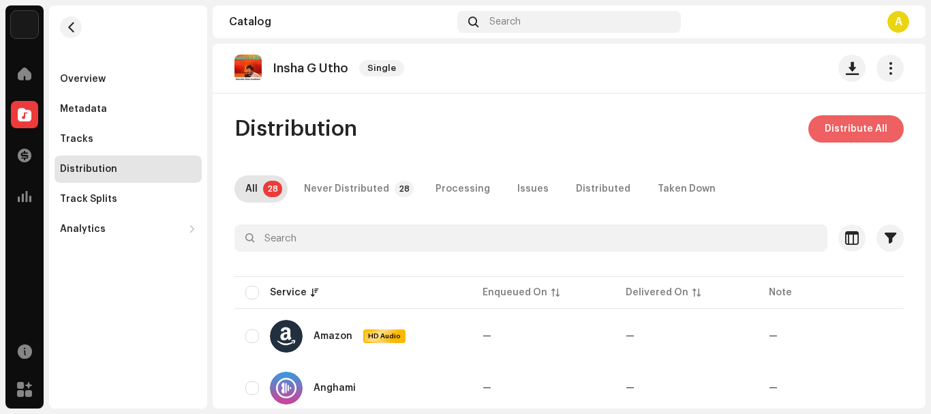
click at [875, 130] on span "Distribute All" at bounding box center [856, 128] width 63 height 27
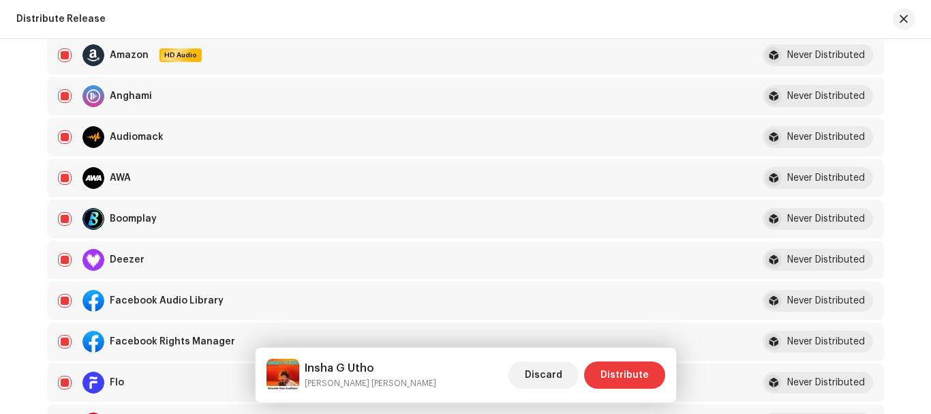
scroll to position [341, 0]
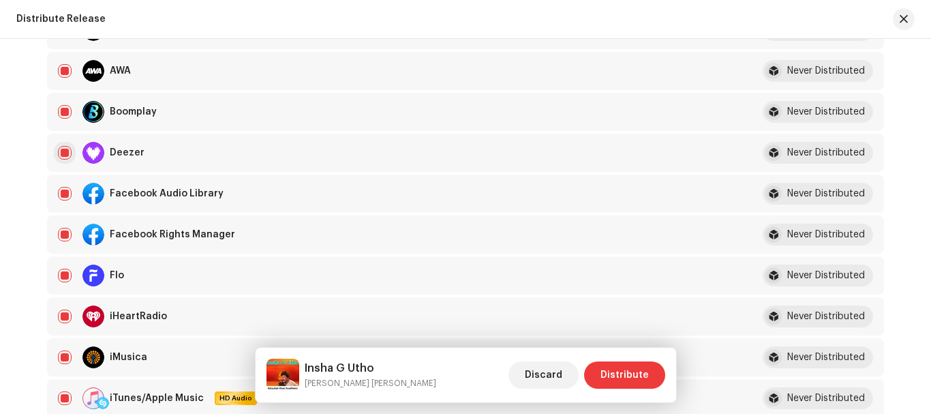
click at [59, 151] on input "checkbox" at bounding box center [65, 153] width 14 height 14
checkbox input "false"
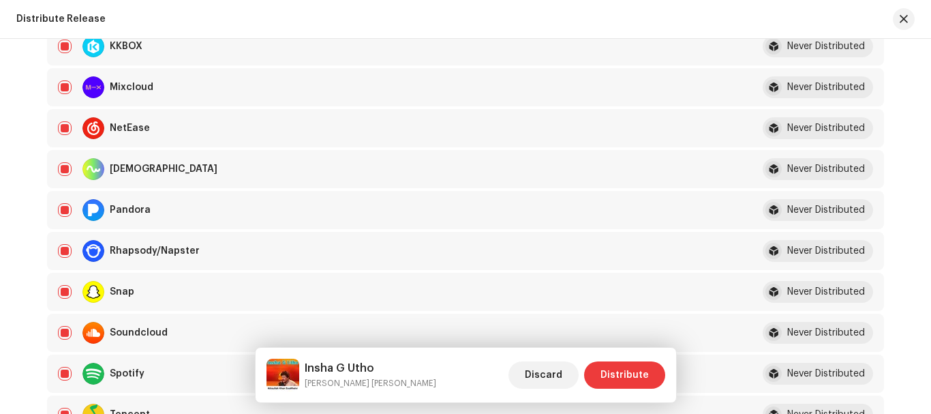
scroll to position [886, 0]
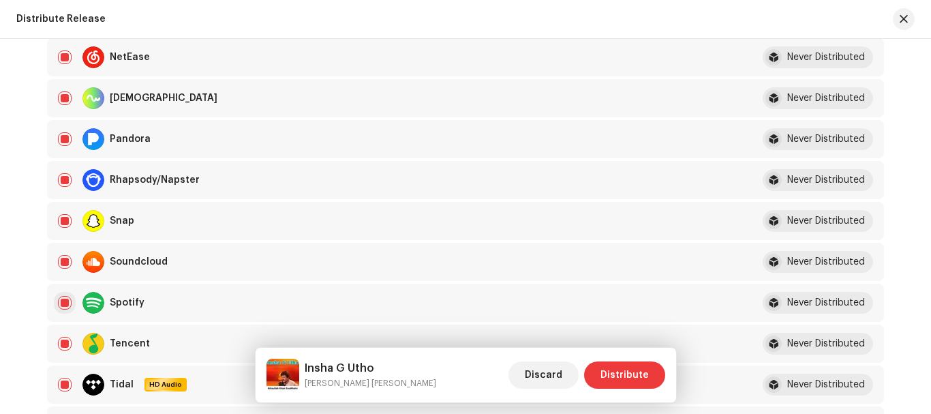
click at [66, 301] on input "Row Selected" at bounding box center [65, 303] width 14 height 14
checkbox input "false"
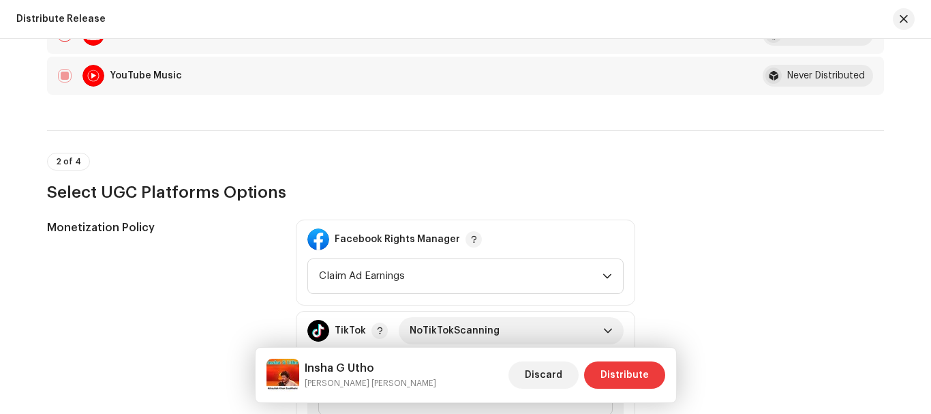
scroll to position [1364, 0]
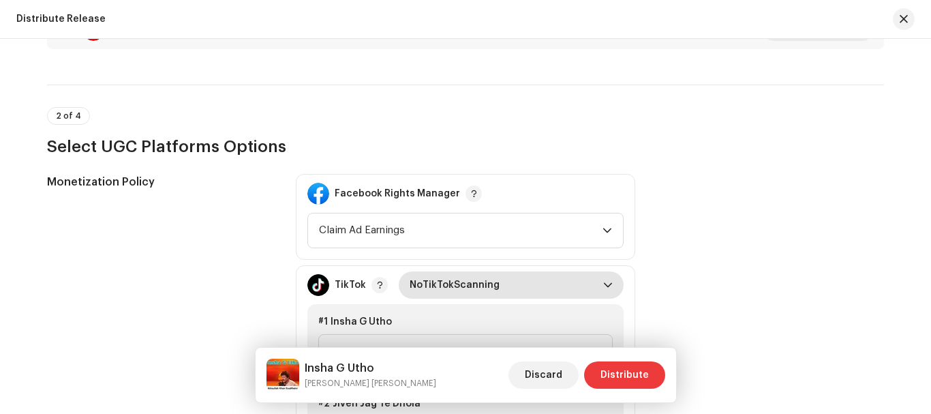
click at [533, 293] on span "NoTikTokScanning" at bounding box center [507, 284] width 194 height 27
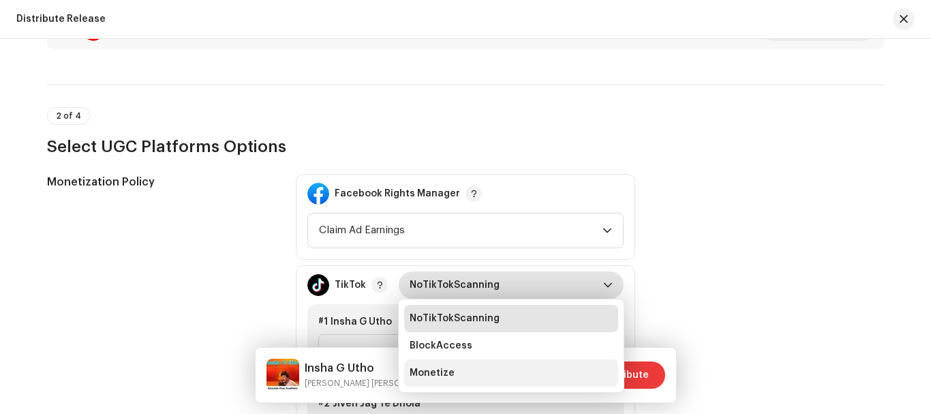
click at [442, 372] on span "Monetize" at bounding box center [432, 373] width 45 height 14
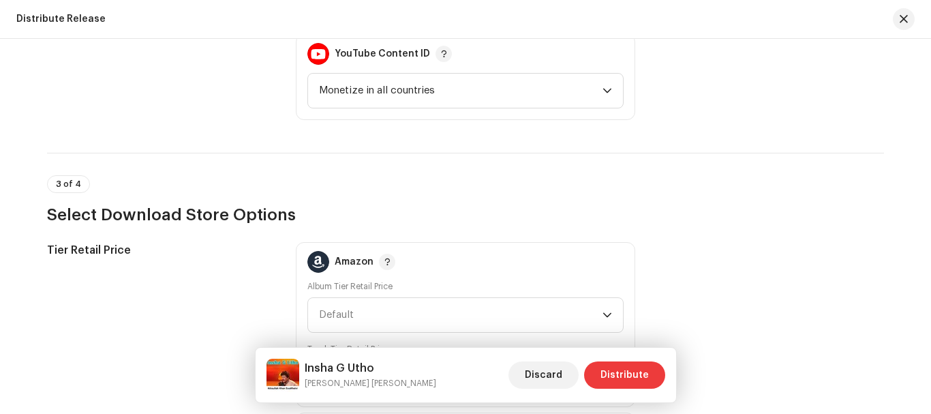
scroll to position [1909, 0]
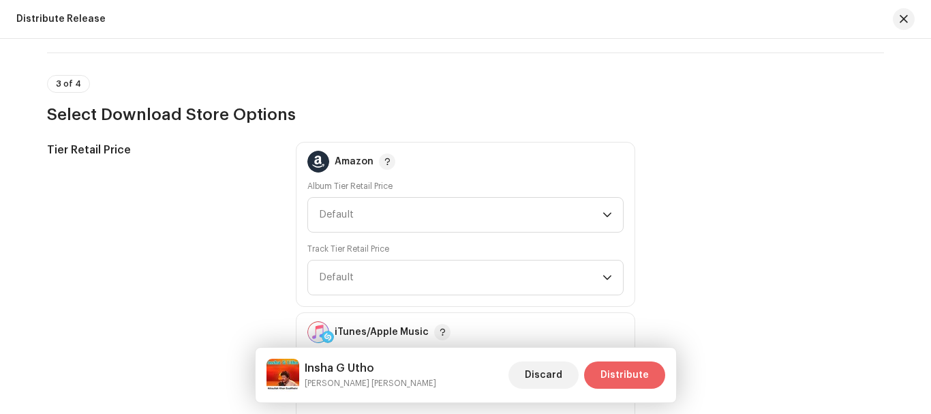
click at [631, 374] on span "Distribute" at bounding box center [625, 374] width 48 height 27
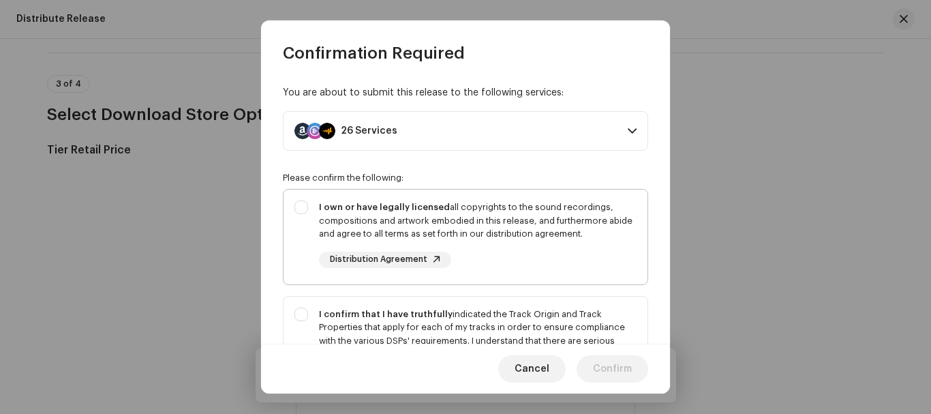
click at [312, 208] on div "I own or have legally licensed all copyrights to the sound recordings, composit…" at bounding box center [466, 234] width 364 height 89
checkbox input "true"
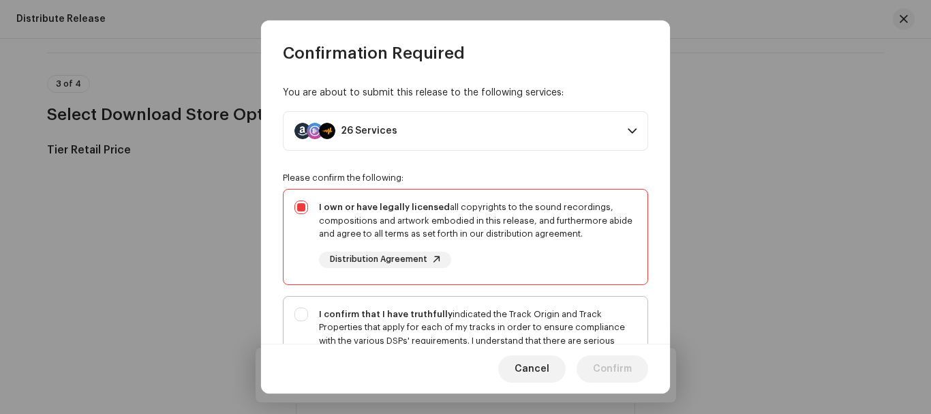
click at [302, 314] on div "I confirm that I have truthfully indicated the Track Origin and Track Propertie…" at bounding box center [466, 355] width 364 height 116
checkbox input "true"
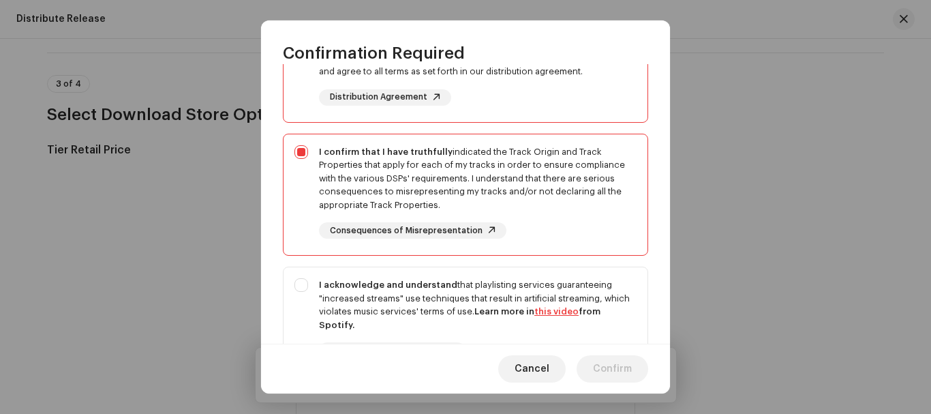
scroll to position [273, 0]
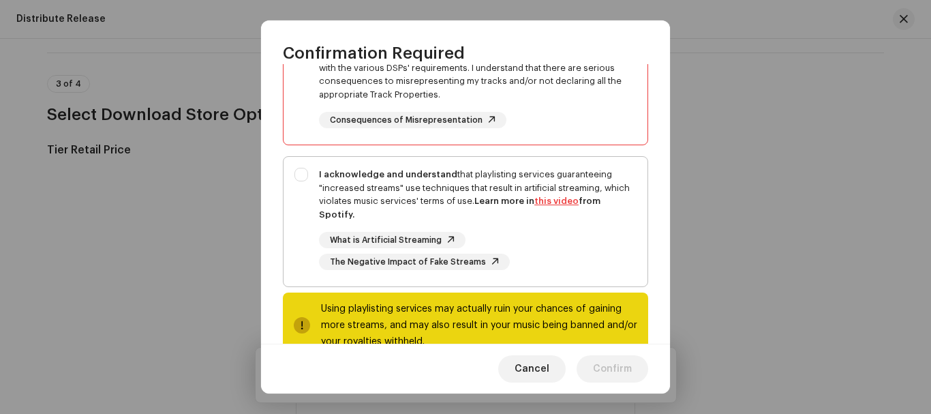
click at [305, 179] on div "I acknowledge and understand that playlisting services guaranteeing "increased …" at bounding box center [466, 219] width 364 height 124
checkbox input "true"
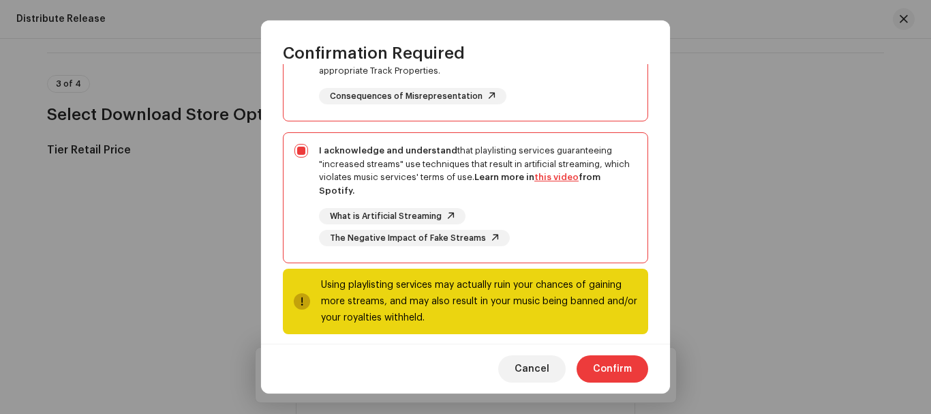
scroll to position [309, 0]
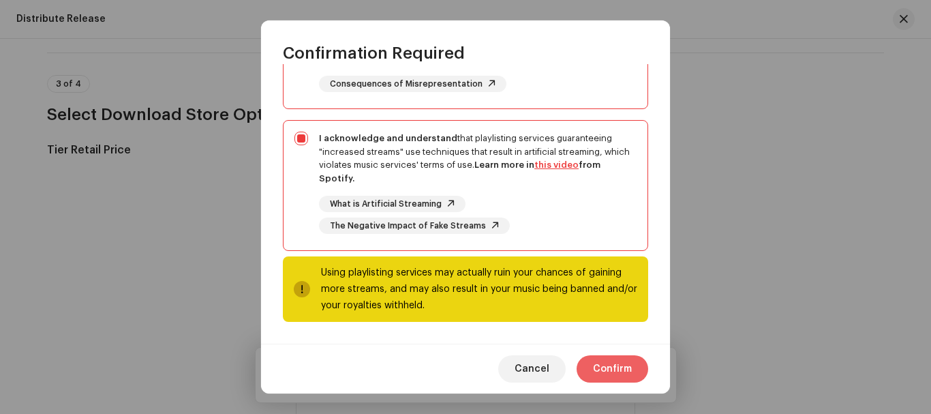
click at [605, 369] on span "Confirm" at bounding box center [612, 368] width 39 height 27
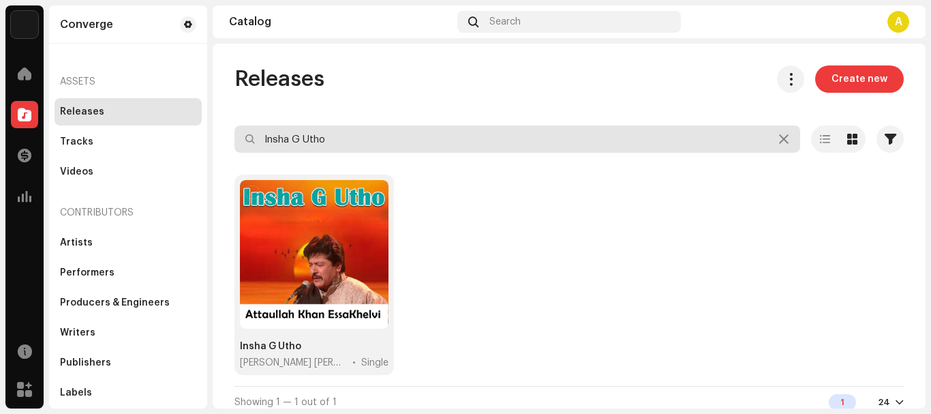
drag, startPoint x: 389, startPoint y: 147, endPoint x: 35, endPoint y: 112, distance: 355.6
click at [86, 122] on div "Converge Home Catalog Transactions Analytics Resources Marketplace Converge Ass…" at bounding box center [465, 207] width 931 height 414
paste input "Kal Kyun Ni Aaya"
type input "Kal Kyun Ni Aaya"
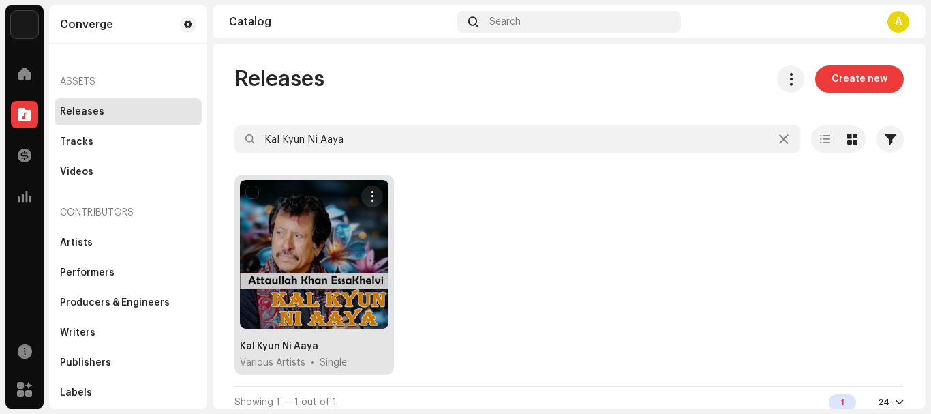
click at [345, 289] on div at bounding box center [314, 254] width 149 height 149
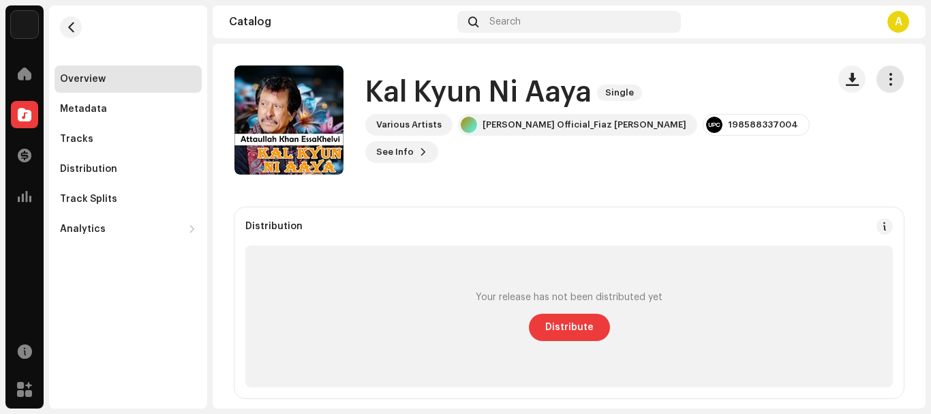
click at [877, 78] on button "button" at bounding box center [890, 78] width 27 height 27
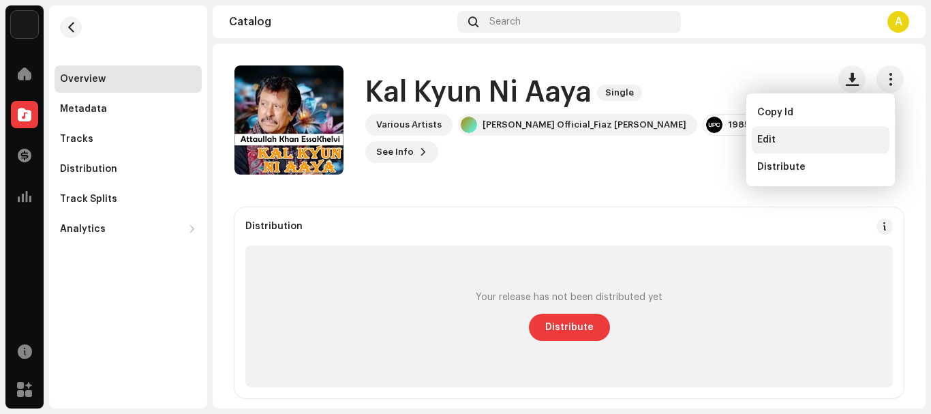
click at [807, 137] on div "Edit" at bounding box center [821, 139] width 127 height 11
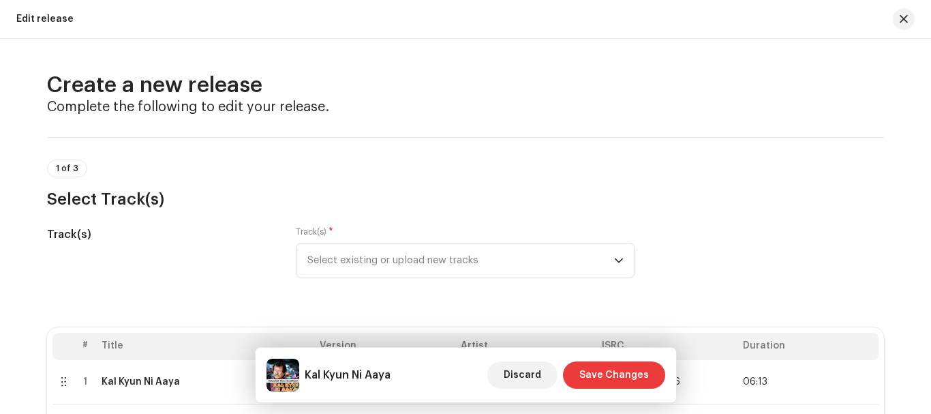
scroll to position [273, 0]
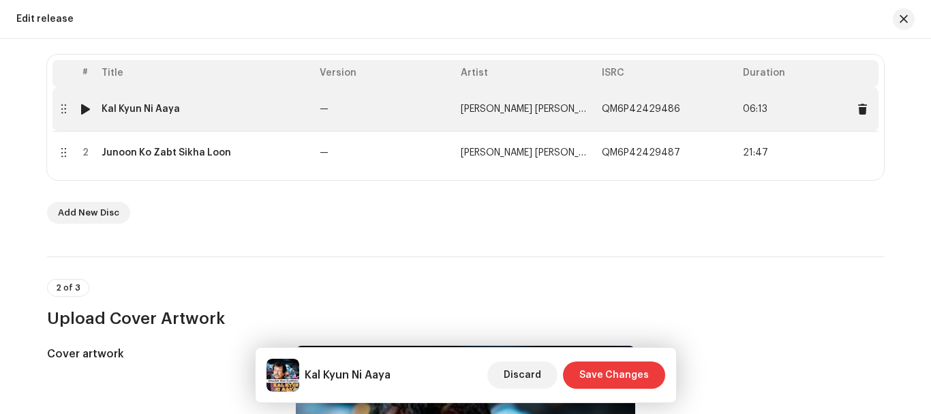
click at [143, 95] on td "Kal Kyun Ni Aaya" at bounding box center [205, 109] width 218 height 44
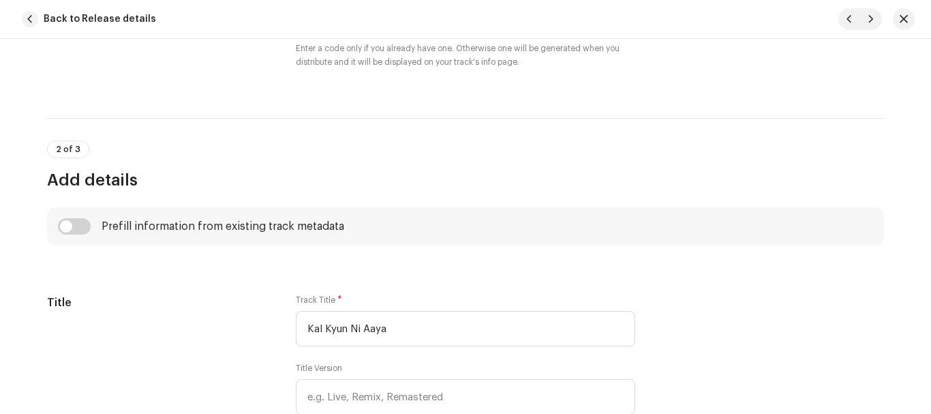
scroll to position [419, 0]
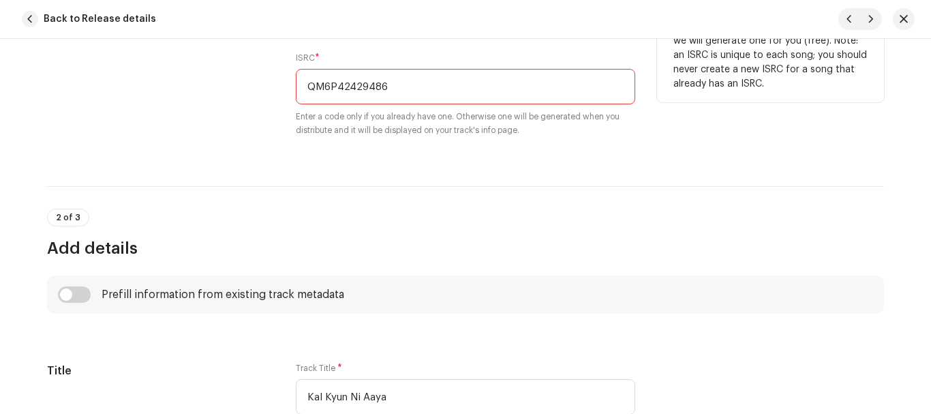
click at [417, 82] on input "QM6P42429486" at bounding box center [466, 86] width 340 height 35
drag, startPoint x: 417, startPoint y: 82, endPoint x: 263, endPoint y: 83, distance: 154.8
click at [263, 83] on div "ISRC Do you have an ISRC for this recording? * No Yes ISRC * QM6P42429486 Enter…" at bounding box center [465, 65] width 837 height 175
click at [263, 83] on div "ISRC" at bounding box center [160, 65] width 227 height 175
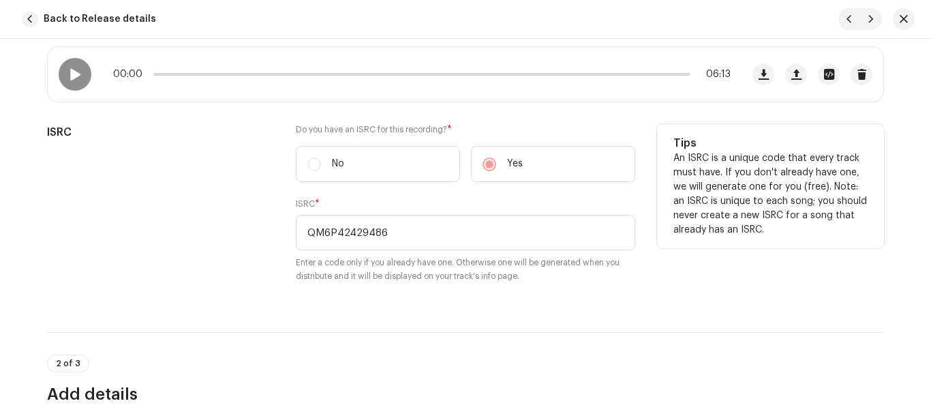
scroll to position [205, 0]
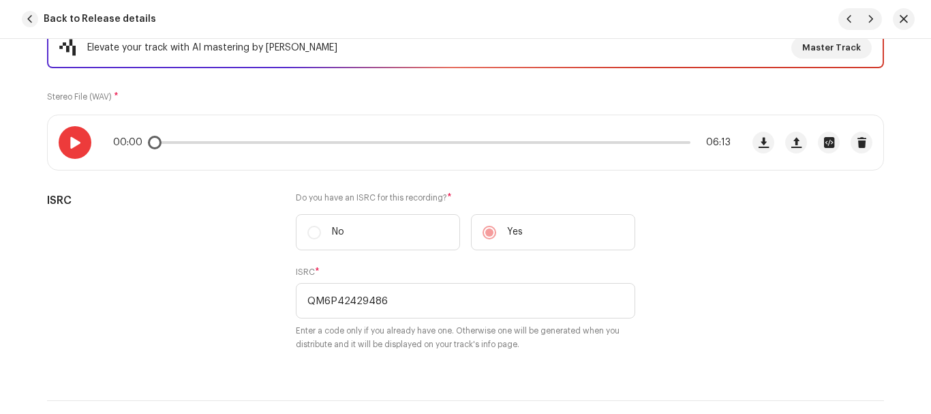
click at [72, 145] on span at bounding box center [75, 142] width 12 height 11
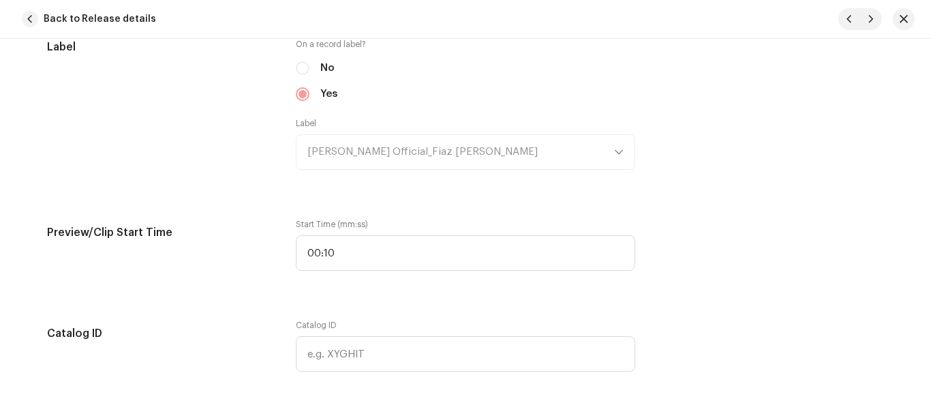
scroll to position [1500, 0]
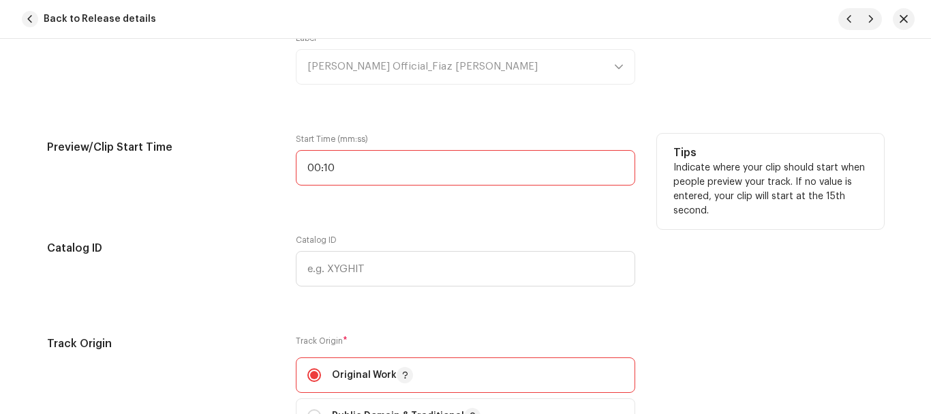
click at [413, 168] on input "00:10" at bounding box center [466, 167] width 340 height 35
type input "00:01"
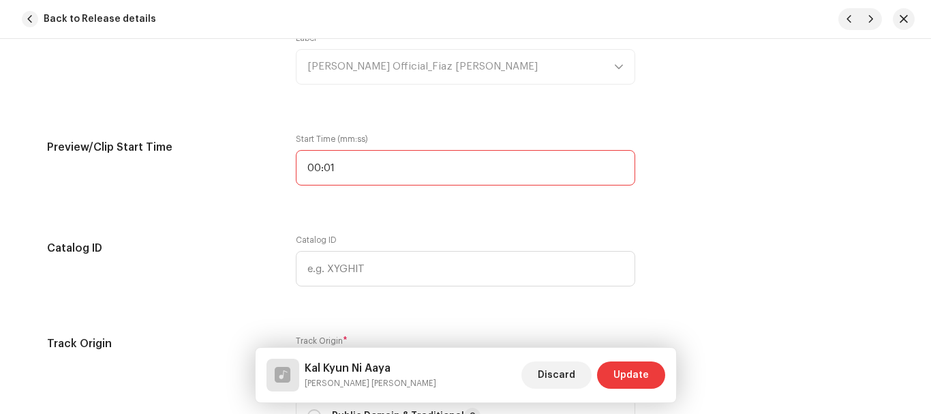
scroll to position [0, 0]
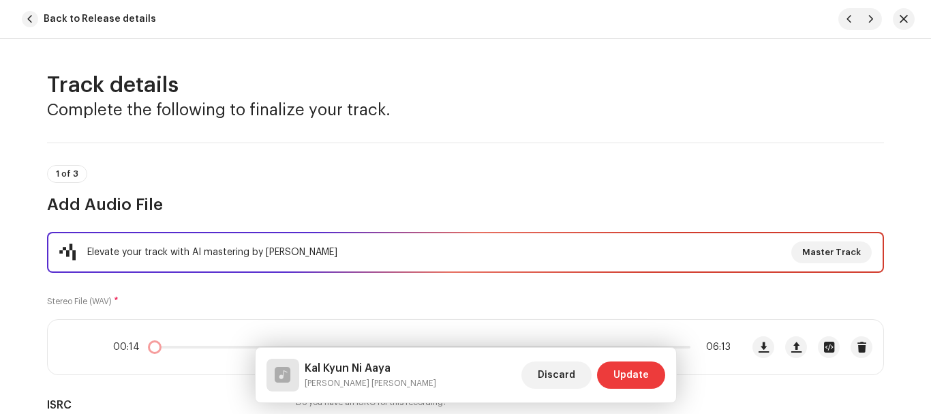
drag, startPoint x: 178, startPoint y: 350, endPoint x: 115, endPoint y: 347, distance: 62.8
click at [117, 347] on div "00:14 06:13" at bounding box center [422, 347] width 618 height 11
click at [74, 343] on span at bounding box center [75, 347] width 12 height 11
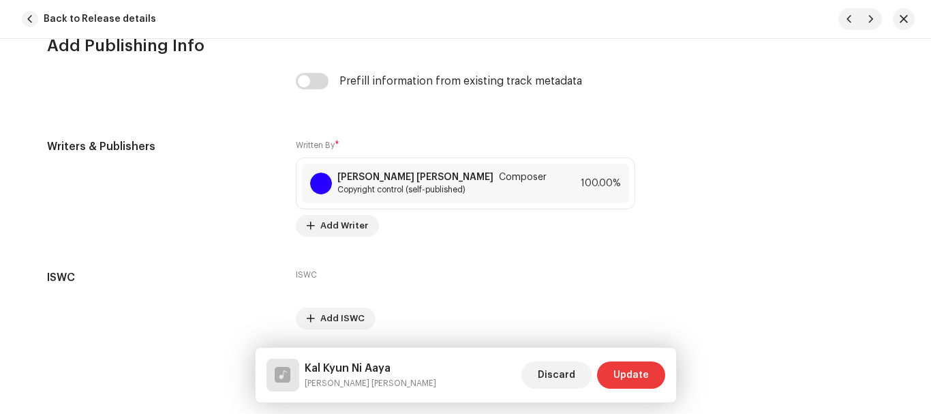
scroll to position [2863, 0]
click at [630, 365] on span "Update" at bounding box center [631, 374] width 35 height 27
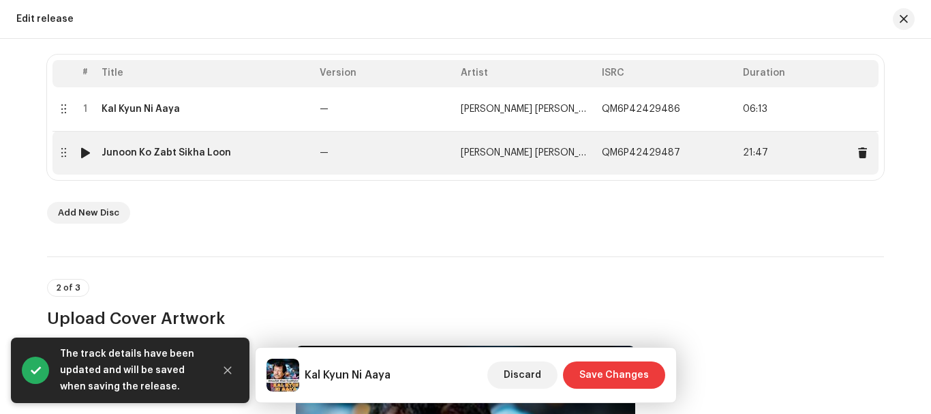
click at [128, 150] on div "Junoon Ko Zabt Sikha Loon" at bounding box center [167, 152] width 130 height 11
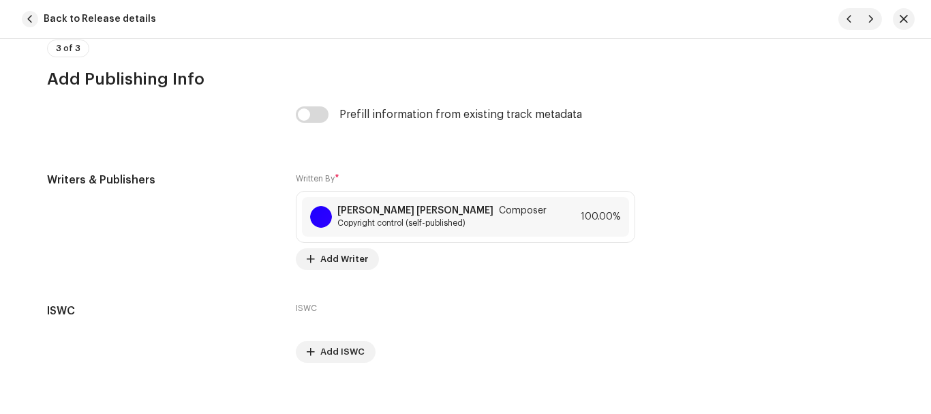
scroll to position [2909, 0]
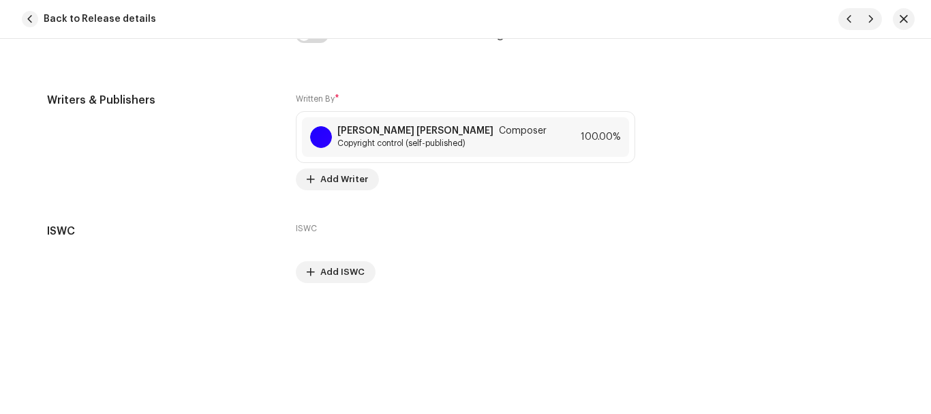
click at [926, 386] on div "Track details Complete the following to finalize your track. 1 of 3 Add Audio F…" at bounding box center [465, 226] width 931 height 375
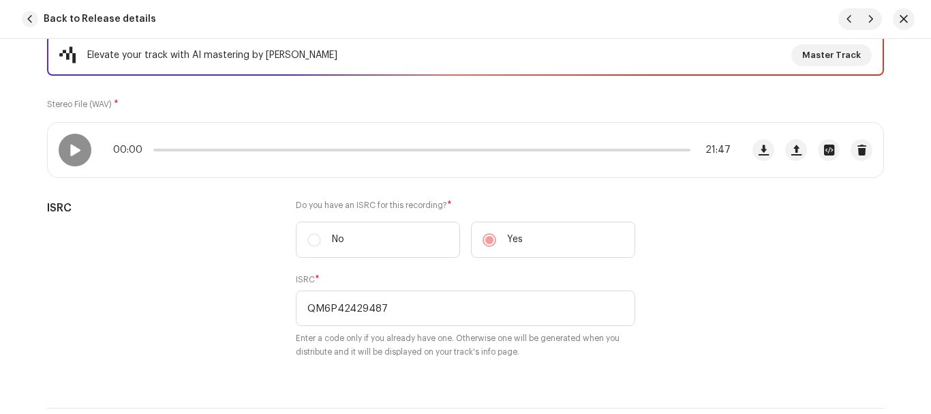
scroll to position [173, 0]
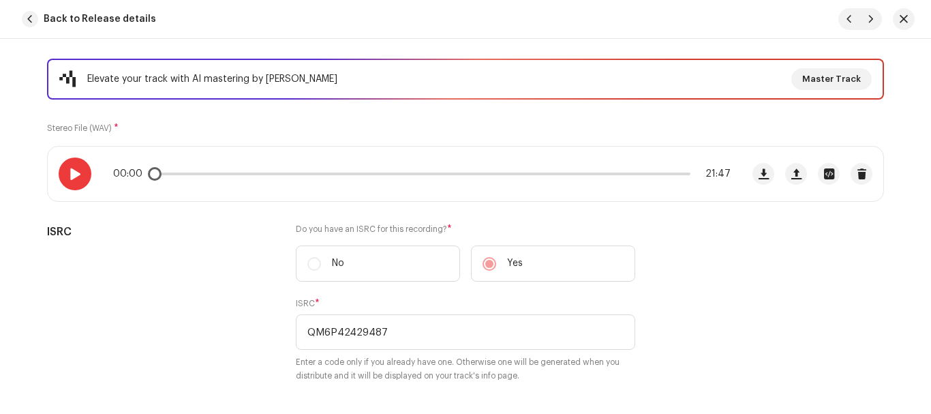
click at [72, 171] on span at bounding box center [75, 173] width 12 height 11
drag, startPoint x: 157, startPoint y: 175, endPoint x: 171, endPoint y: 175, distance: 14.3
click at [171, 175] on div "00:32 21:47" at bounding box center [422, 173] width 618 height 11
drag, startPoint x: 173, startPoint y: 175, endPoint x: 200, endPoint y: 175, distance: 27.3
click at [200, 175] on div "00:51 21:47" at bounding box center [422, 173] width 618 height 11
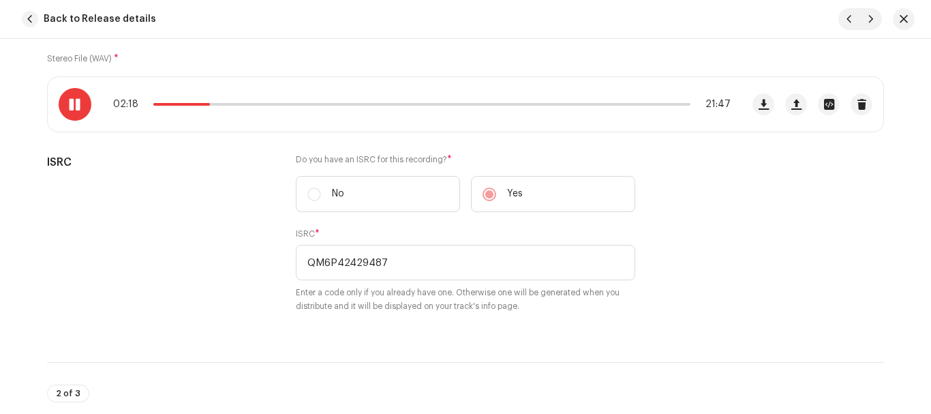
scroll to position [0, 0]
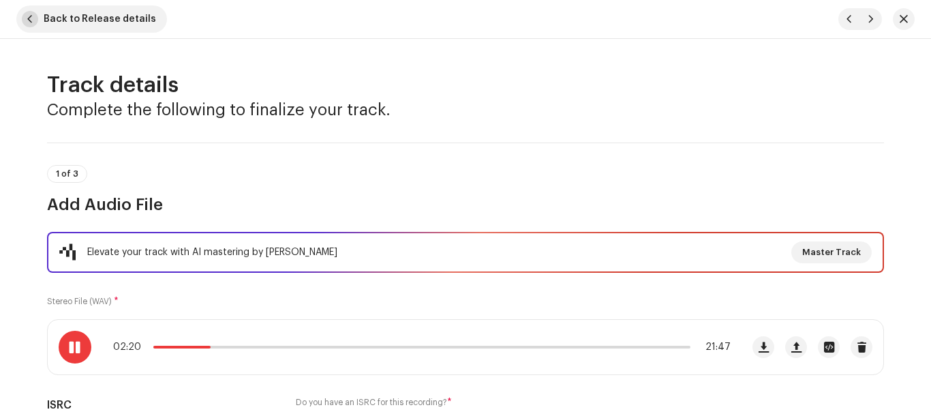
click at [72, 20] on span "Back to Release details" at bounding box center [100, 18] width 113 height 27
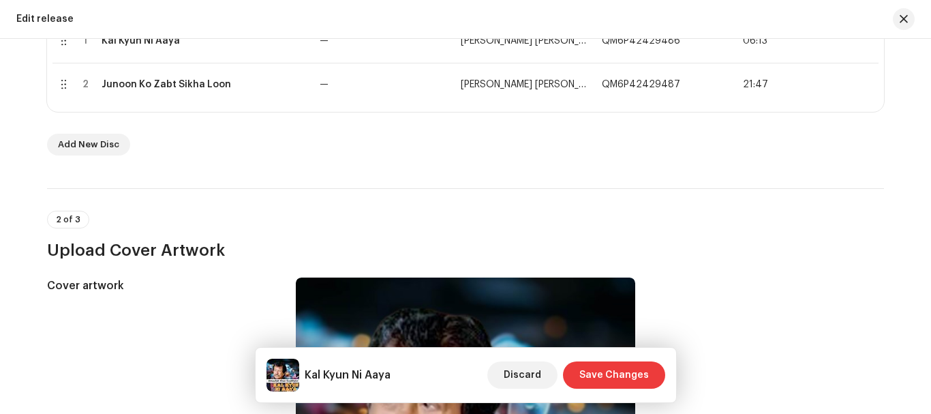
scroll to position [205, 0]
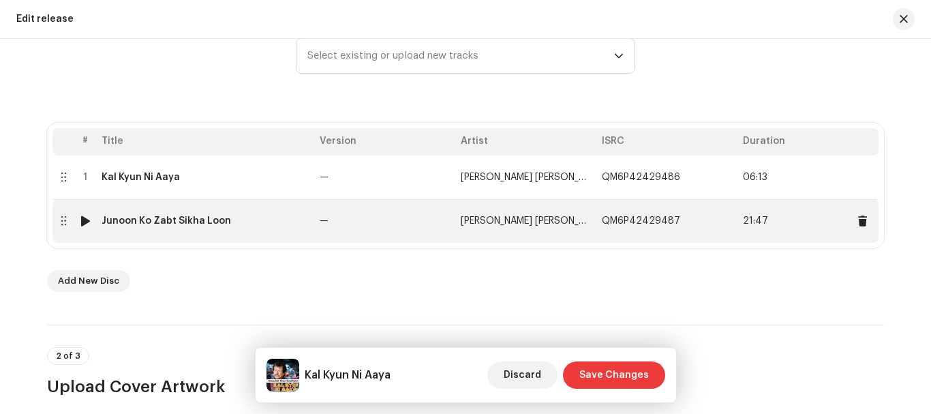
click at [156, 222] on div "Junoon Ko Zabt Sikha Loon" at bounding box center [167, 220] width 130 height 11
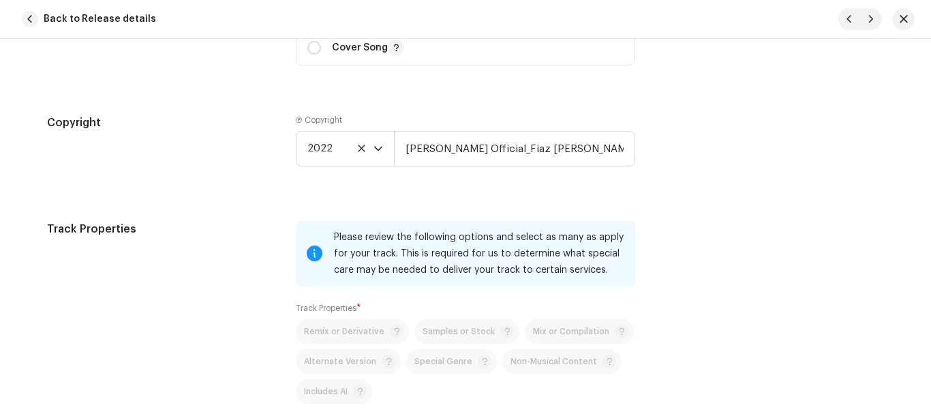
scroll to position [2182, 0]
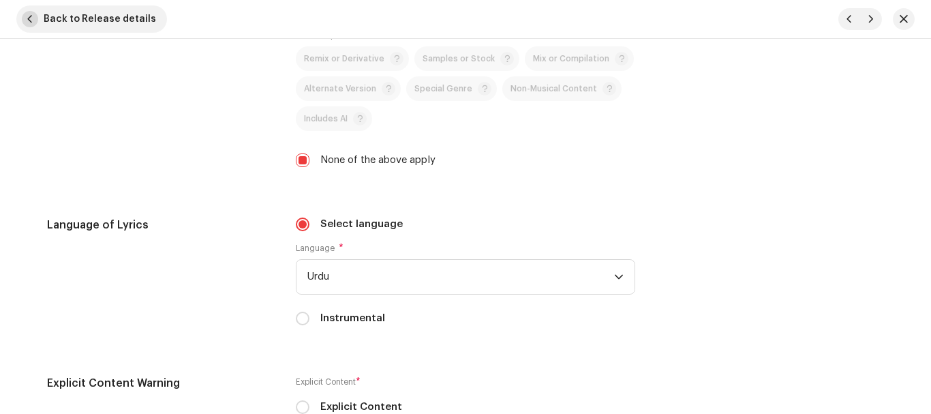
click at [38, 20] on button "Back to Release details" at bounding box center [91, 18] width 151 height 27
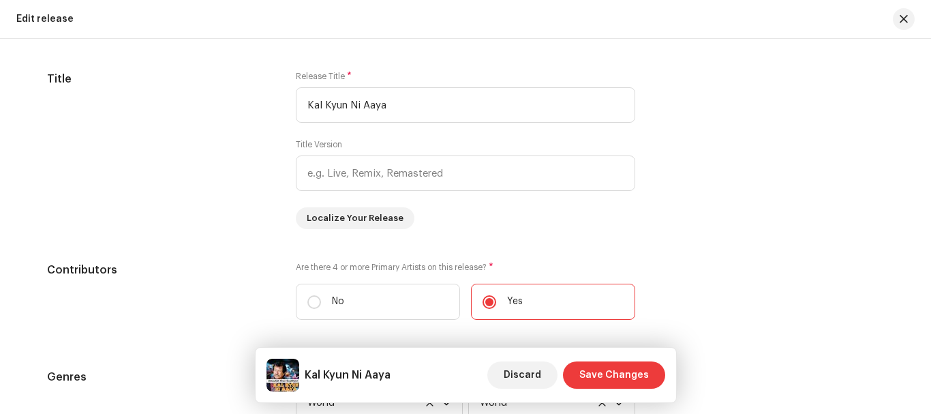
scroll to position [1509, 0]
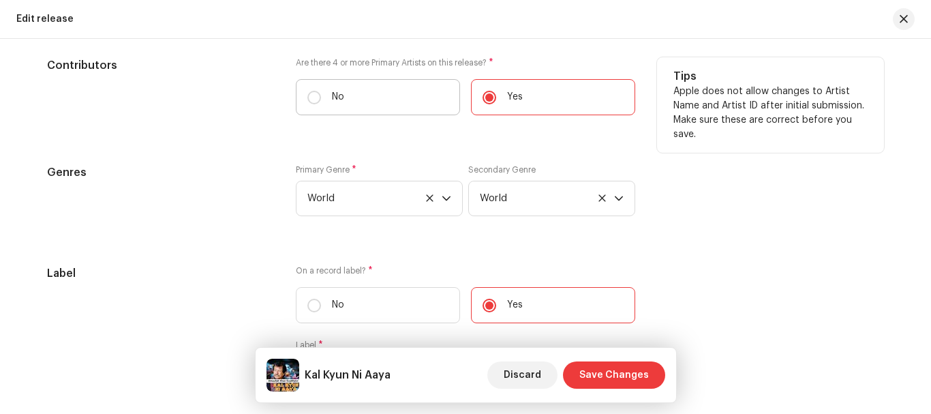
click at [325, 97] on label "No" at bounding box center [378, 97] width 164 height 36
click at [321, 97] on input "No" at bounding box center [315, 98] width 14 height 14
radio input "true"
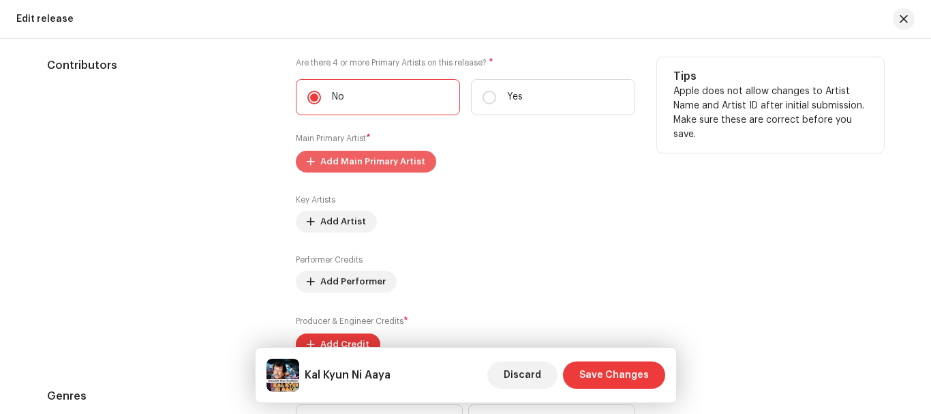
click at [385, 163] on span "Add Main Primary Artist" at bounding box center [372, 161] width 105 height 27
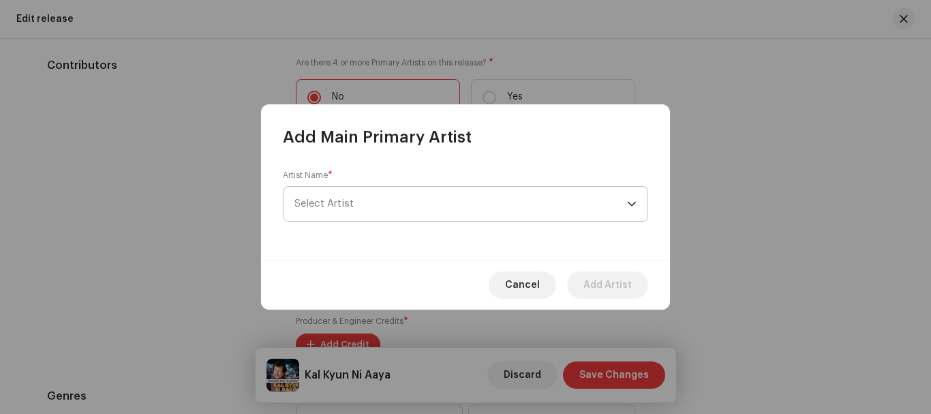
click at [359, 205] on span "Select Artist" at bounding box center [461, 204] width 333 height 34
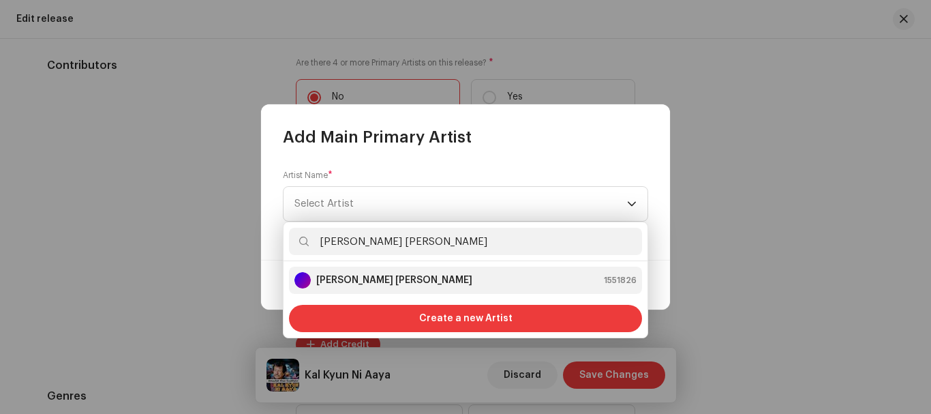
type input "[PERSON_NAME] [PERSON_NAME]"
click at [391, 280] on strong "[PERSON_NAME] [PERSON_NAME]" at bounding box center [394, 280] width 156 height 14
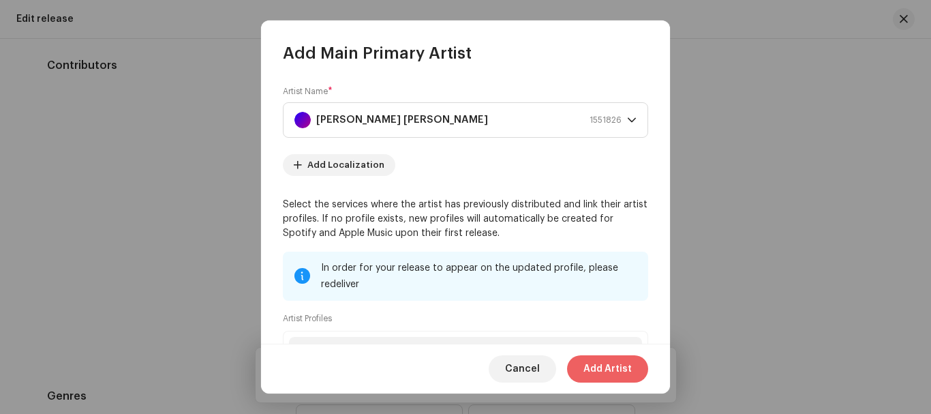
click at [613, 368] on span "Add Artist" at bounding box center [608, 368] width 48 height 27
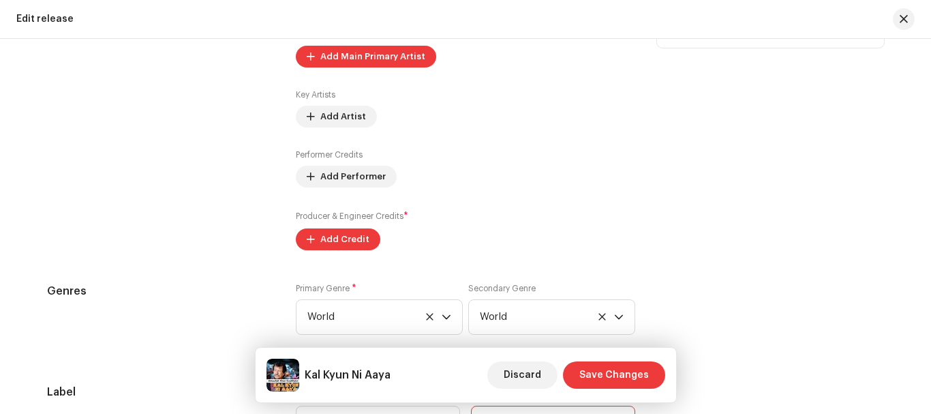
scroll to position [1713, 0]
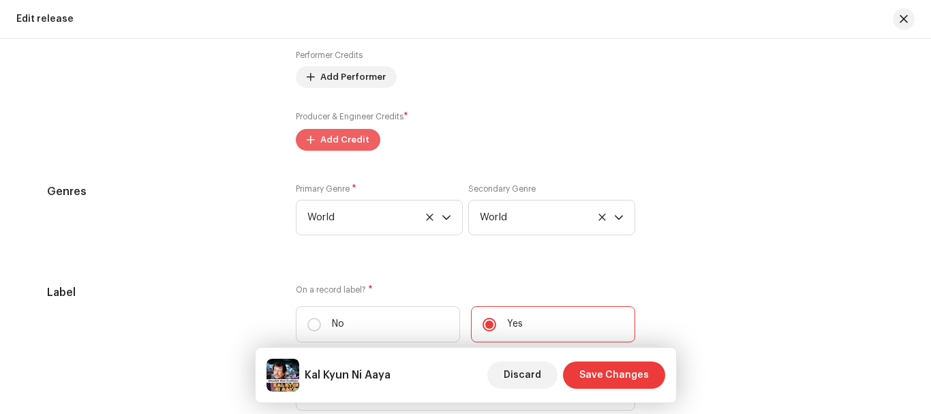
click at [328, 136] on div "Producer & Engineer Credits * Add Credit" at bounding box center [466, 130] width 340 height 41
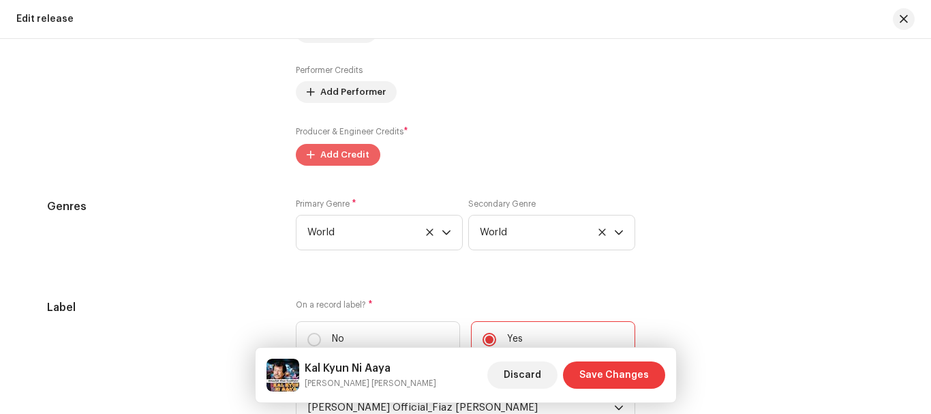
click at [328, 164] on span "Add Credit" at bounding box center [344, 154] width 49 height 27
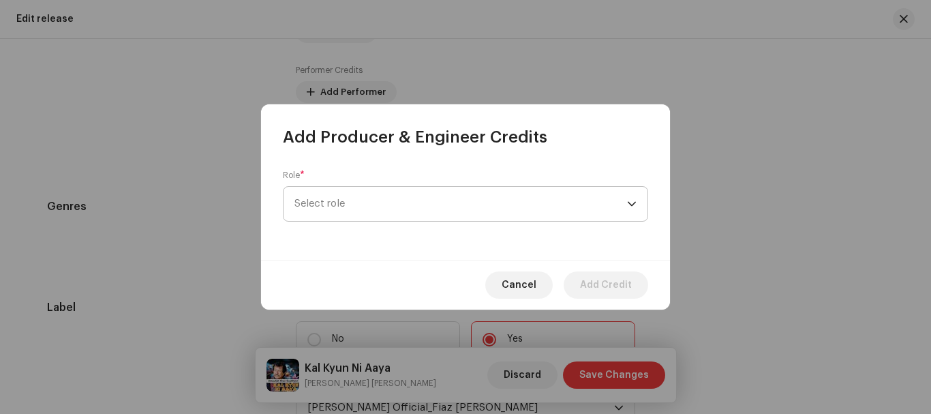
click at [349, 207] on span "Select role" at bounding box center [461, 204] width 333 height 34
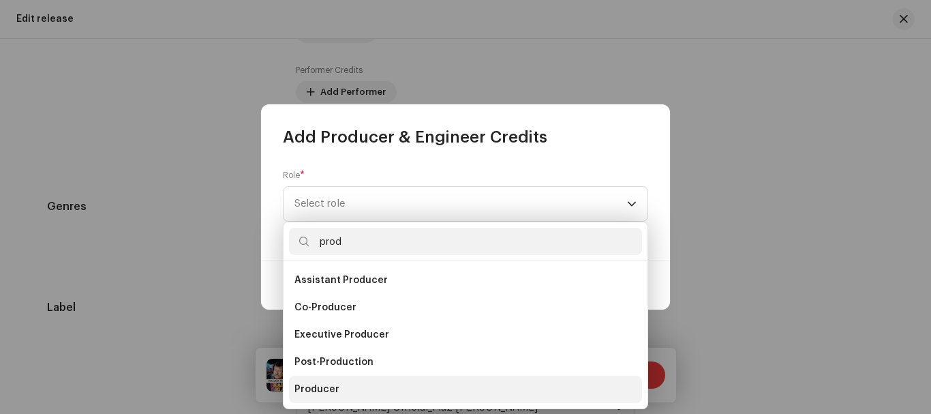
type input "prod"
click at [305, 395] on span "Producer" at bounding box center [317, 390] width 45 height 14
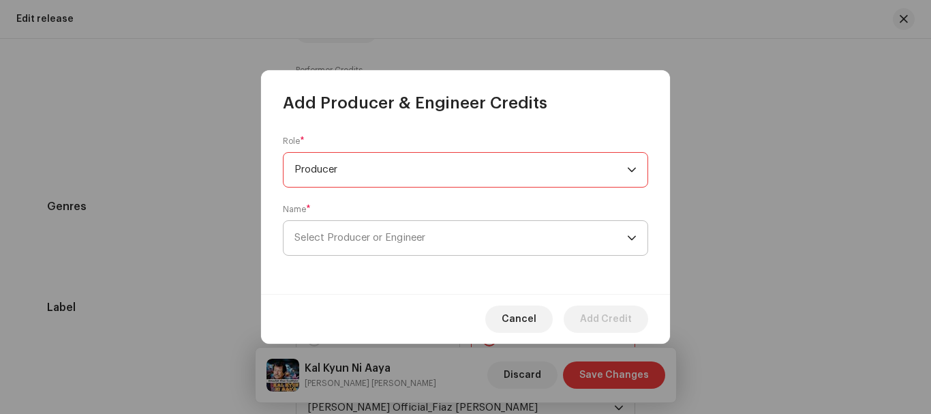
click at [346, 243] on span "Select Producer or Engineer" at bounding box center [461, 238] width 333 height 34
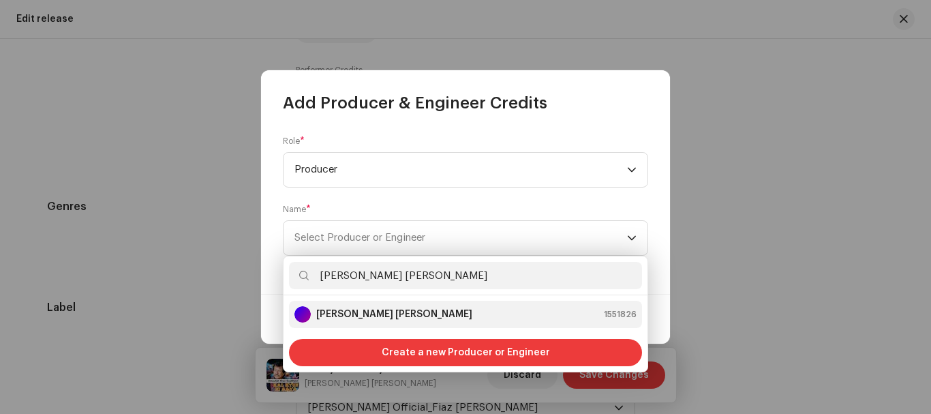
type input "[PERSON_NAME] [PERSON_NAME]"
click at [361, 313] on strong "[PERSON_NAME] [PERSON_NAME]" at bounding box center [394, 315] width 156 height 14
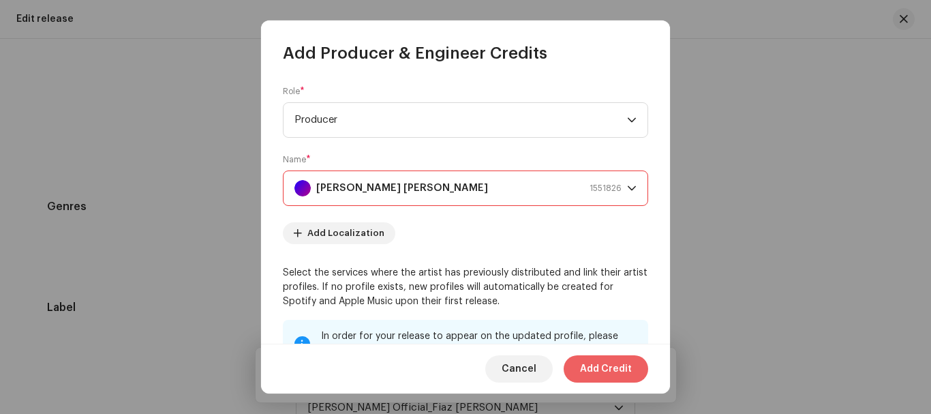
click at [608, 370] on span "Add Credit" at bounding box center [606, 368] width 52 height 27
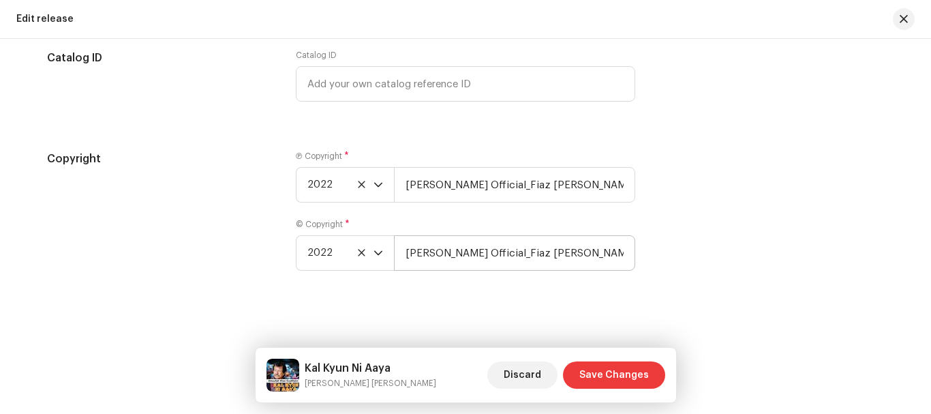
scroll to position [2476, 0]
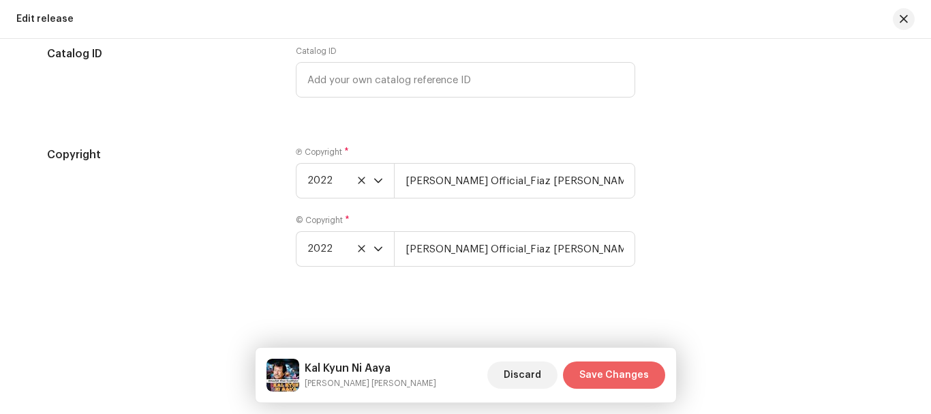
click at [621, 374] on span "Save Changes" at bounding box center [615, 374] width 70 height 27
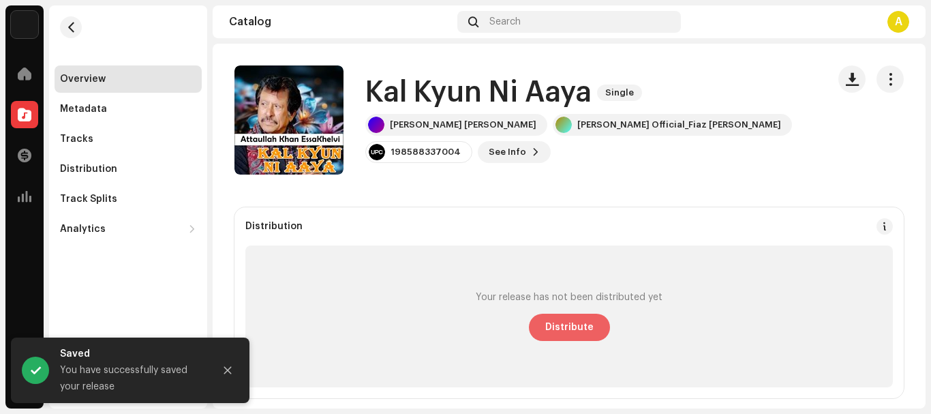
click at [575, 318] on span "Distribute" at bounding box center [569, 327] width 48 height 27
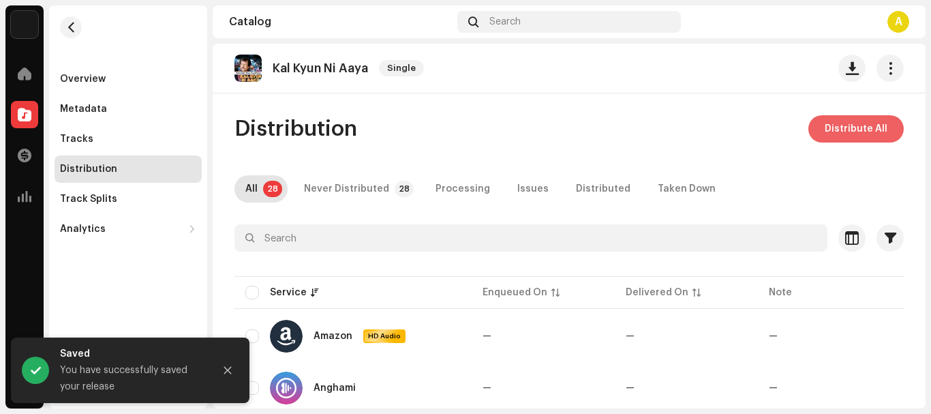
click at [861, 129] on span "Distribute All" at bounding box center [856, 128] width 63 height 27
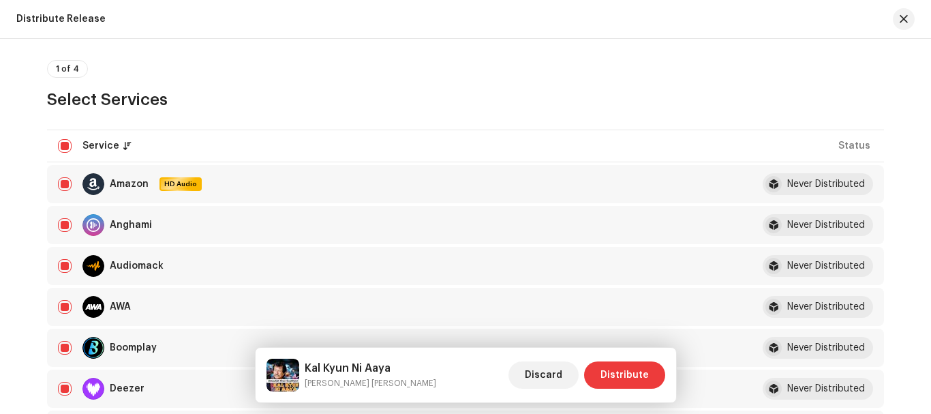
scroll to position [205, 0]
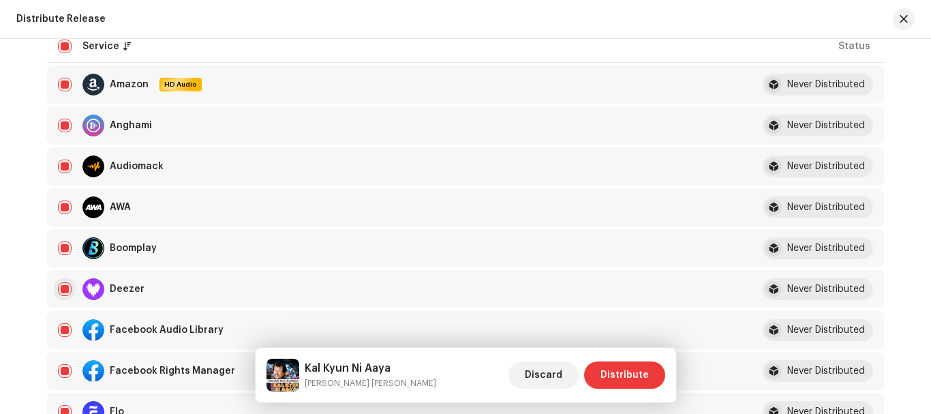
click at [58, 285] on input "checkbox" at bounding box center [65, 289] width 14 height 14
checkbox input "false"
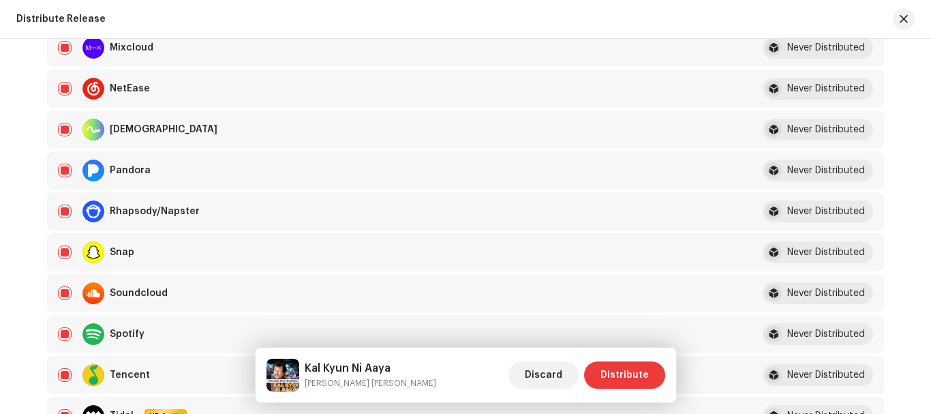
scroll to position [955, 0]
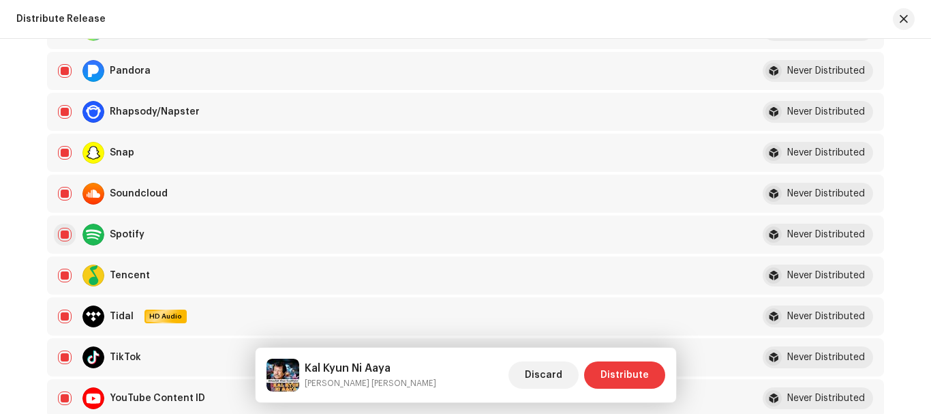
click at [66, 230] on input "Row Selected" at bounding box center [65, 235] width 14 height 14
checkbox input "false"
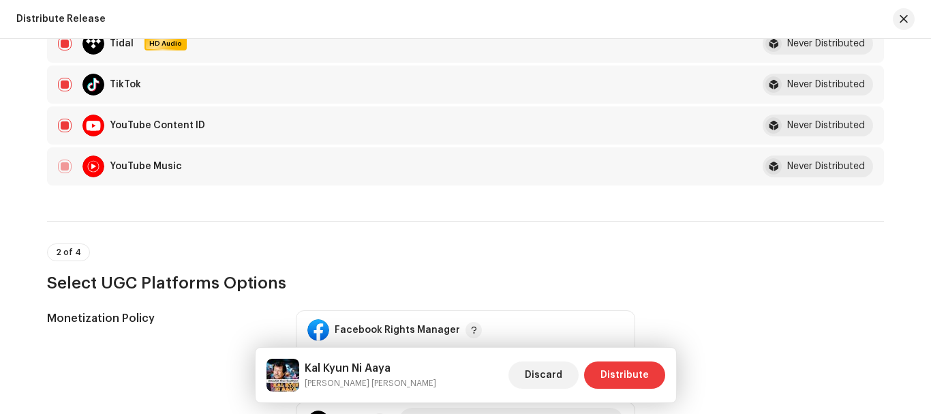
scroll to position [1432, 0]
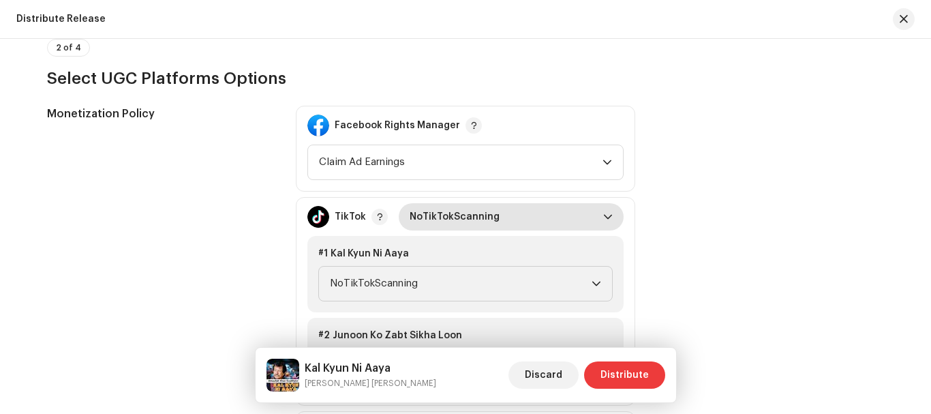
click at [492, 209] on span "NoTikTokScanning" at bounding box center [507, 216] width 194 height 27
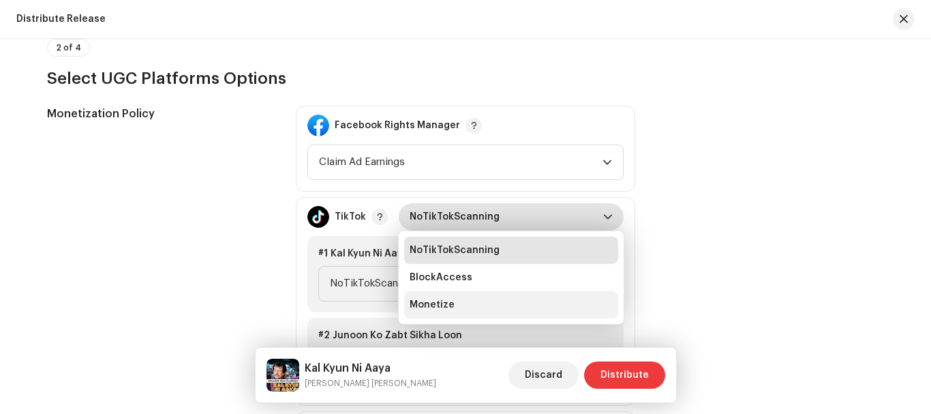
click at [421, 305] on span "Monetize" at bounding box center [432, 305] width 45 height 14
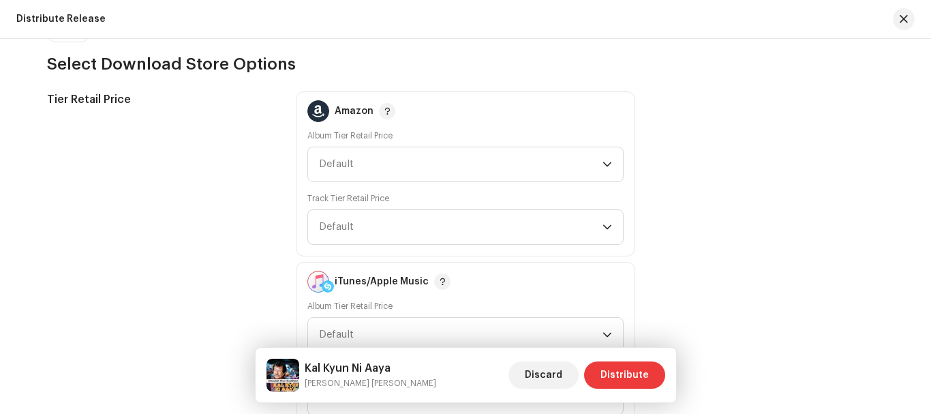
scroll to position [2045, 0]
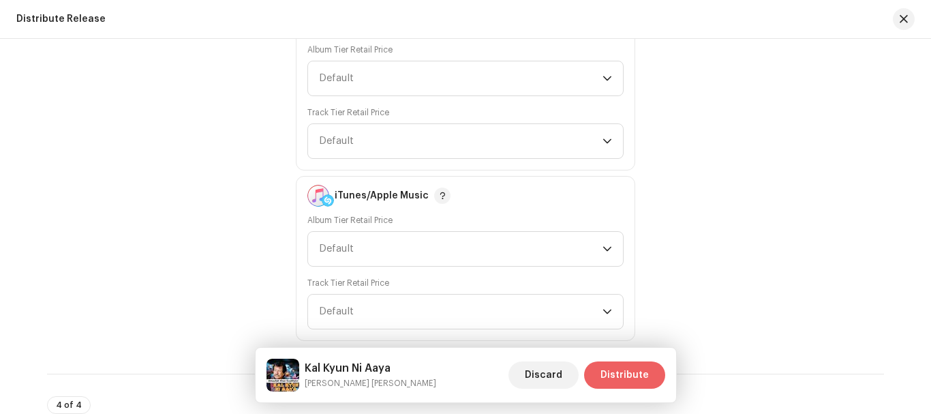
click at [631, 376] on span "Distribute" at bounding box center [625, 374] width 48 height 27
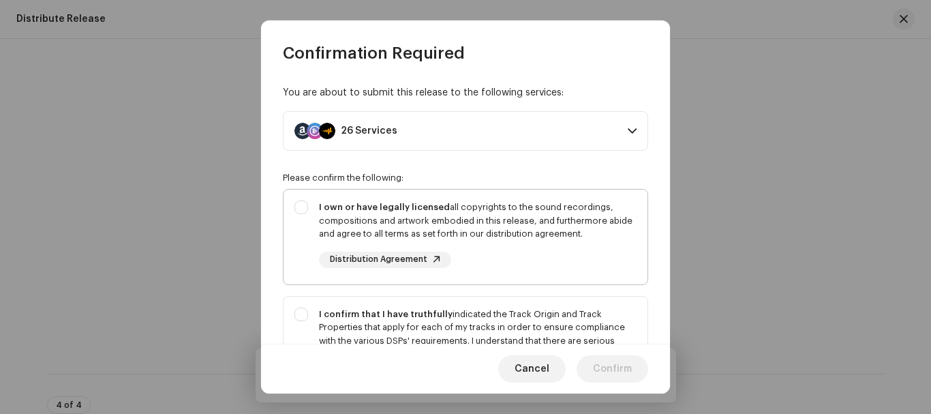
click at [307, 203] on div "I own or have legally licensed all copyrights to the sound recordings, composit…" at bounding box center [466, 234] width 364 height 89
checkbox input "true"
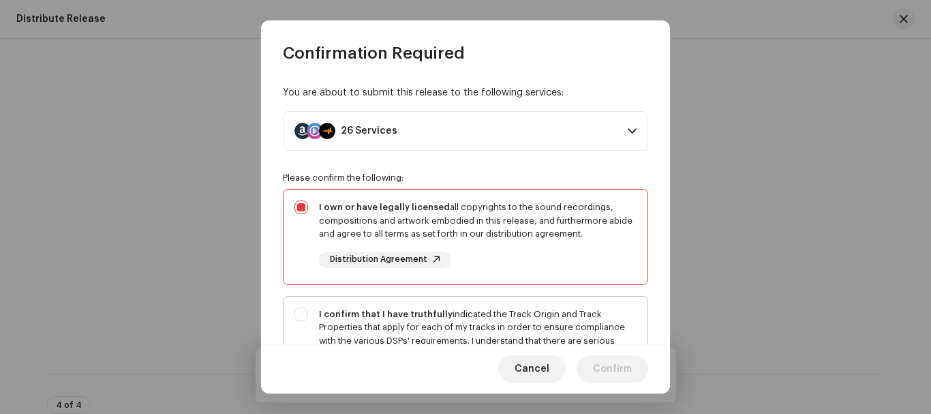
click at [301, 303] on div "I confirm that I have truthfully indicated the Track Origin and Track Propertie…" at bounding box center [466, 355] width 364 height 116
checkbox input "true"
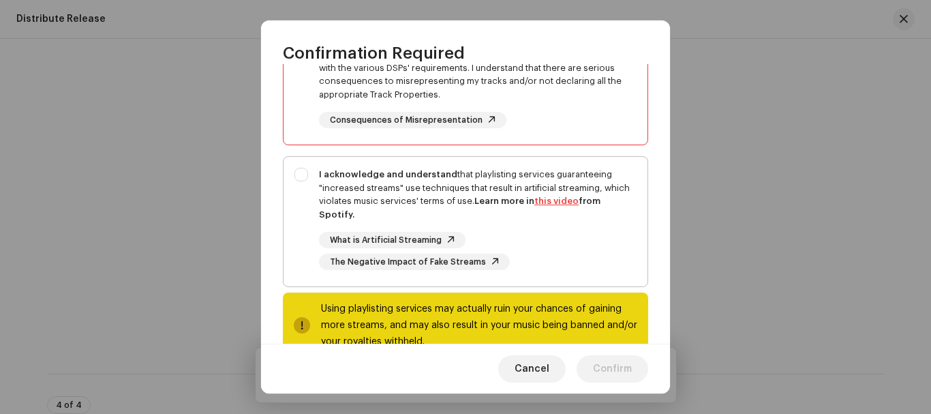
click at [299, 171] on div "I acknowledge and understand that playlisting services guaranteeing "increased …" at bounding box center [466, 219] width 364 height 124
checkbox input "true"
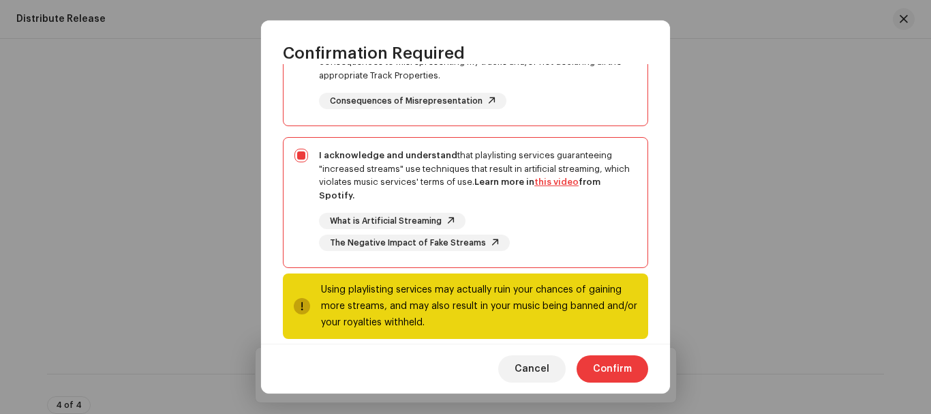
scroll to position [309, 0]
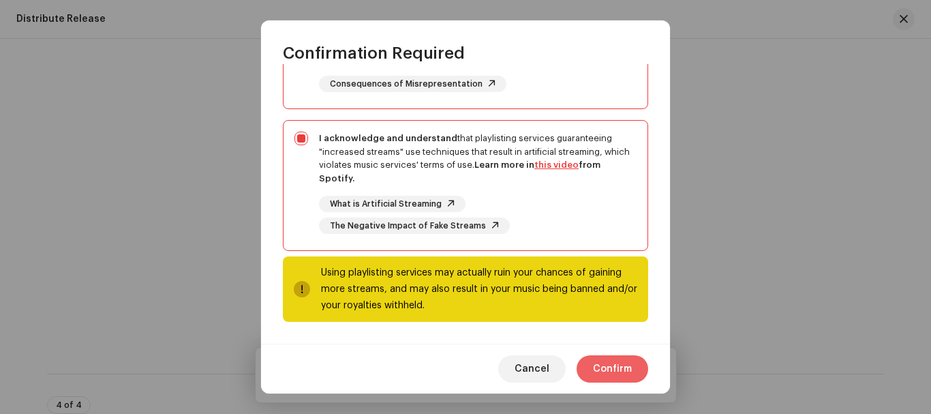
click at [607, 380] on span "Confirm" at bounding box center [612, 368] width 39 height 27
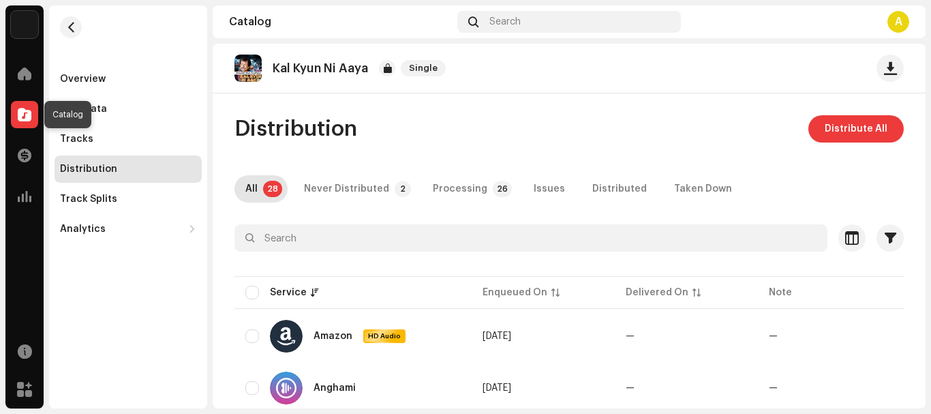
click at [21, 115] on span at bounding box center [25, 114] width 14 height 11
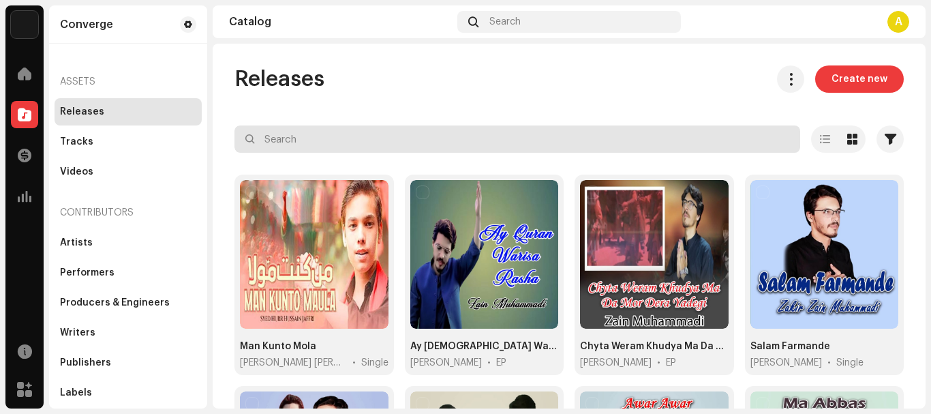
click at [458, 138] on input "text" at bounding box center [518, 138] width 566 height 27
paste input "Kar Kar Mintaan [PERSON_NAME]"
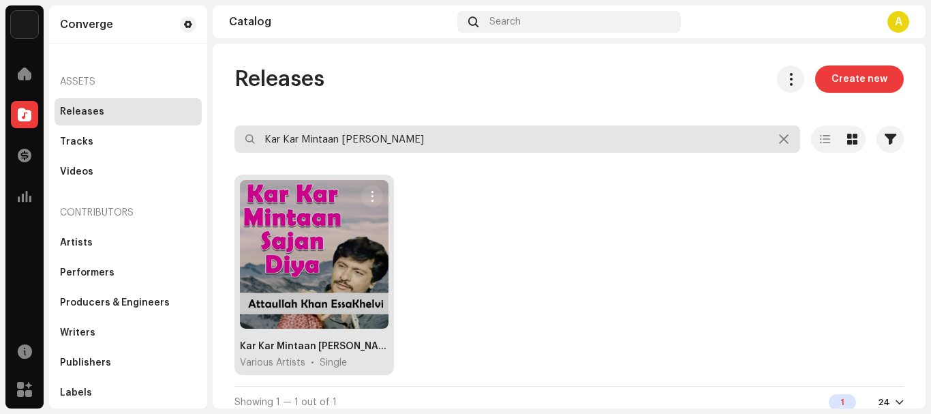
type input "Kar Kar Mintaan [PERSON_NAME]"
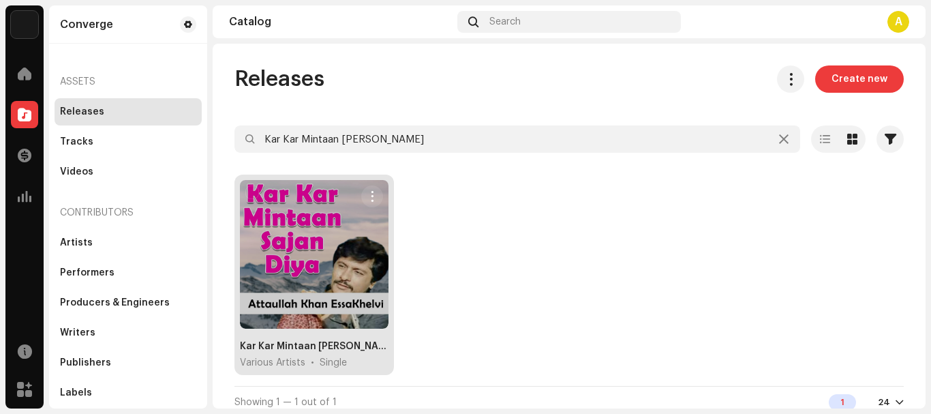
click at [288, 250] on div at bounding box center [314, 254] width 149 height 149
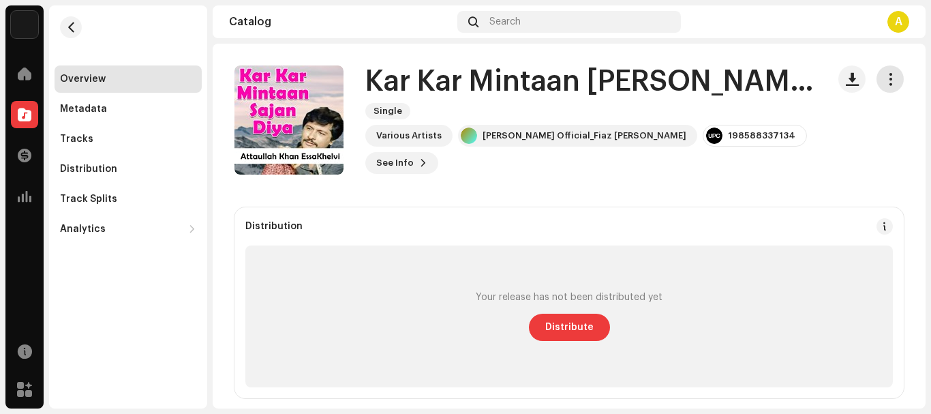
click at [884, 83] on span "button" at bounding box center [890, 79] width 13 height 11
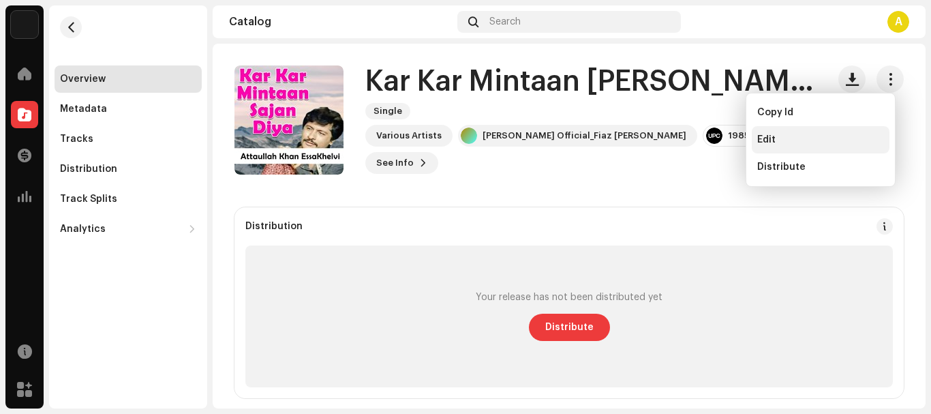
click at [780, 147] on div "Edit" at bounding box center [821, 139] width 138 height 27
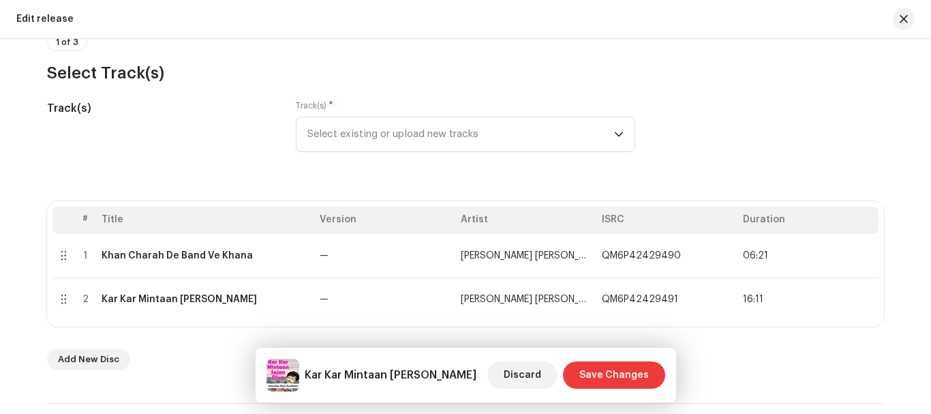
scroll to position [205, 0]
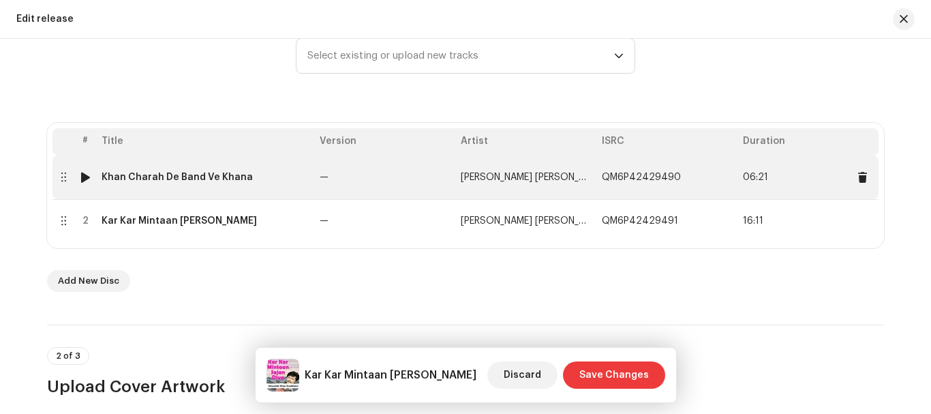
click at [175, 174] on div "Khan Charah De Band Ve Khana" at bounding box center [177, 177] width 151 height 11
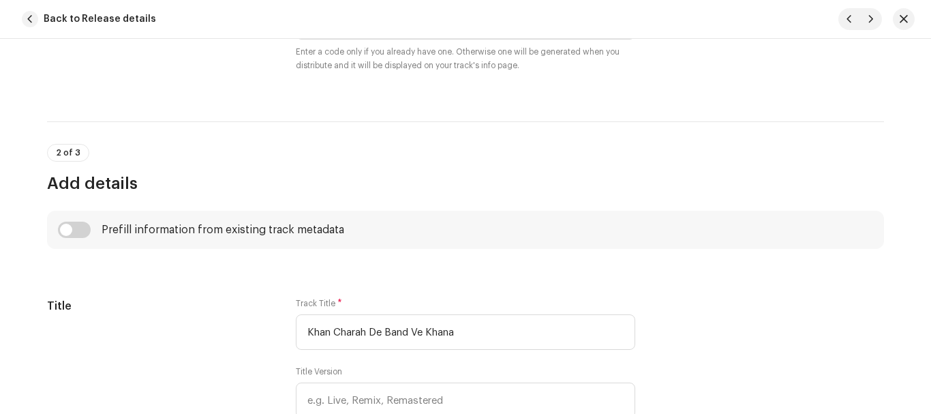
scroll to position [0, 0]
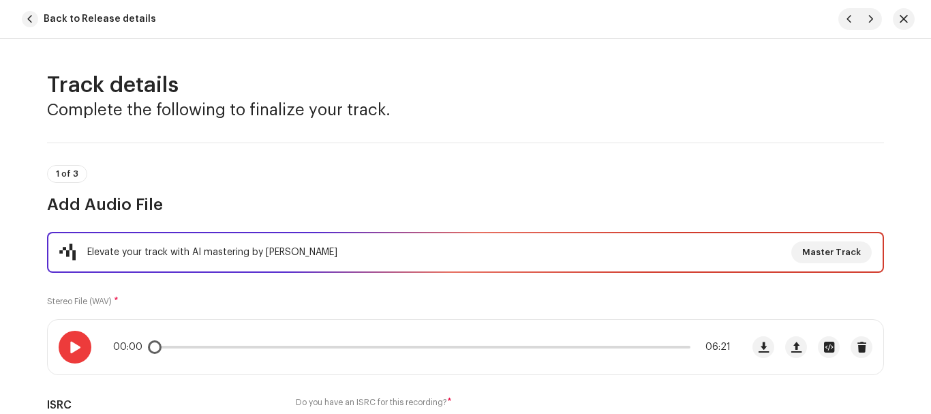
click at [80, 343] on div at bounding box center [75, 347] width 33 height 33
click at [61, 344] on div at bounding box center [75, 347] width 33 height 33
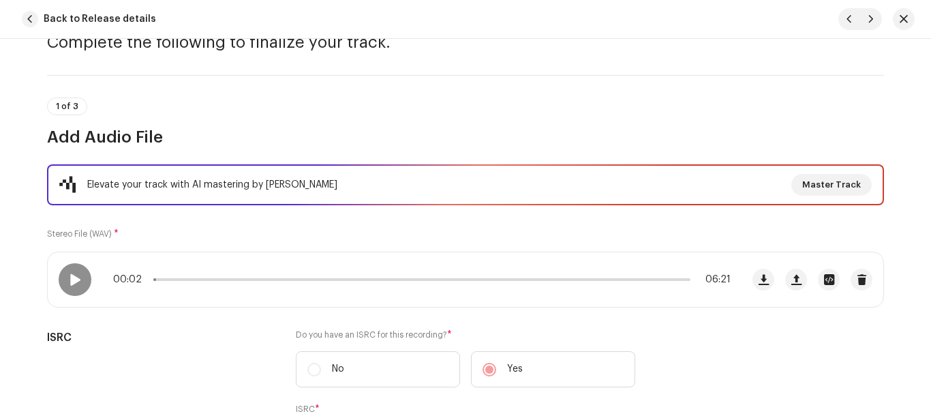
scroll to position [68, 0]
drag, startPoint x: 156, startPoint y: 282, endPoint x: 231, endPoint y: 284, distance: 75.0
click at [231, 284] on span at bounding box center [235, 279] width 14 height 14
drag, startPoint x: 231, startPoint y: 284, endPoint x: 264, endPoint y: 282, distance: 32.8
click at [264, 282] on div "00:58 06:21" at bounding box center [422, 278] width 618 height 11
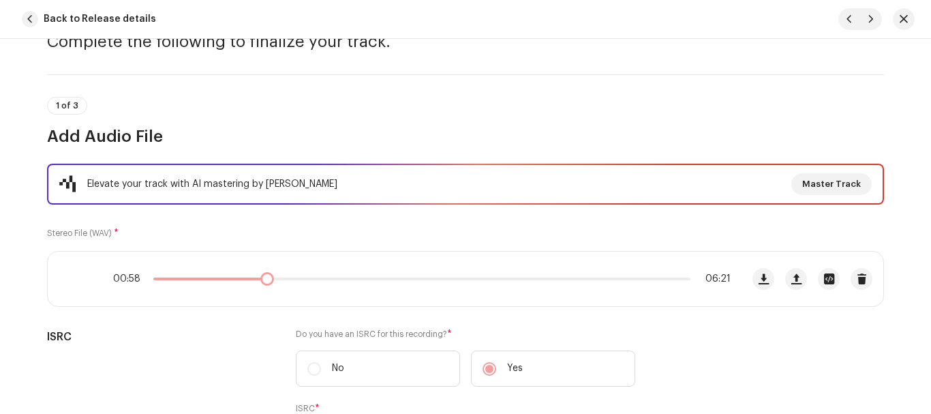
drag, startPoint x: 264, startPoint y: 282, endPoint x: 301, endPoint y: 283, distance: 37.5
click at [301, 283] on div "00:58 06:21" at bounding box center [422, 278] width 618 height 11
drag, startPoint x: 269, startPoint y: 283, endPoint x: 254, endPoint y: 280, distance: 15.4
click at [254, 280] on div "01:18 06:21" at bounding box center [422, 278] width 618 height 11
drag, startPoint x: 263, startPoint y: 282, endPoint x: 208, endPoint y: 278, distance: 54.7
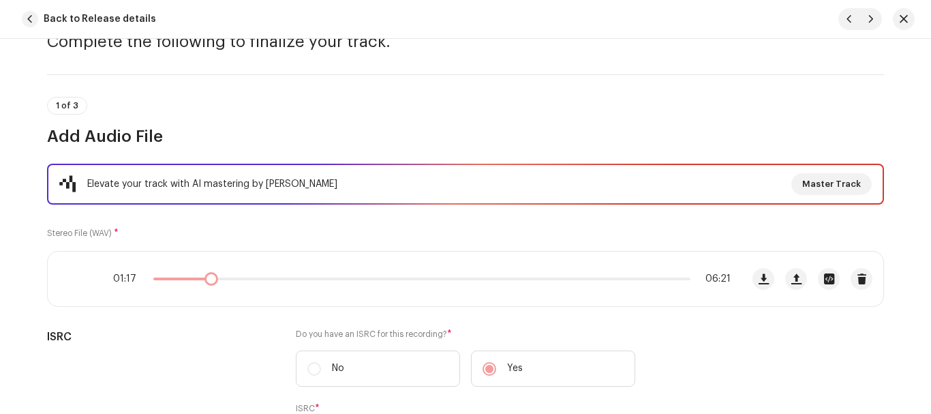
click at [208, 278] on span at bounding box center [212, 279] width 14 height 14
drag, startPoint x: 210, startPoint y: 280, endPoint x: 222, endPoint y: 281, distance: 11.7
click at [222, 281] on span at bounding box center [225, 279] width 14 height 14
click at [74, 276] on span at bounding box center [75, 278] width 12 height 11
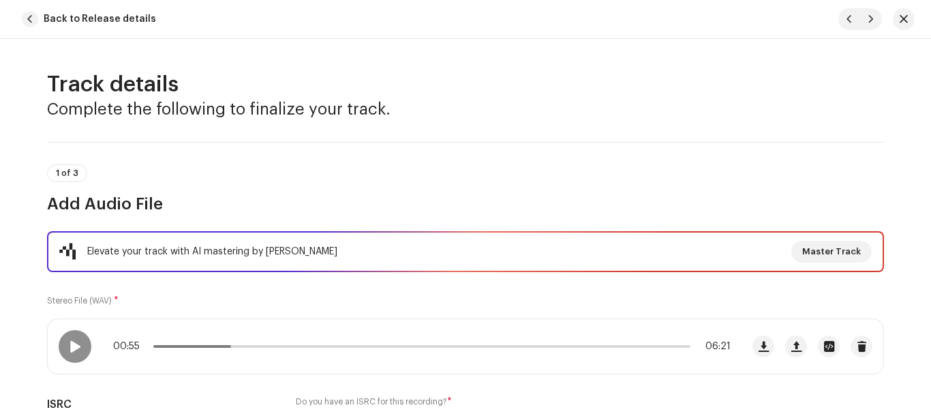
scroll to position [0, 0]
click at [78, 344] on div at bounding box center [75, 347] width 33 height 33
click at [235, 348] on span at bounding box center [234, 347] width 14 height 14
click at [242, 348] on span at bounding box center [241, 347] width 14 height 14
click at [249, 348] on p-slider at bounding box center [421, 347] width 537 height 3
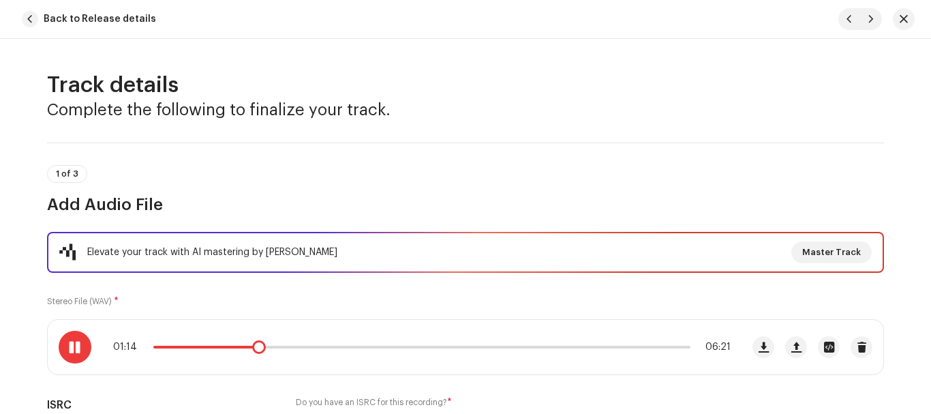
click at [244, 349] on div "01:14 06:21" at bounding box center [422, 347] width 618 height 11
drag, startPoint x: 263, startPoint y: 348, endPoint x: 252, endPoint y: 346, distance: 11.0
click at [252, 346] on span at bounding box center [257, 347] width 14 height 14
drag, startPoint x: 252, startPoint y: 346, endPoint x: 242, endPoint y: 346, distance: 10.2
click at [242, 346] on span at bounding box center [246, 347] width 14 height 14
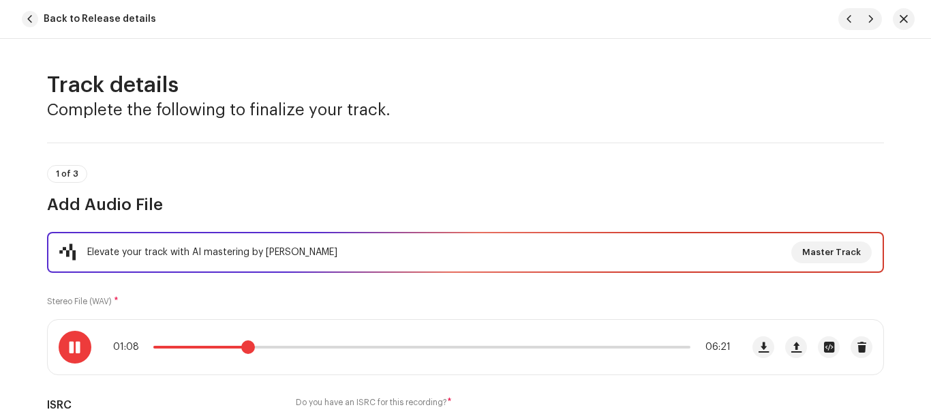
drag, startPoint x: 253, startPoint y: 346, endPoint x: 244, endPoint y: 346, distance: 8.9
click at [244, 346] on span at bounding box center [248, 347] width 14 height 14
drag, startPoint x: 244, startPoint y: 346, endPoint x: 237, endPoint y: 348, distance: 7.0
click at [237, 348] on span at bounding box center [242, 347] width 14 height 14
click at [233, 348] on span at bounding box center [237, 347] width 14 height 14
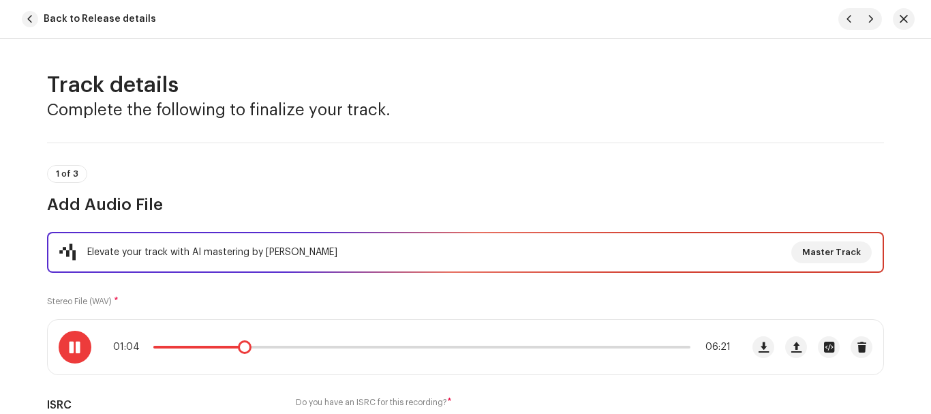
click at [76, 350] on span at bounding box center [75, 347] width 12 height 11
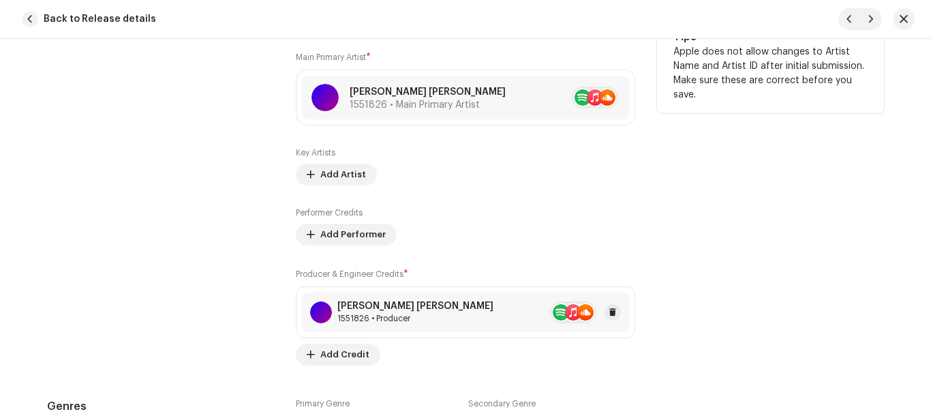
scroll to position [1295, 0]
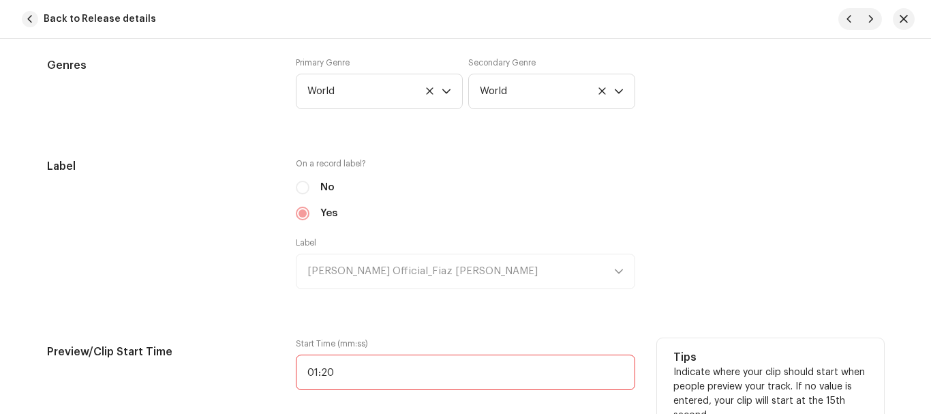
click at [355, 368] on input "01:20" at bounding box center [466, 372] width 340 height 35
type input "01:02"
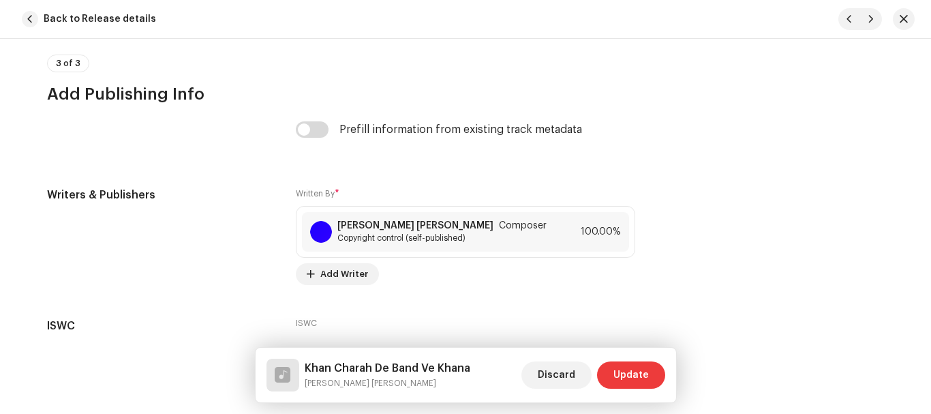
scroll to position [2909, 0]
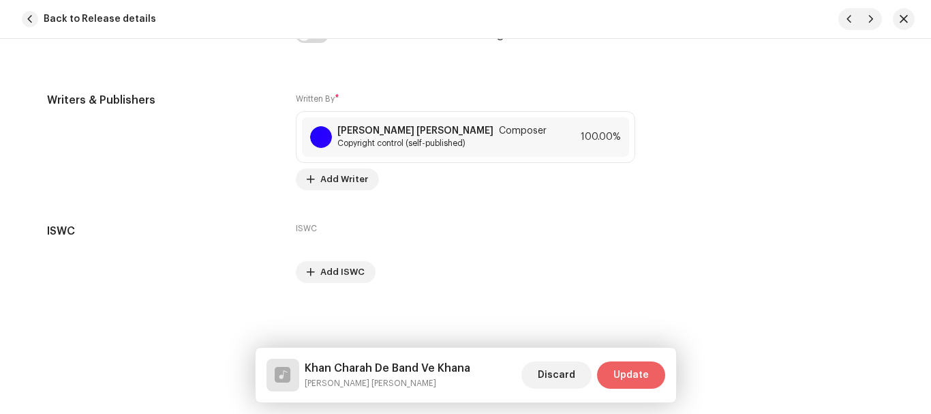
click at [653, 372] on button "Update" at bounding box center [631, 374] width 68 height 27
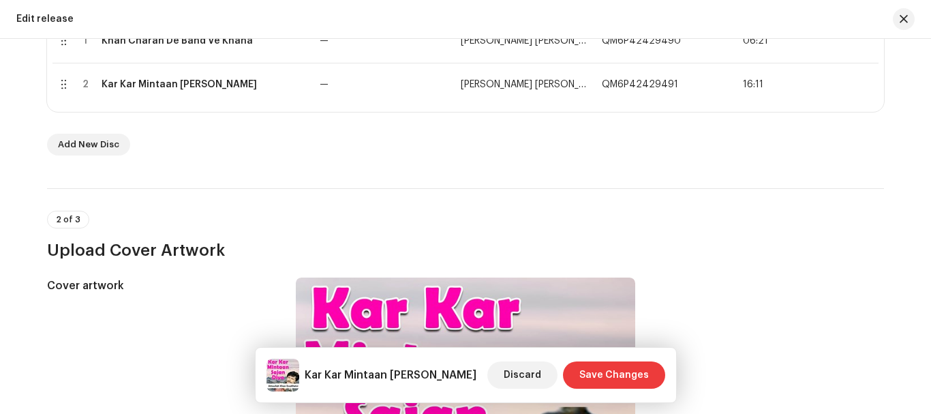
scroll to position [273, 0]
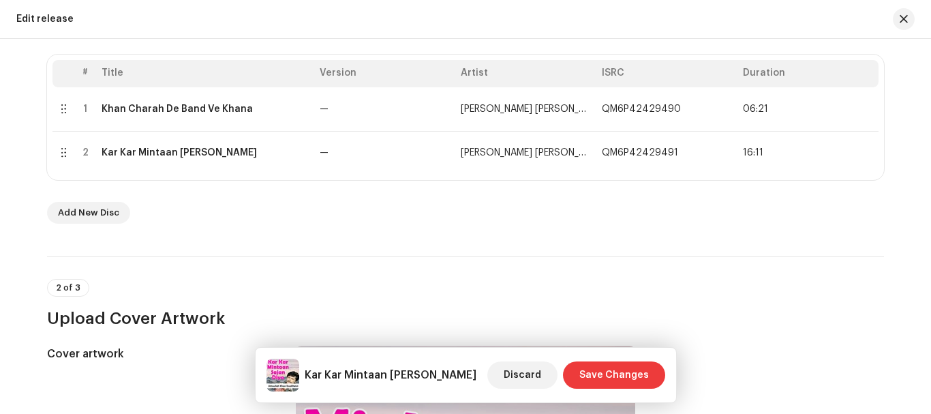
click at [170, 154] on div "Kar Kar Mintaan [PERSON_NAME]" at bounding box center [179, 152] width 155 height 11
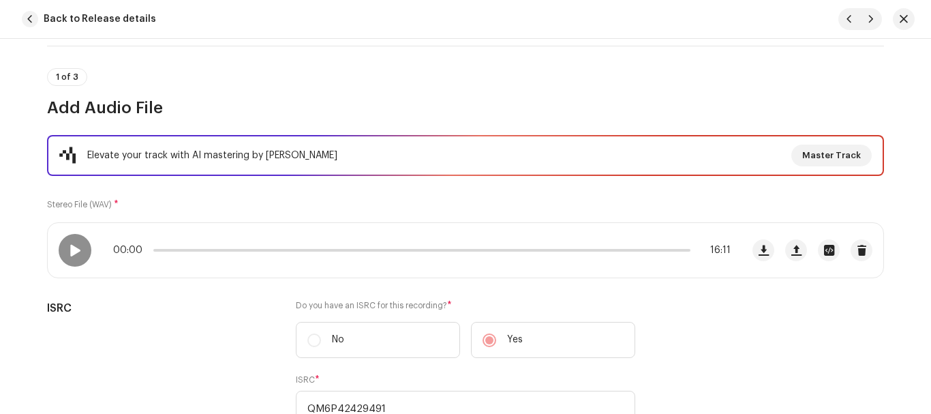
scroll to position [45, 0]
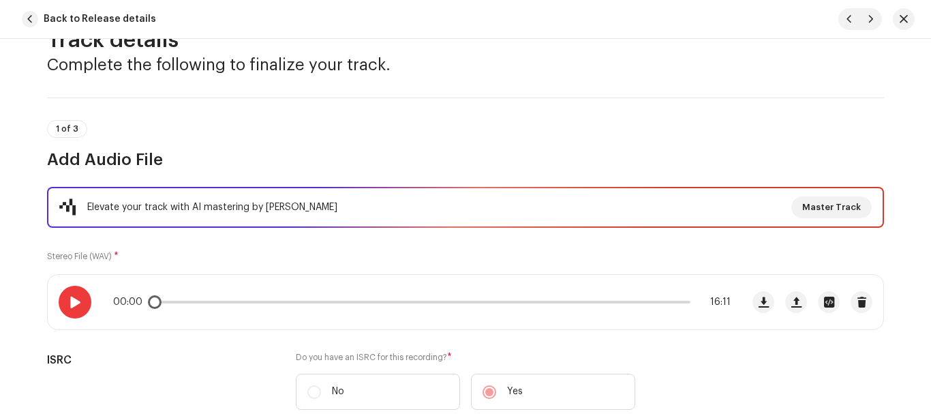
click at [61, 303] on div at bounding box center [75, 302] width 33 height 33
drag, startPoint x: 156, startPoint y: 306, endPoint x: 182, endPoint y: 307, distance: 25.9
click at [182, 307] on div "00:06 16:11" at bounding box center [422, 302] width 618 height 11
drag, startPoint x: 183, startPoint y: 307, endPoint x: 196, endPoint y: 305, distance: 13.1
click at [196, 305] on div "00:57 16:11" at bounding box center [422, 302] width 618 height 11
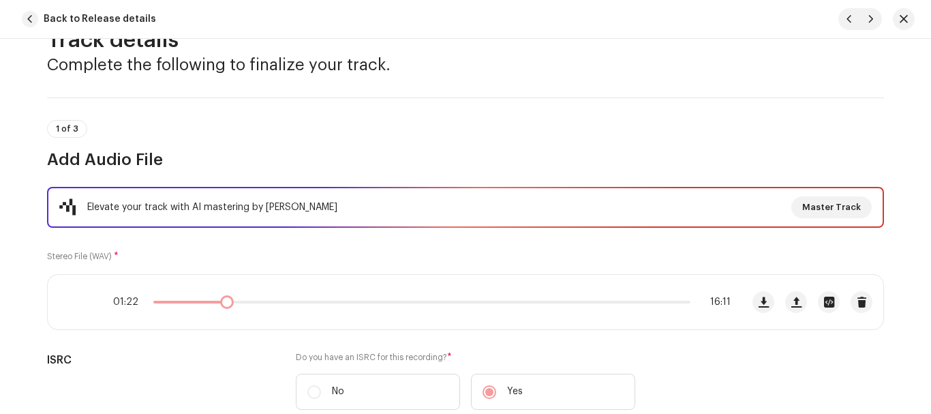
drag, startPoint x: 196, startPoint y: 305, endPoint x: 224, endPoint y: 301, distance: 28.2
click at [224, 301] on div "01:22 16:11" at bounding box center [422, 302] width 618 height 11
click at [228, 305] on span at bounding box center [231, 302] width 14 height 14
drag, startPoint x: 211, startPoint y: 305, endPoint x: 203, endPoint y: 304, distance: 7.6
click at [203, 304] on div "02:17 16:11" at bounding box center [422, 302] width 618 height 11
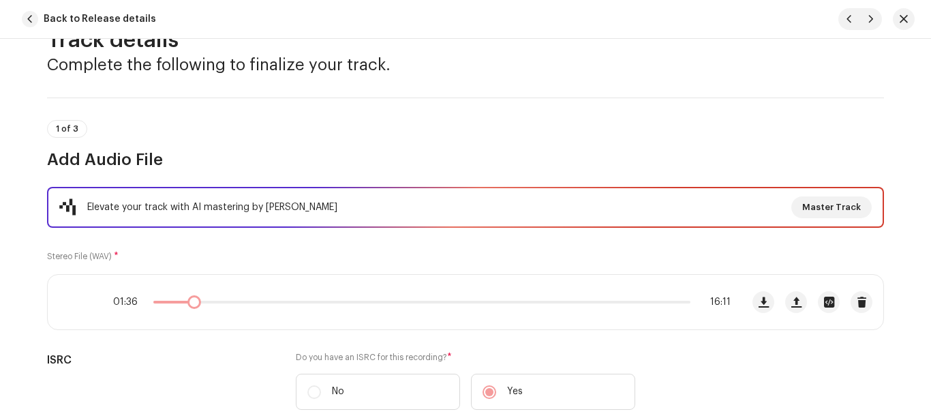
drag, startPoint x: 201, startPoint y: 299, endPoint x: 190, endPoint y: 300, distance: 10.9
click at [190, 300] on div "01:36 16:11" at bounding box center [422, 302] width 618 height 11
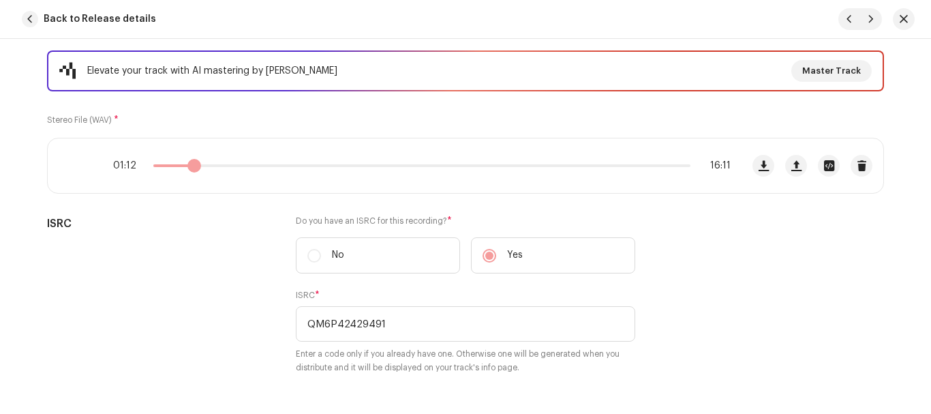
drag, startPoint x: 197, startPoint y: 168, endPoint x: 190, endPoint y: 166, distance: 7.1
click at [190, 166] on span at bounding box center [195, 166] width 14 height 14
drag, startPoint x: 190, startPoint y: 166, endPoint x: 181, endPoint y: 164, distance: 9.8
click at [181, 164] on div "01:12 16:11" at bounding box center [422, 165] width 618 height 11
click at [181, 164] on span at bounding box center [186, 166] width 14 height 14
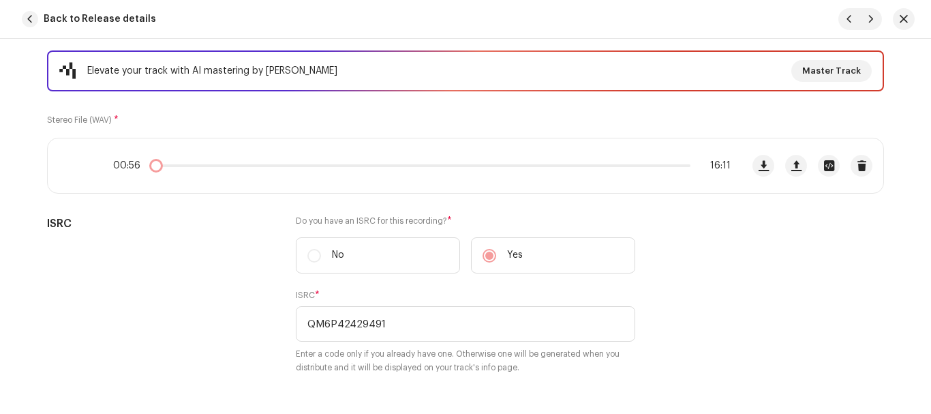
drag, startPoint x: 181, startPoint y: 164, endPoint x: 149, endPoint y: 166, distance: 31.5
click at [149, 166] on div "00:56 16:11" at bounding box center [422, 165] width 618 height 11
click at [167, 166] on span at bounding box center [171, 166] width 14 height 14
click at [165, 166] on span at bounding box center [169, 166] width 14 height 14
click at [162, 166] on span at bounding box center [166, 166] width 14 height 14
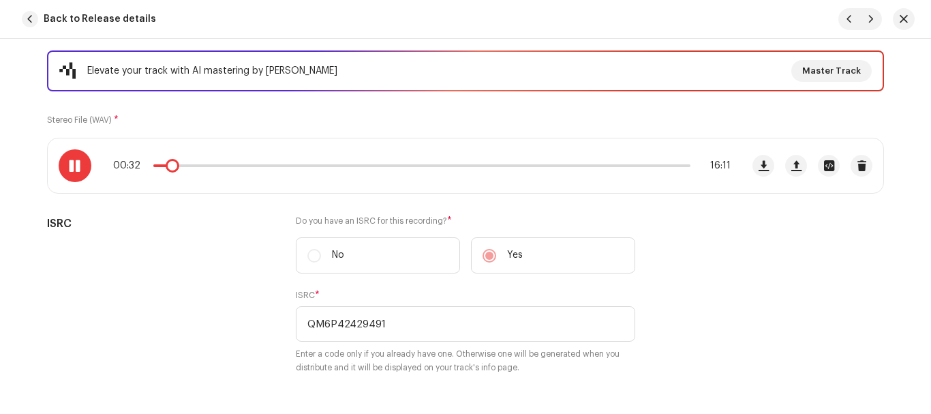
click at [75, 165] on span at bounding box center [75, 165] width 12 height 11
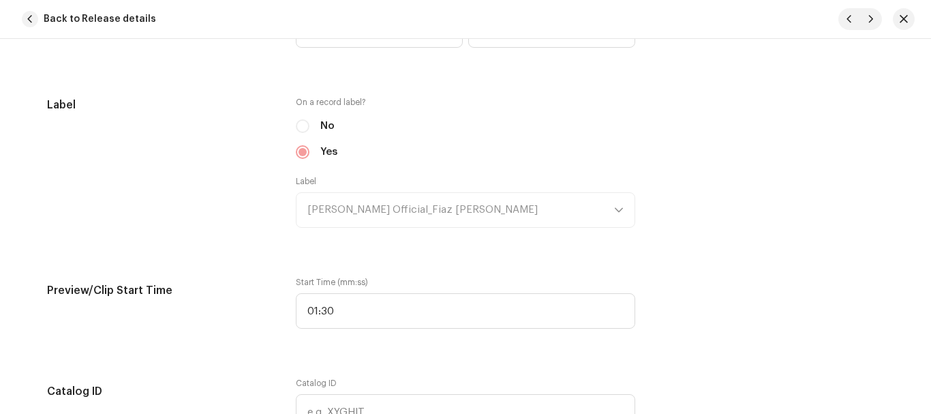
scroll to position [1545, 0]
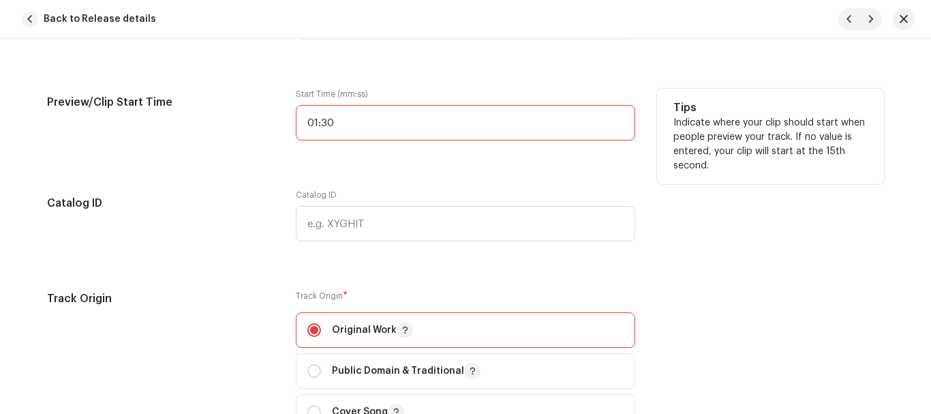
click at [353, 110] on input "01:30" at bounding box center [466, 122] width 340 height 35
type input "00:30"
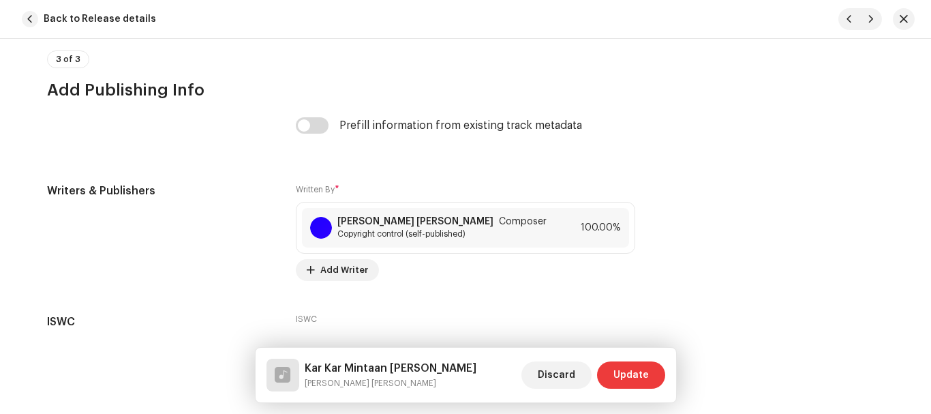
scroll to position [2909, 0]
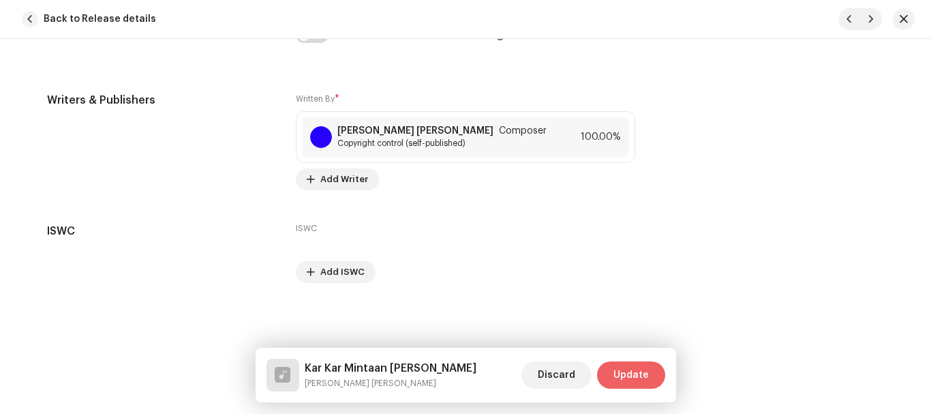
click at [610, 368] on button "Update" at bounding box center [631, 374] width 68 height 27
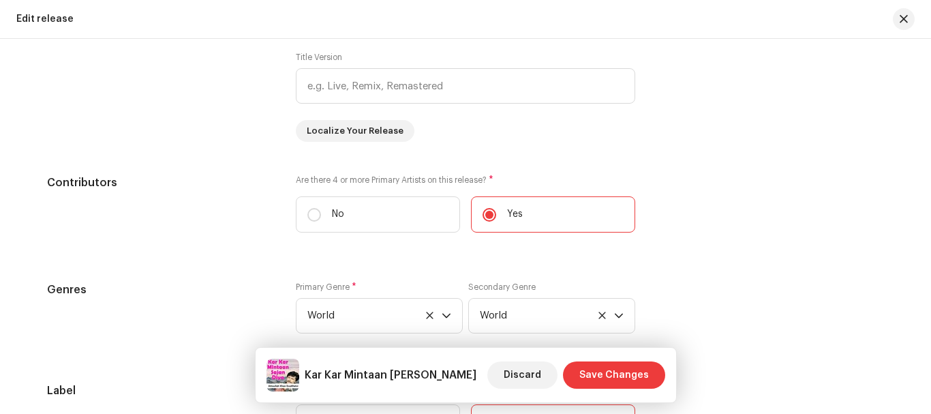
scroll to position [1500, 0]
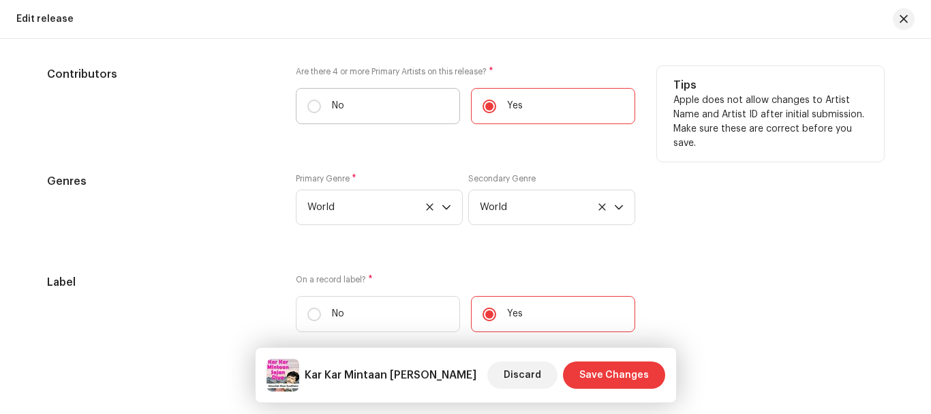
click at [323, 104] on label "No" at bounding box center [378, 106] width 164 height 36
click at [321, 104] on input "No" at bounding box center [315, 107] width 14 height 14
radio input "true"
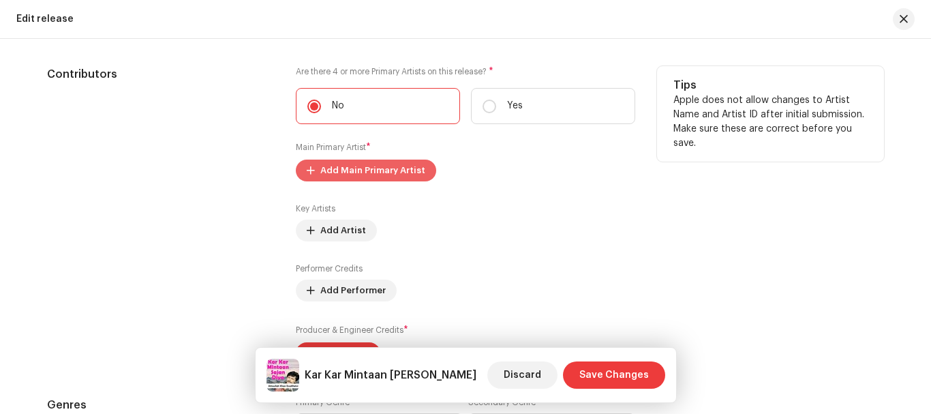
click at [327, 175] on span "Add Main Primary Artist" at bounding box center [372, 170] width 105 height 27
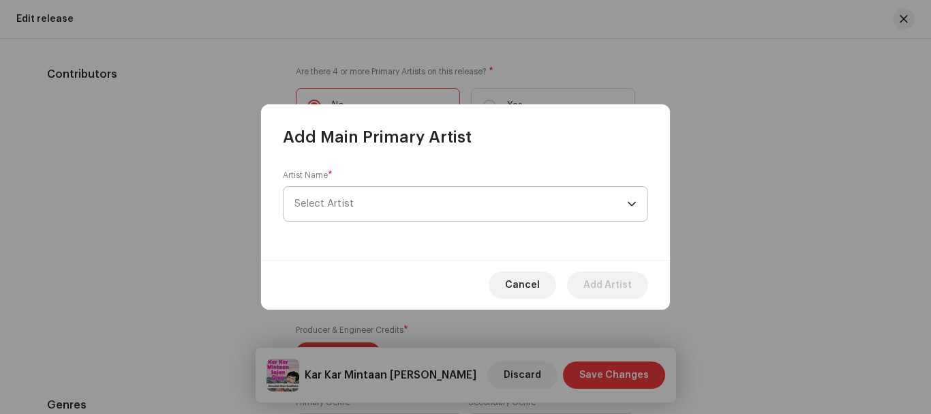
click at [320, 204] on span "Select Artist" at bounding box center [324, 203] width 59 height 10
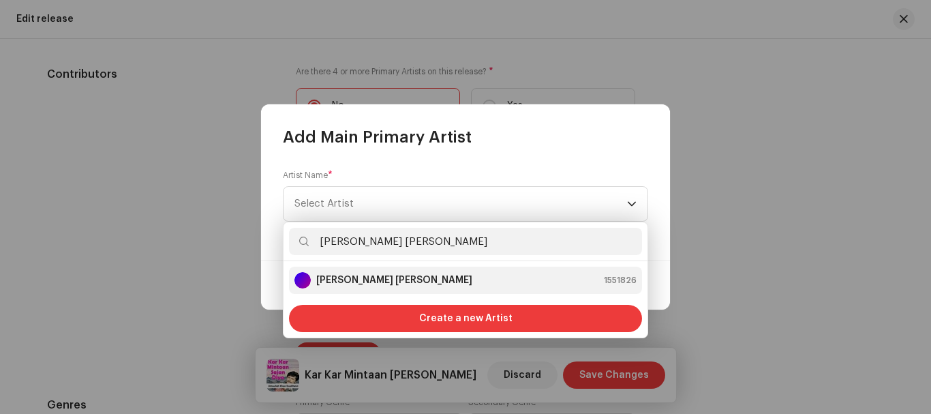
type input "[PERSON_NAME] [PERSON_NAME]"
click at [430, 282] on strong "[PERSON_NAME] [PERSON_NAME]" at bounding box center [394, 280] width 156 height 14
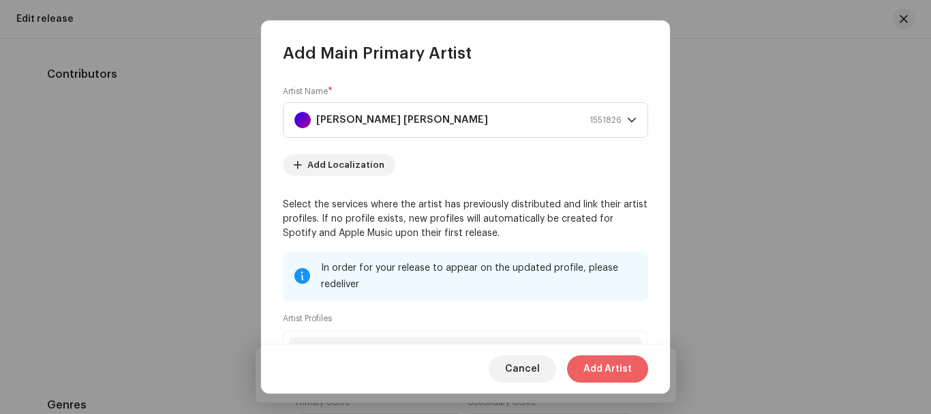
click at [608, 371] on span "Add Artist" at bounding box center [608, 368] width 48 height 27
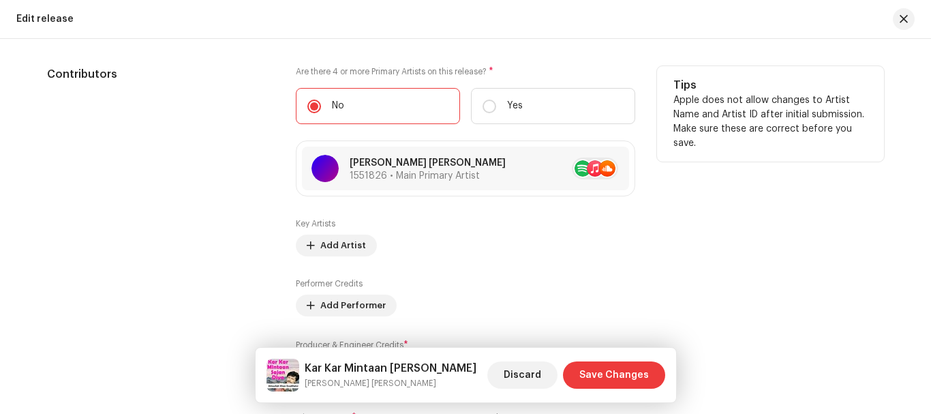
scroll to position [1773, 0]
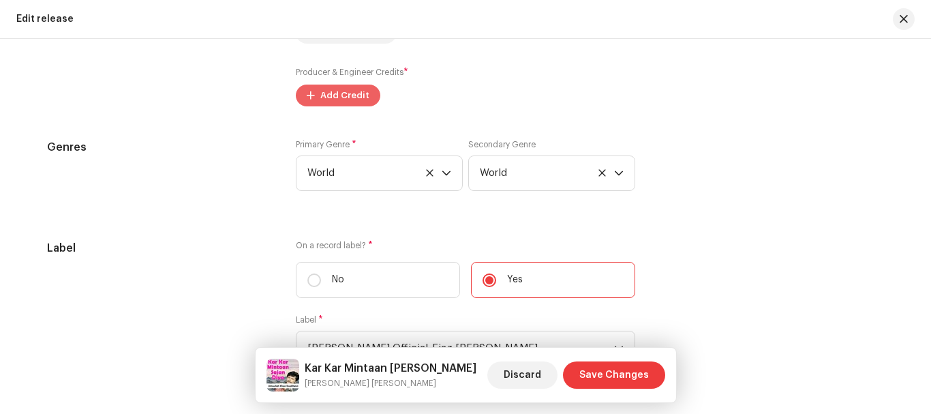
click at [335, 92] on span "Add Credit" at bounding box center [344, 95] width 49 height 27
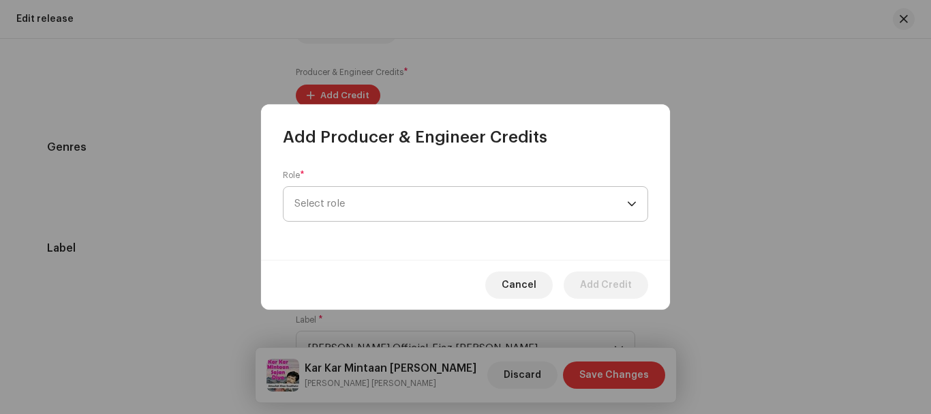
click at [494, 202] on span "Select role" at bounding box center [461, 204] width 333 height 34
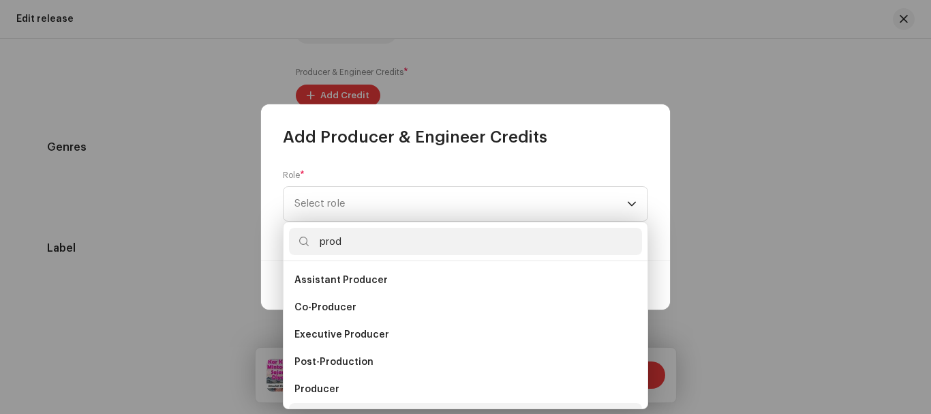
scroll to position [22, 0]
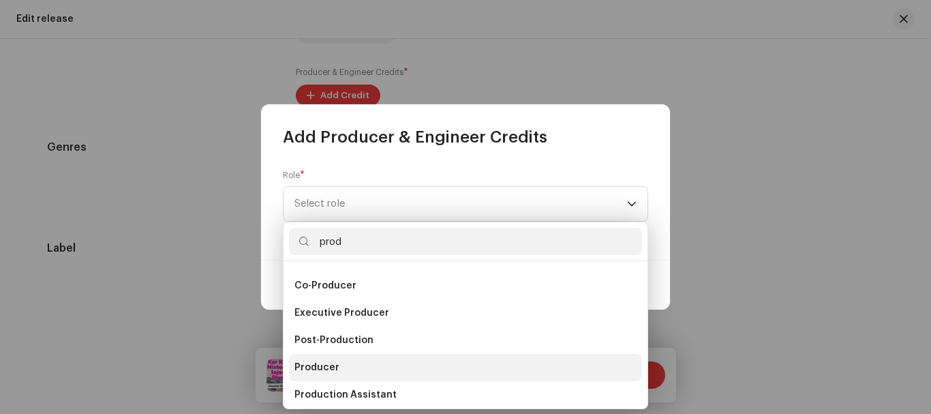
type input "prod"
click at [320, 370] on span "Producer" at bounding box center [317, 368] width 45 height 14
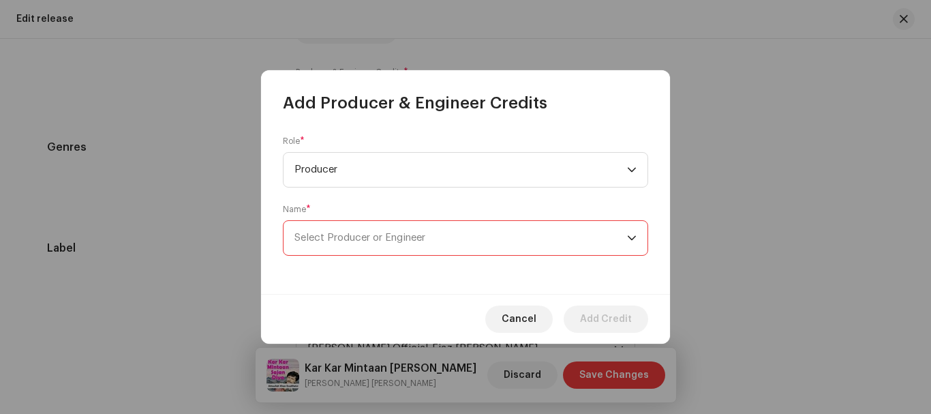
click at [417, 244] on span "Select Producer or Engineer" at bounding box center [461, 238] width 333 height 34
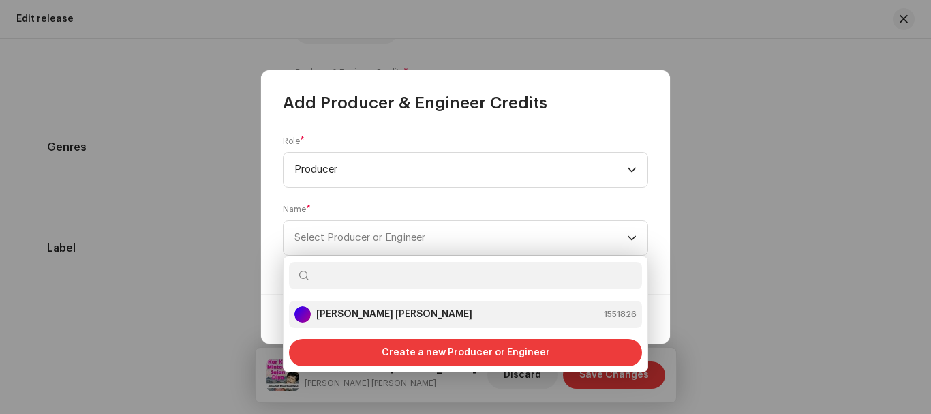
click at [384, 308] on strong "[PERSON_NAME] [PERSON_NAME]" at bounding box center [394, 315] width 156 height 14
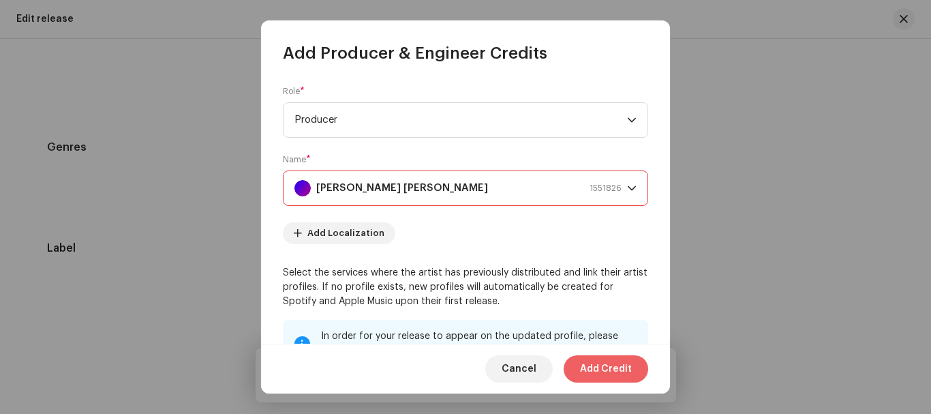
click at [595, 369] on span "Add Credit" at bounding box center [606, 368] width 52 height 27
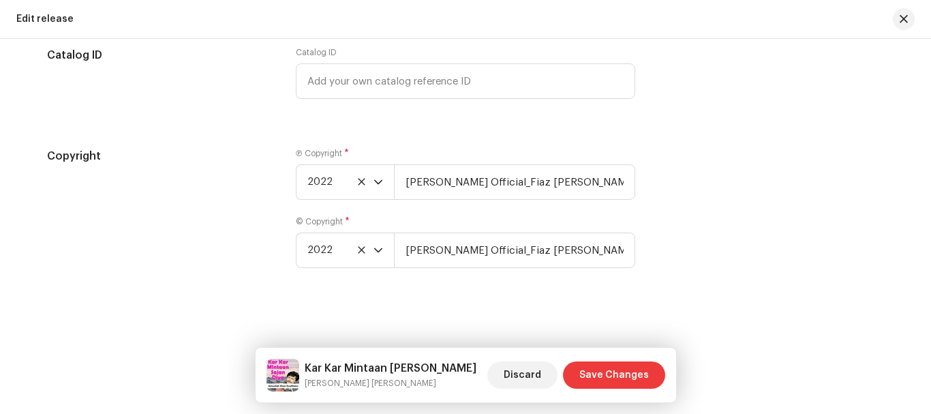
scroll to position [2476, 0]
click at [603, 376] on span "Save Changes" at bounding box center [615, 374] width 70 height 27
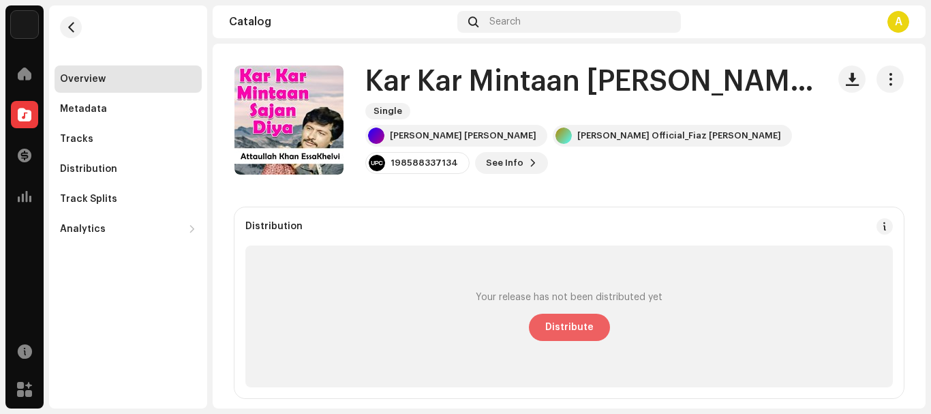
click at [561, 329] on span "Distribute" at bounding box center [569, 327] width 48 height 27
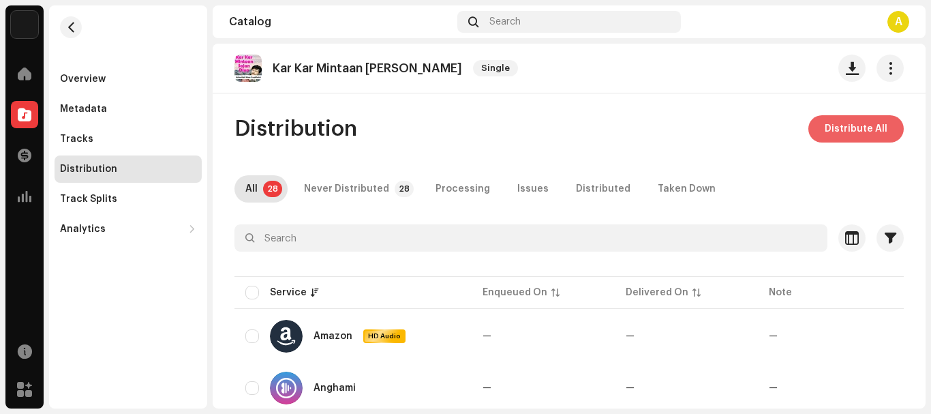
click at [858, 129] on span "Distribute All" at bounding box center [856, 128] width 63 height 27
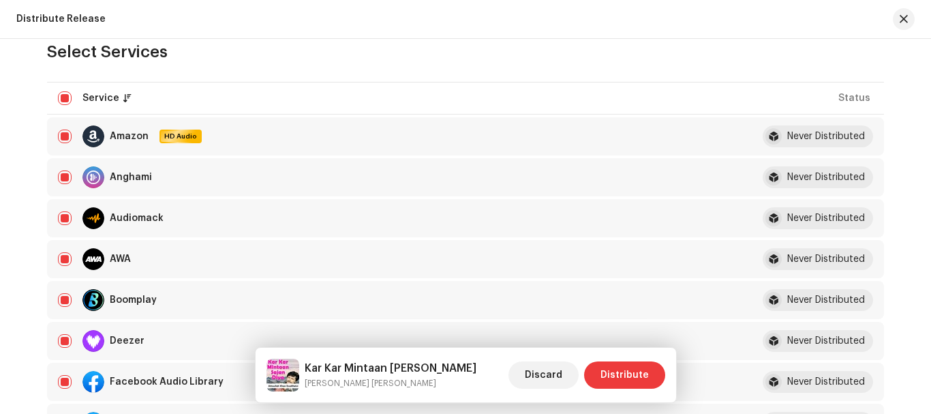
scroll to position [205, 0]
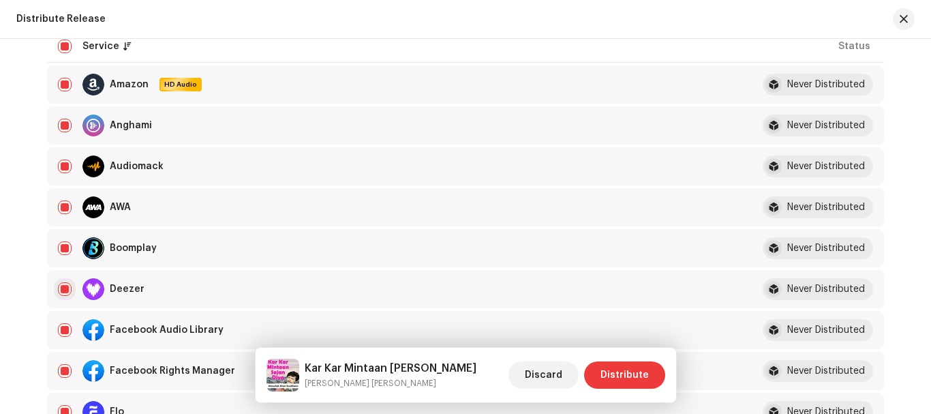
click at [61, 286] on input "checkbox" at bounding box center [65, 289] width 14 height 14
checkbox input "false"
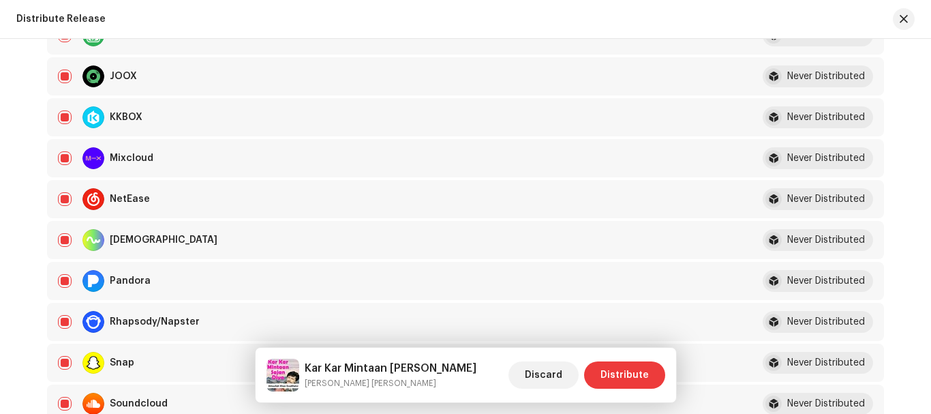
scroll to position [818, 0]
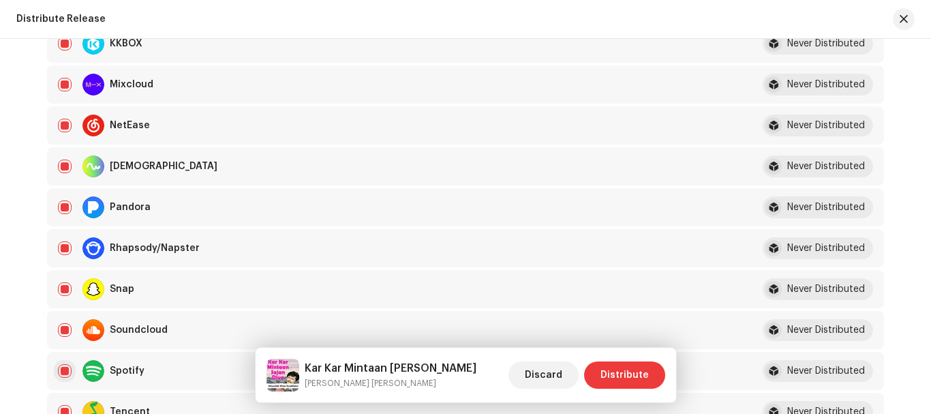
click at [60, 369] on input "Row Selected" at bounding box center [65, 371] width 14 height 14
checkbox input "false"
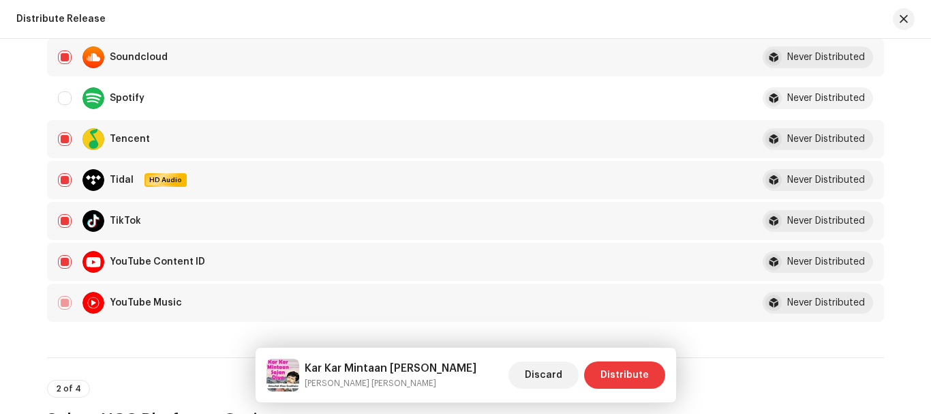
scroll to position [1568, 0]
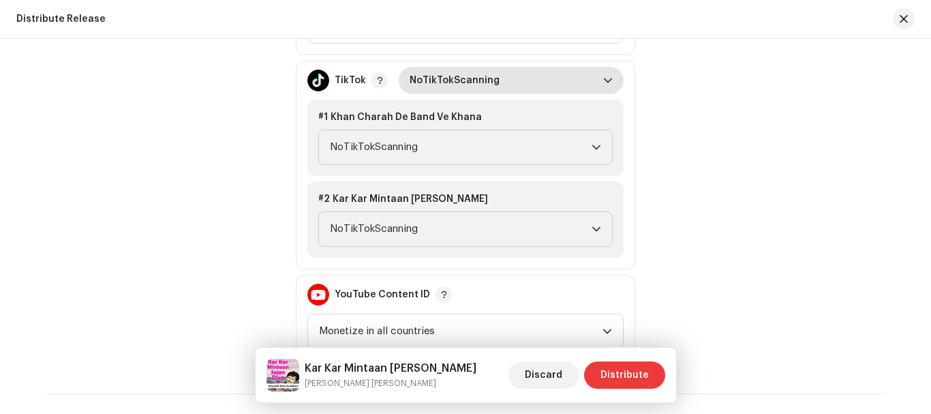
click at [512, 83] on span "NoTikTokScanning" at bounding box center [507, 80] width 194 height 27
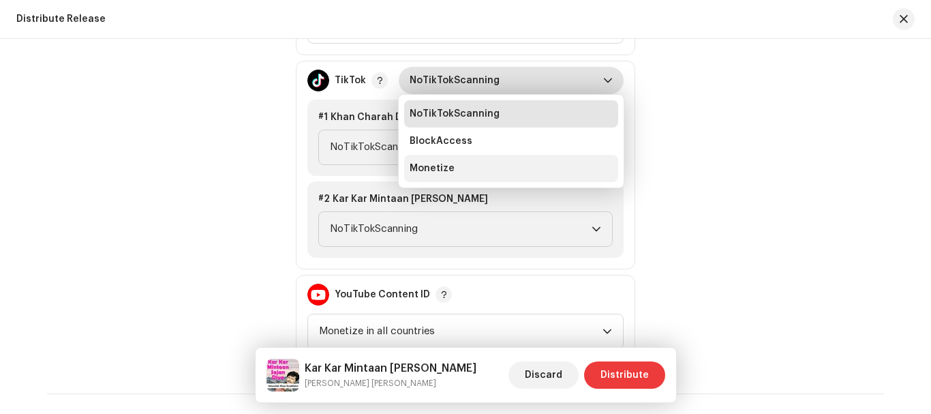
click at [453, 170] on li "Monetize" at bounding box center [511, 168] width 214 height 27
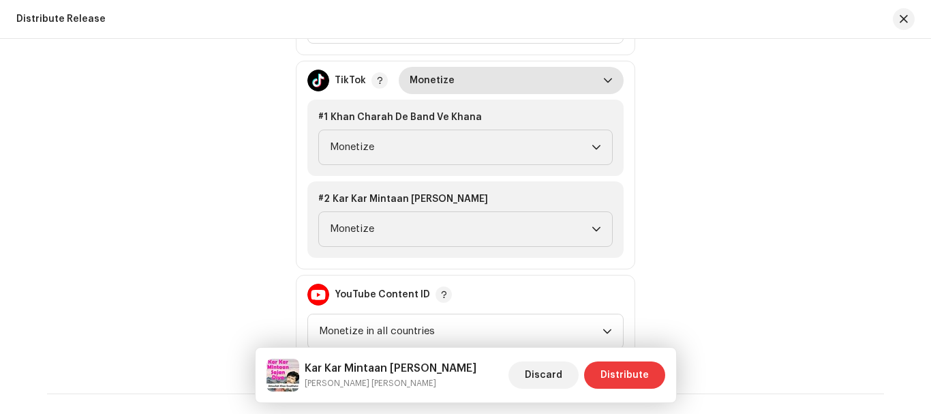
scroll to position [1841, 0]
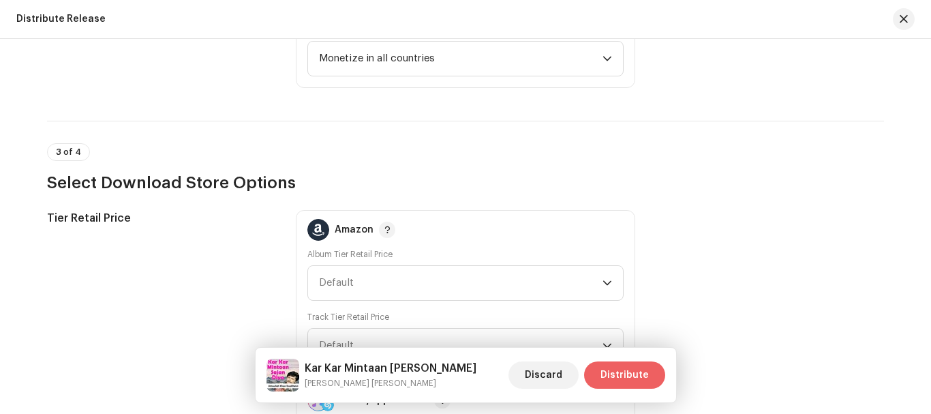
click at [638, 370] on span "Distribute" at bounding box center [625, 374] width 48 height 27
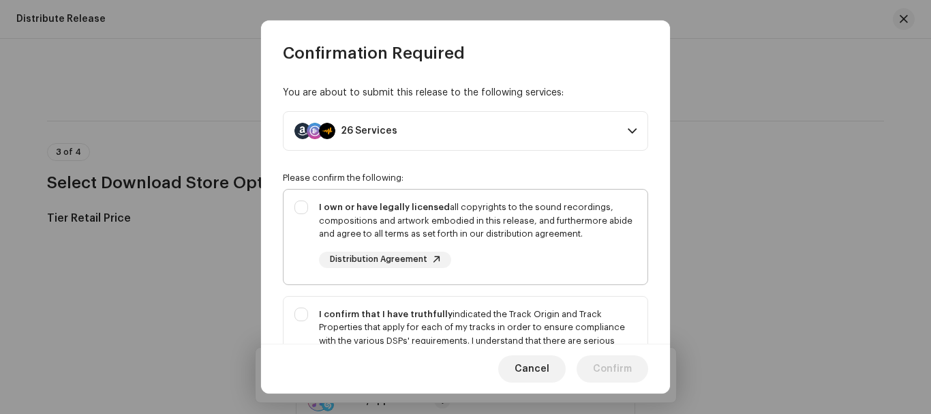
click at [312, 212] on div "I own or have legally licensed all copyrights to the sound recordings, composit…" at bounding box center [466, 234] width 364 height 89
checkbox input "true"
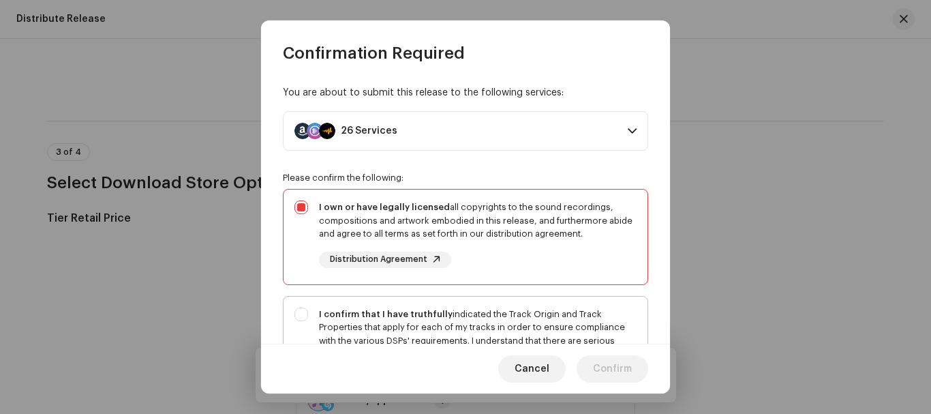
click at [299, 321] on div "I confirm that I have truthfully indicated the Track Origin and Track Propertie…" at bounding box center [466, 355] width 364 height 116
checkbox input "true"
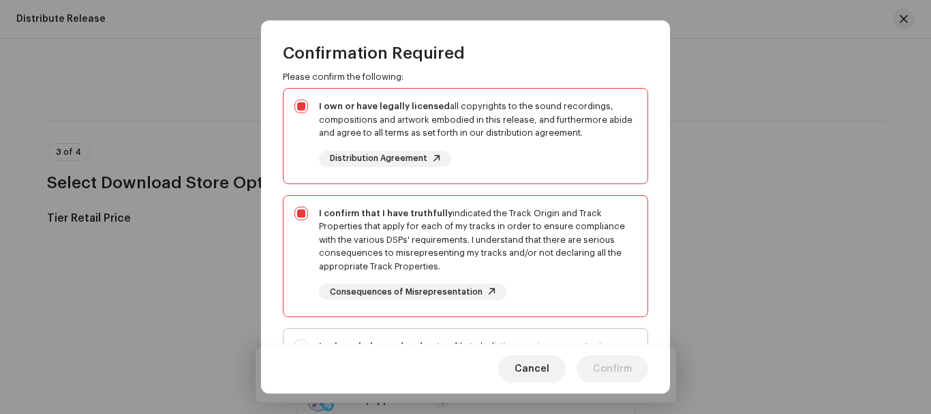
scroll to position [205, 0]
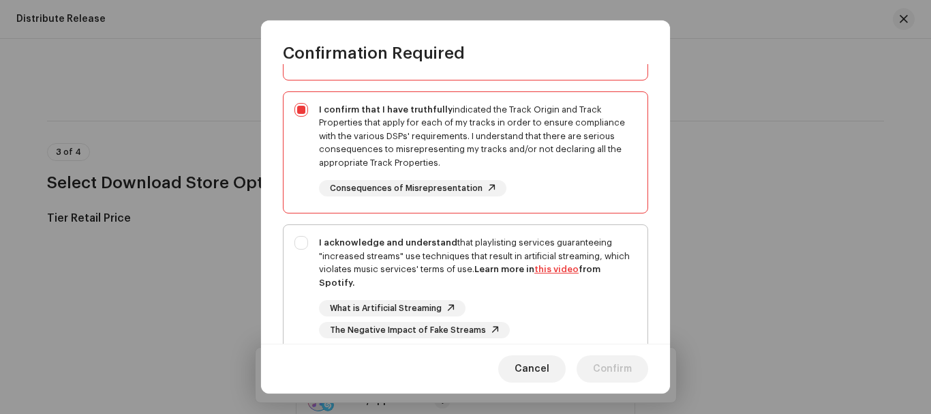
click at [295, 229] on div "I acknowledge and understand that playlisting services guaranteeing "increased …" at bounding box center [466, 287] width 364 height 124
checkbox input "true"
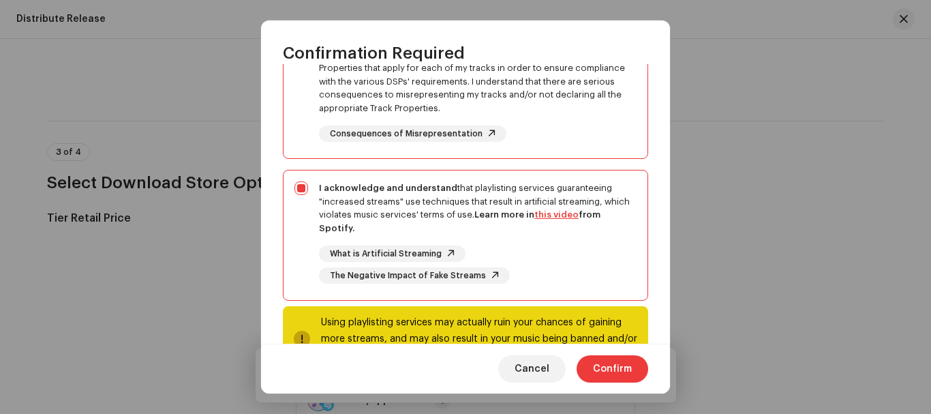
scroll to position [309, 0]
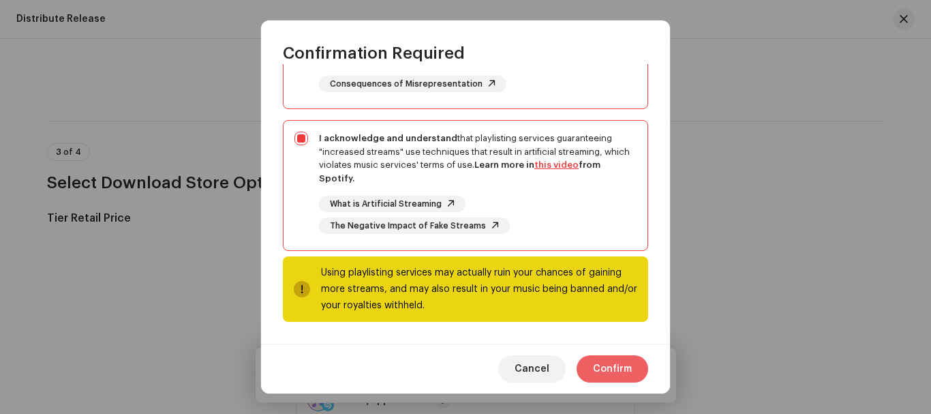
click at [597, 375] on span "Confirm" at bounding box center [612, 368] width 39 height 27
